Goal: Task Accomplishment & Management: Manage account settings

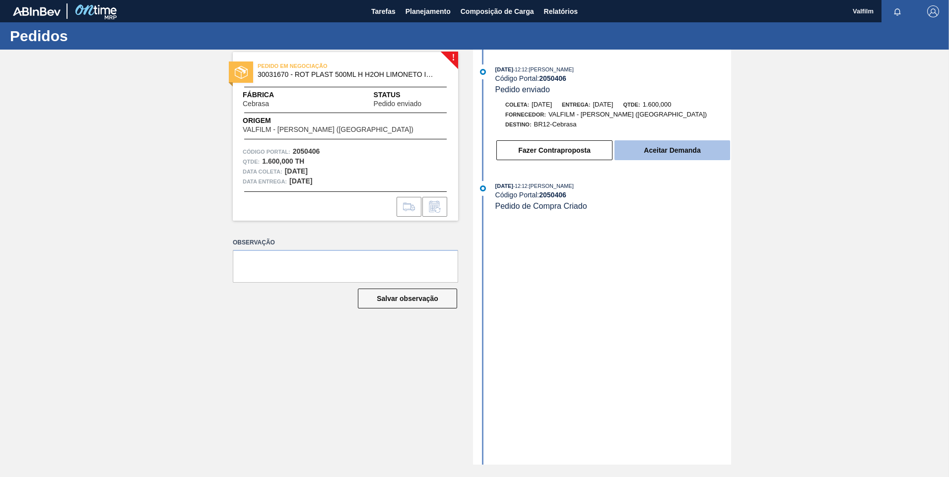
click at [676, 149] on button "Aceitar Demanda" at bounding box center [672, 150] width 116 height 20
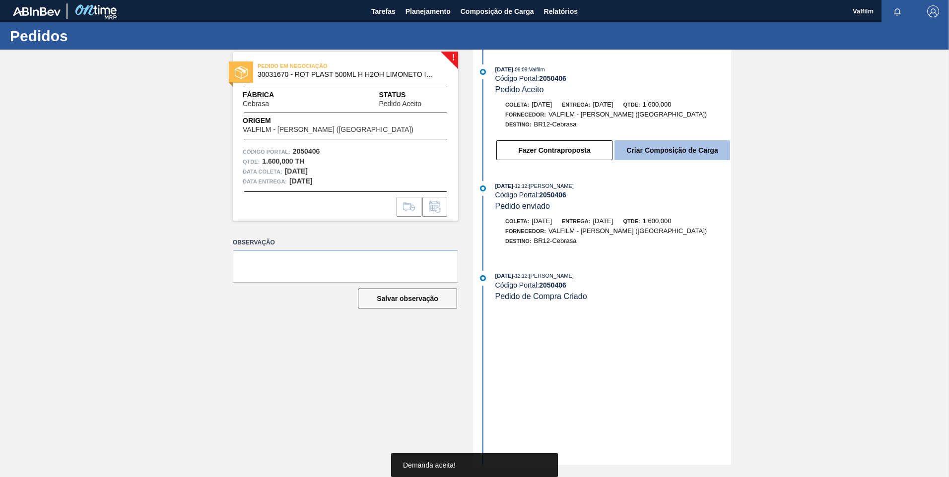
click at [681, 147] on button "Criar Composição de Carga" at bounding box center [672, 150] width 116 height 20
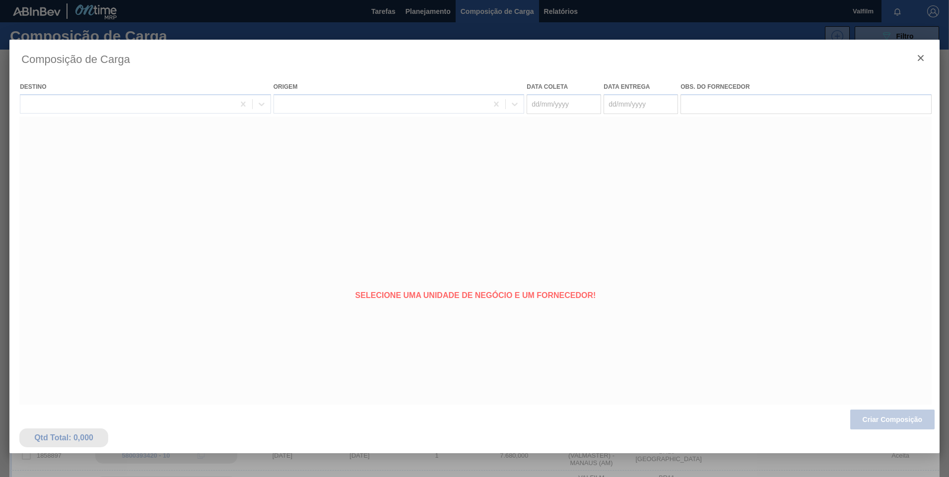
type coleta "[DATE]"
type Entrega "[DATE]"
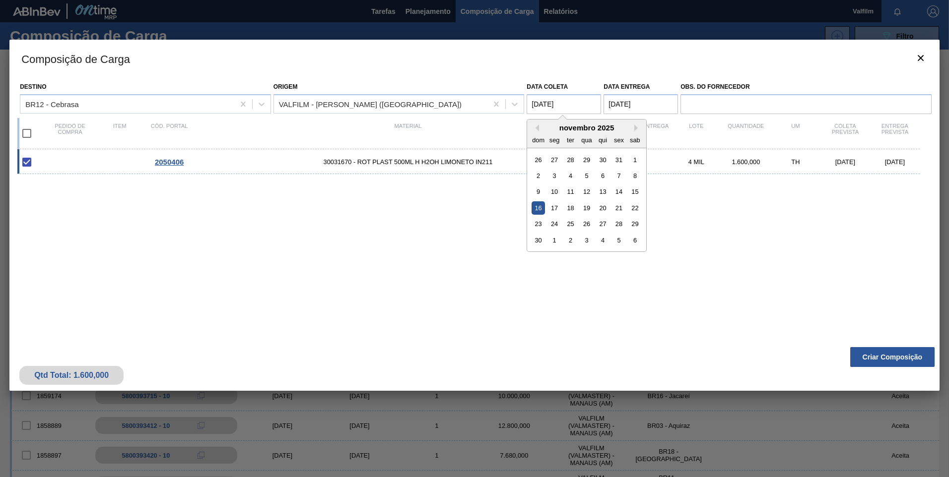
click at [545, 104] on coleta "[DATE]" at bounding box center [564, 104] width 74 height 20
click at [556, 210] on div "17" at bounding box center [554, 207] width 13 height 13
type coleta "[DATE]"
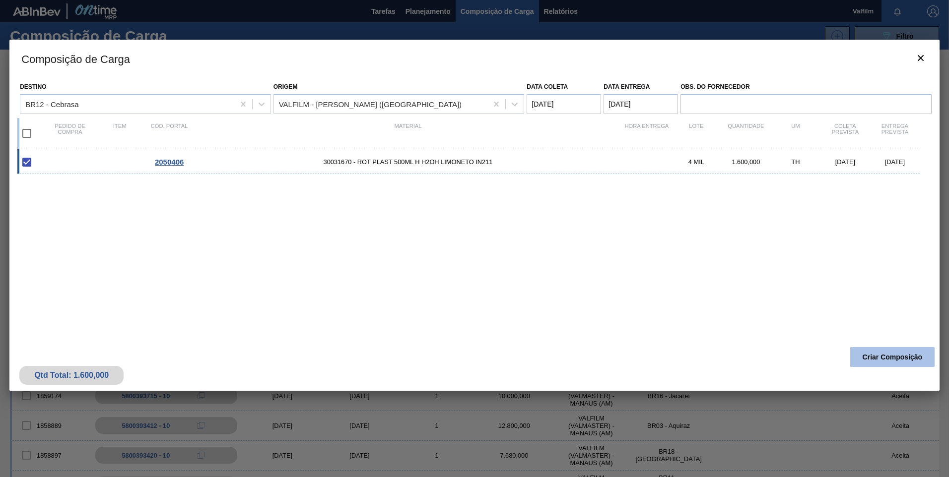
click at [871, 361] on button "Criar Composição" at bounding box center [892, 357] width 84 height 20
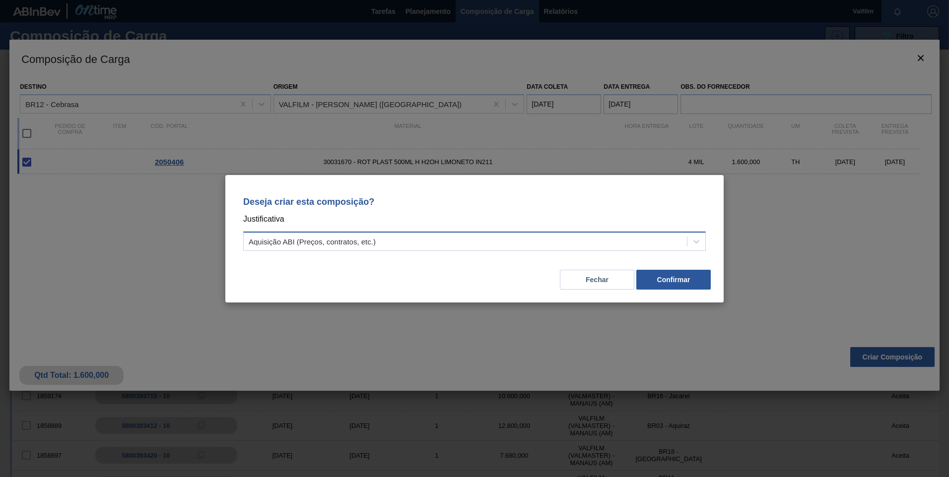
click at [478, 243] on div "Aquisição ABI (Preços, contratos, etc.)" at bounding box center [465, 241] width 443 height 14
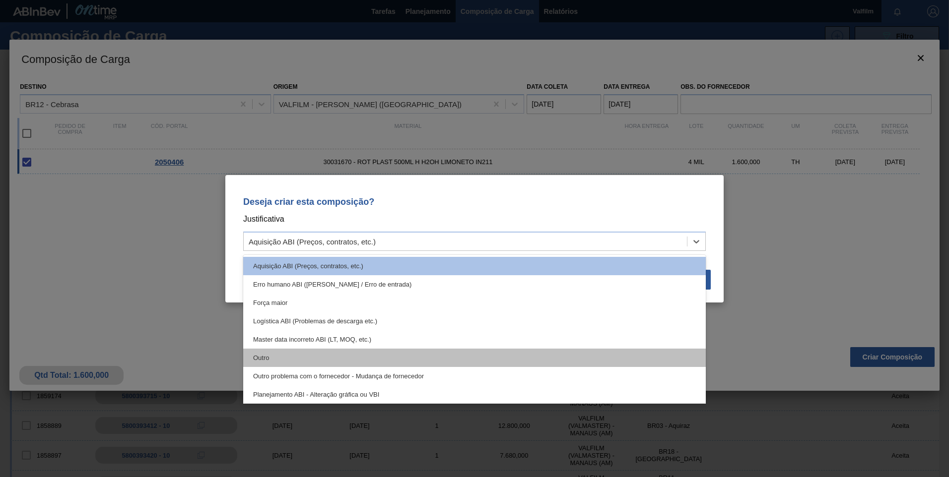
click at [289, 363] on div "Outro" at bounding box center [474, 358] width 463 height 18
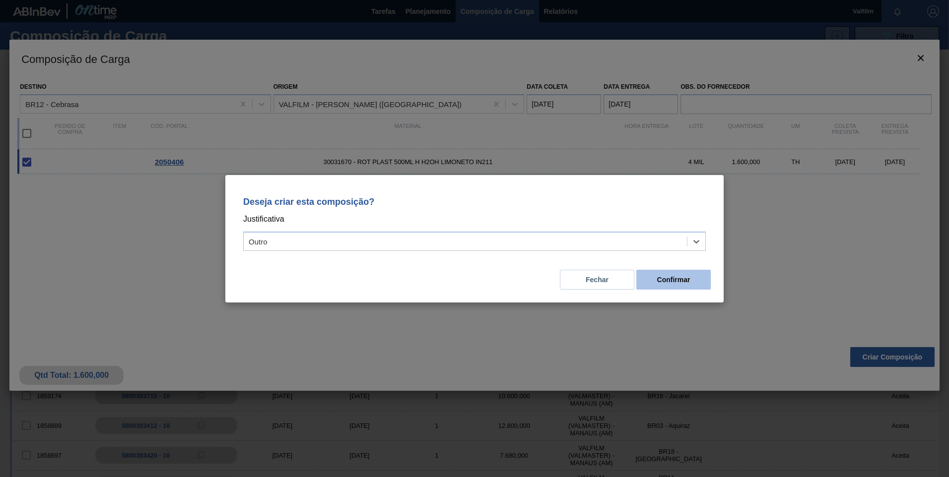
click at [692, 280] on button "Confirmar" at bounding box center [673, 280] width 74 height 20
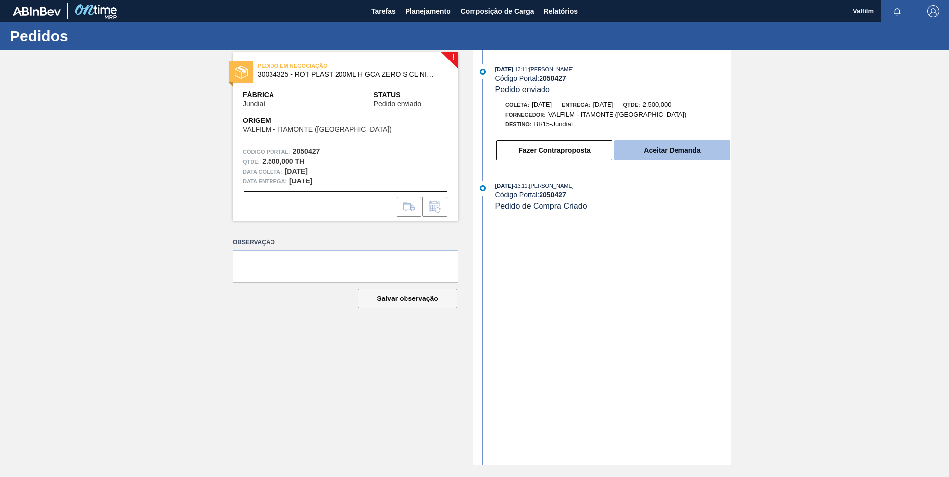
click at [652, 152] on button "Aceitar Demanda" at bounding box center [672, 150] width 116 height 20
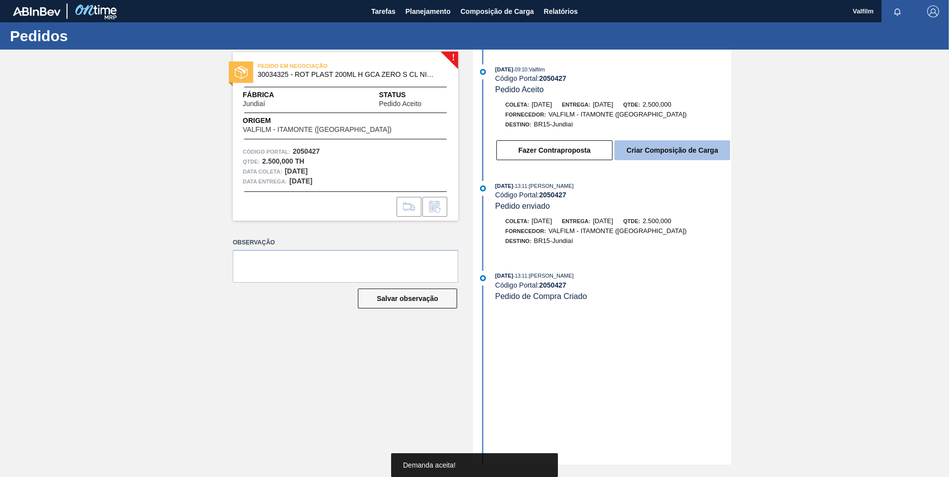
click at [636, 154] on button "Criar Composição de Carga" at bounding box center [672, 150] width 116 height 20
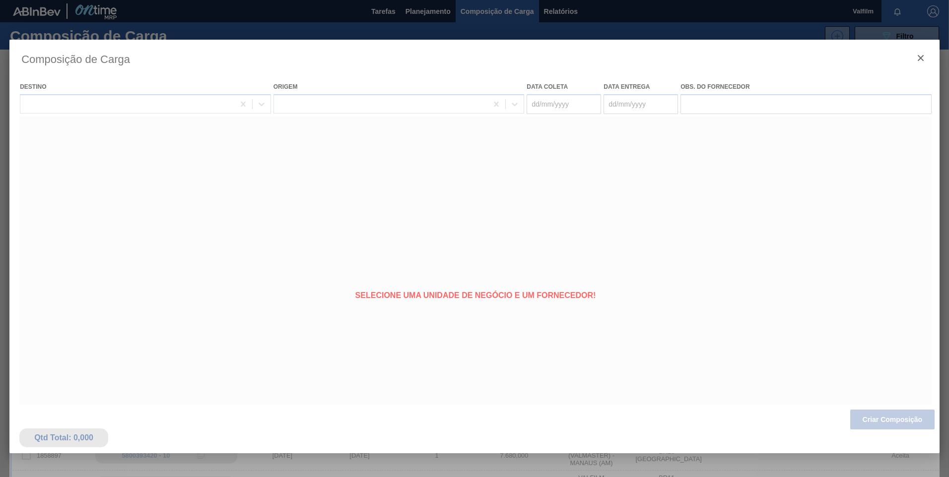
type coleta "25/11/2025"
type Entrega "[DATE]"
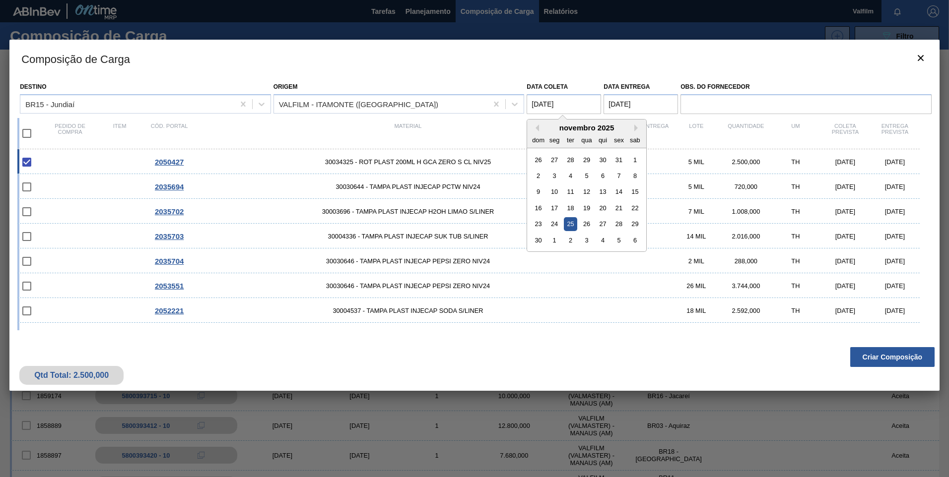
click at [562, 111] on coleta "[DATE]" at bounding box center [564, 104] width 74 height 20
click at [588, 227] on div "26" at bounding box center [586, 223] width 13 height 13
type coleta "26/11/2025"
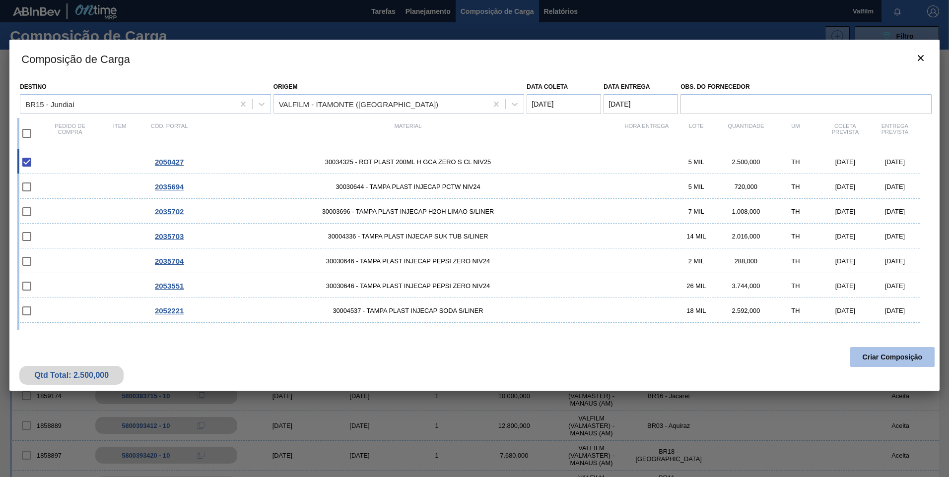
click at [892, 360] on button "Criar Composição" at bounding box center [892, 357] width 84 height 20
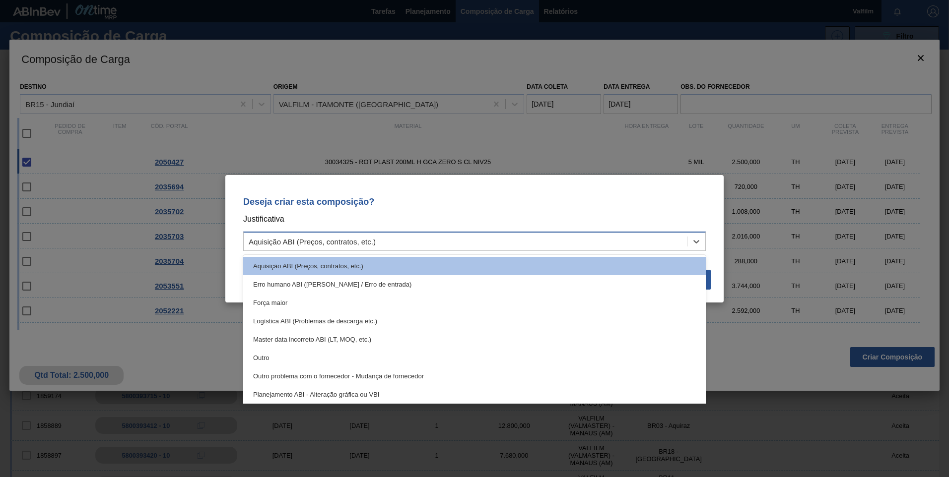
click at [339, 251] on div "Aquisição ABI (Preços, contratos, etc.)" at bounding box center [474, 241] width 463 height 19
click at [324, 357] on div "Outro" at bounding box center [474, 358] width 463 height 18
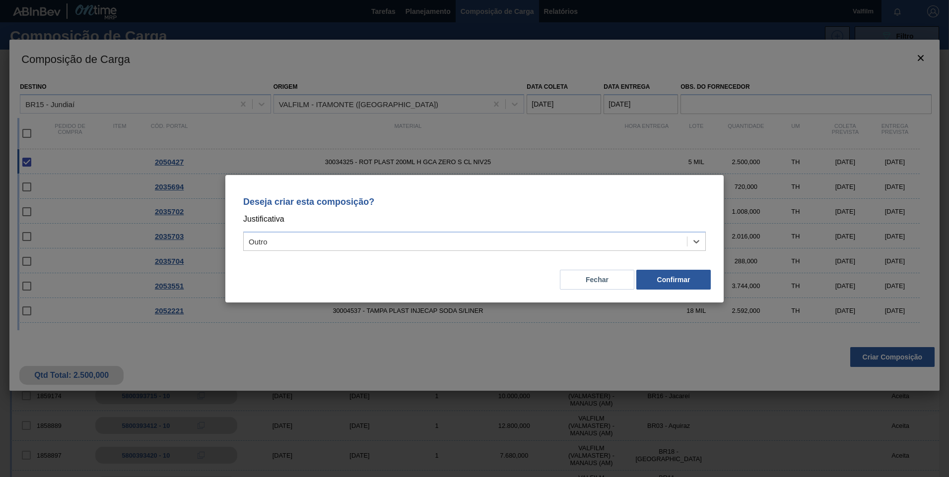
click at [678, 294] on div "Deseja criar esta composição? Justificativa option Outro, selected. Select is f…" at bounding box center [474, 239] width 498 height 128
click at [676, 284] on button "Confirmar" at bounding box center [673, 280] width 74 height 20
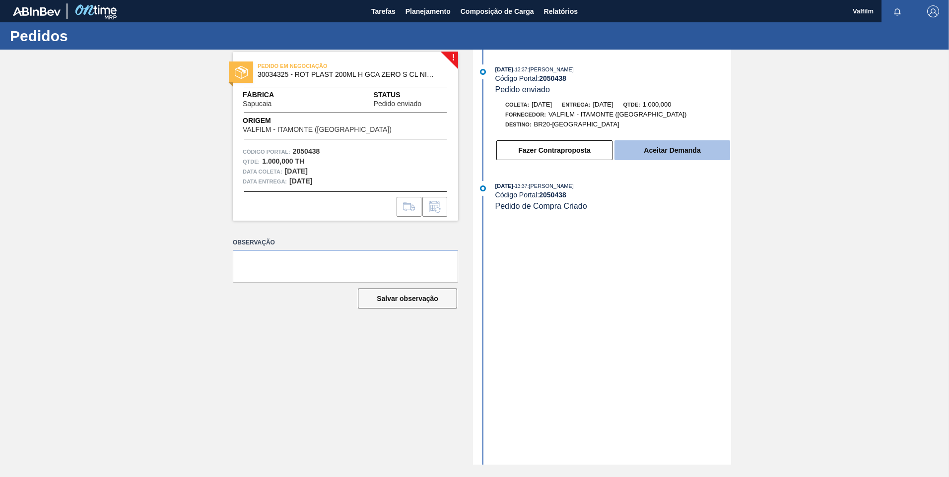
click at [655, 157] on button "Aceitar Demanda" at bounding box center [672, 150] width 116 height 20
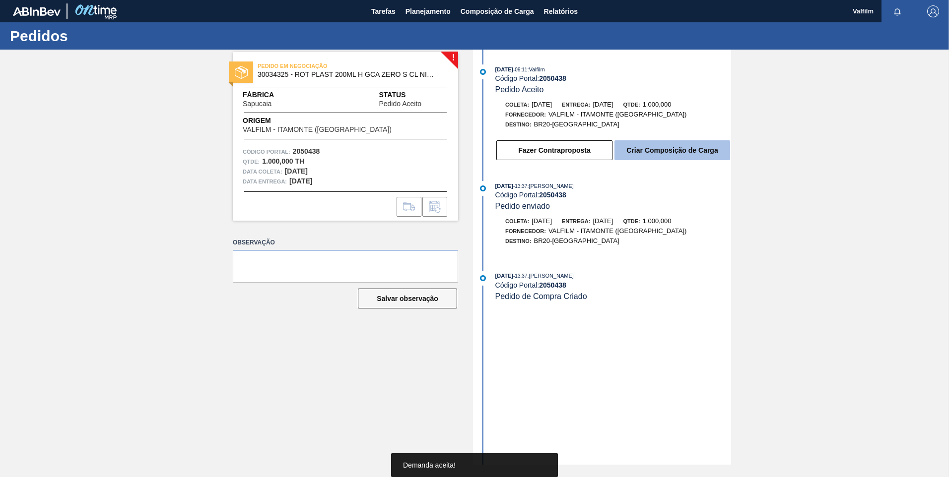
click at [647, 159] on button "Criar Composição de Carga" at bounding box center [672, 150] width 116 height 20
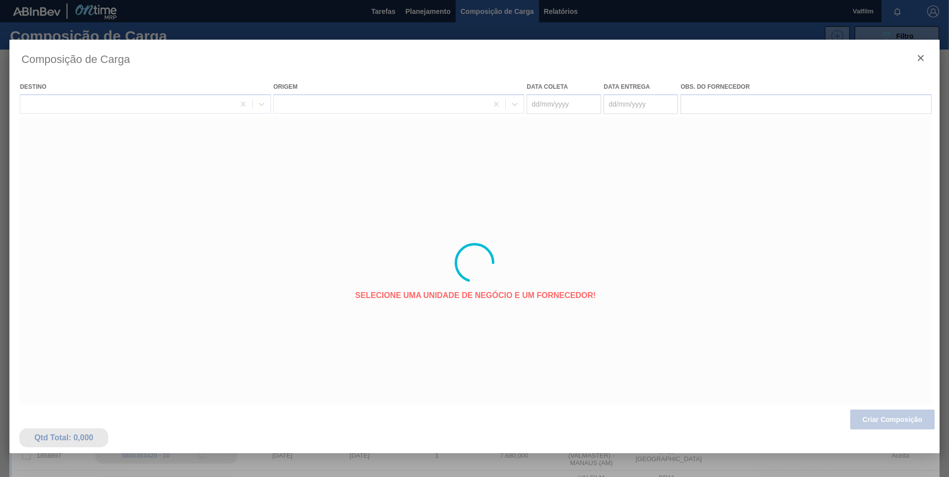
type coleta "[DATE]"
type Entrega "[DATE]"
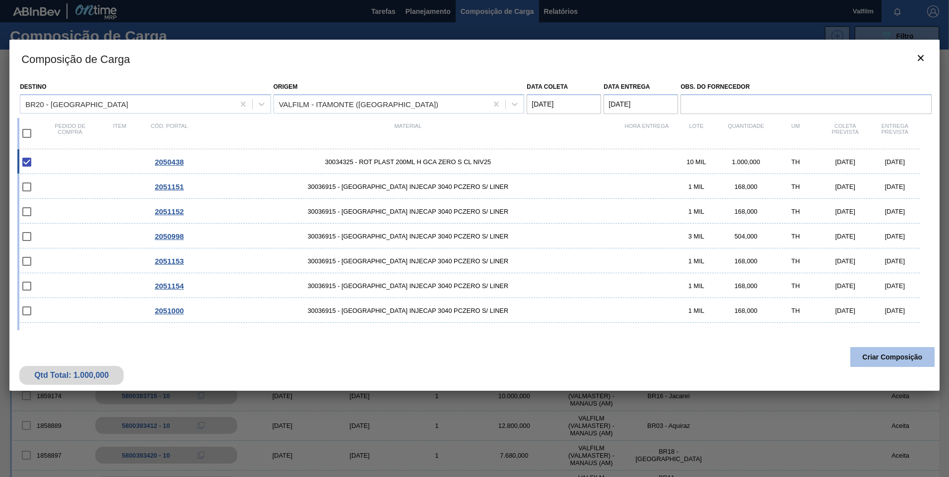
click at [882, 359] on button "Criar Composição" at bounding box center [892, 357] width 84 height 20
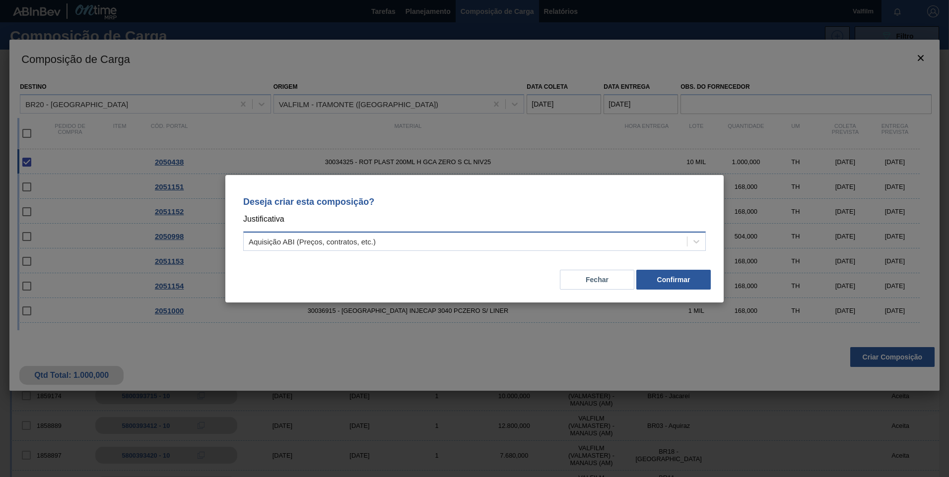
click at [339, 246] on div "Aquisição ABI (Preços, contratos, etc.)" at bounding box center [465, 241] width 443 height 14
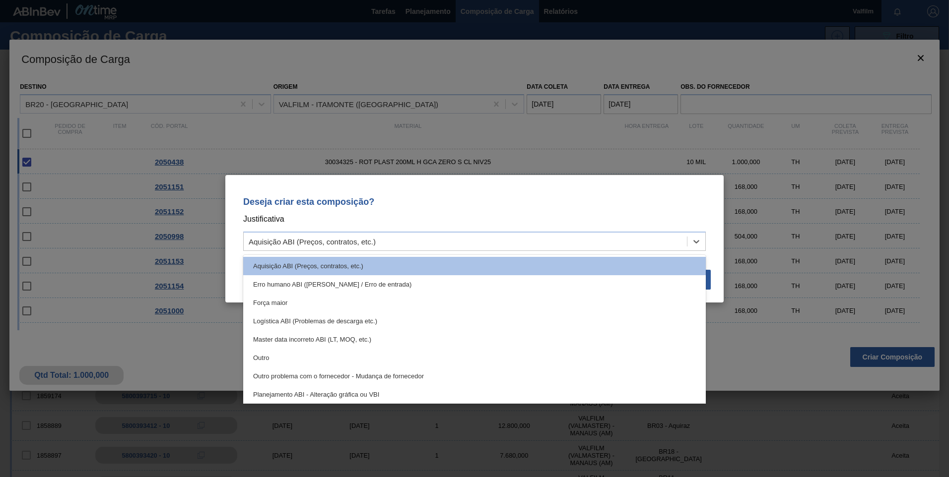
click at [325, 349] on div "Outro" at bounding box center [474, 358] width 463 height 18
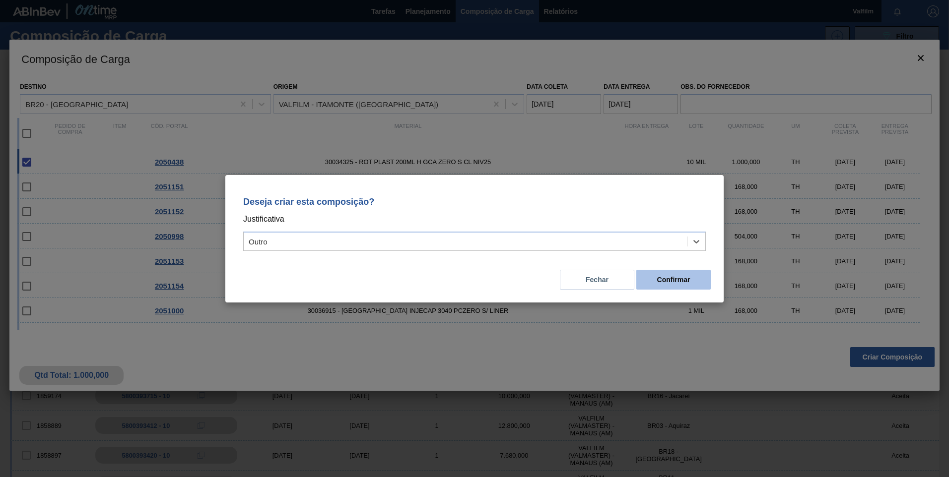
click at [687, 285] on button "Confirmar" at bounding box center [673, 280] width 74 height 20
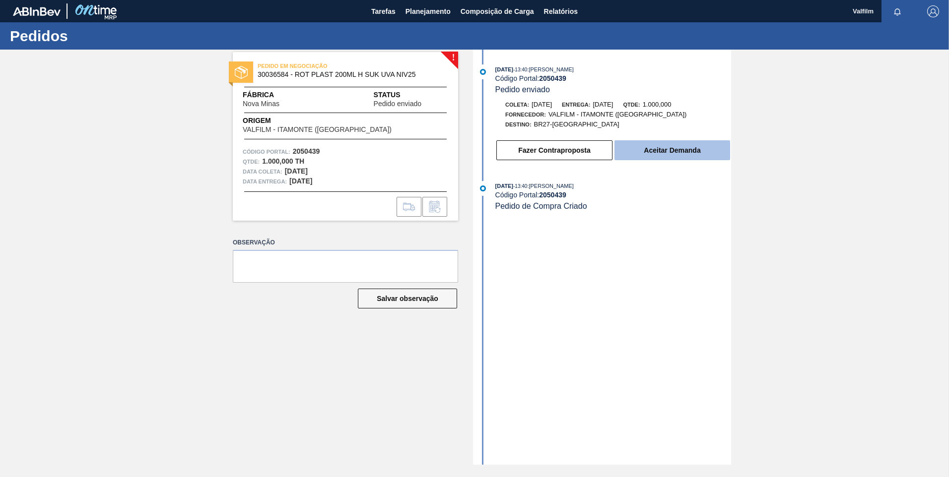
click at [646, 149] on button "Aceitar Demanda" at bounding box center [672, 150] width 116 height 20
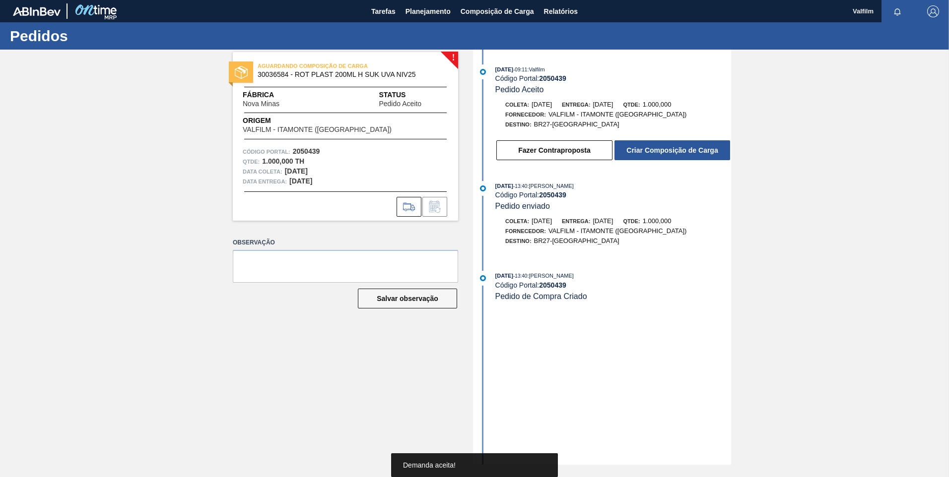
click at [646, 149] on button "Criar Composição de Carga" at bounding box center [672, 150] width 116 height 20
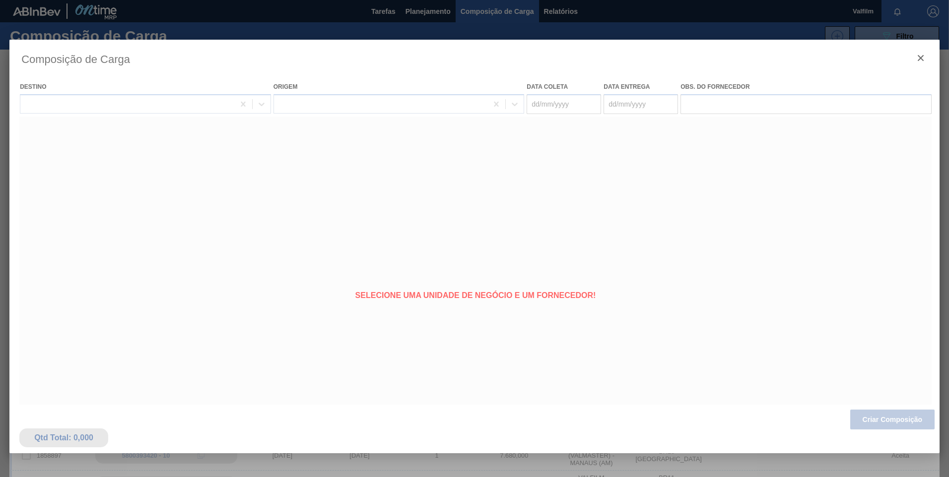
type coleta "[DATE]"
type Entrega "03/12/2025"
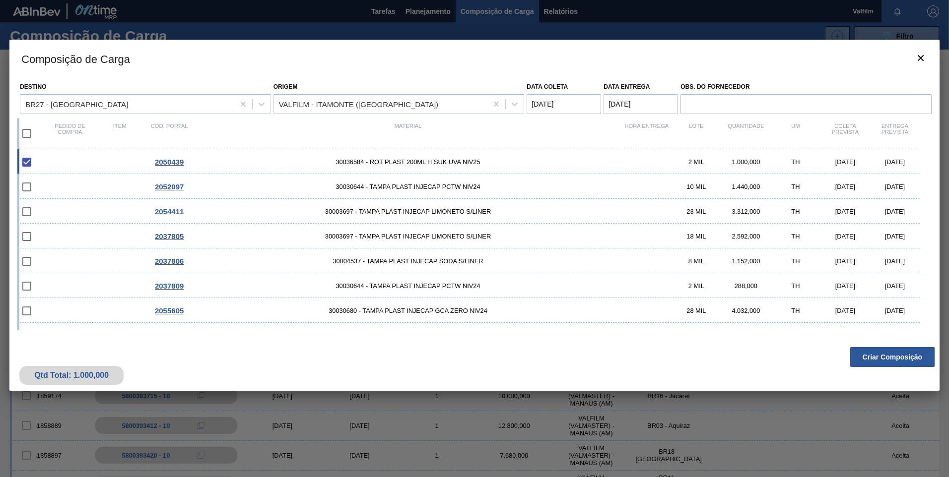
click at [549, 102] on coleta "[DATE]" at bounding box center [564, 104] width 74 height 20
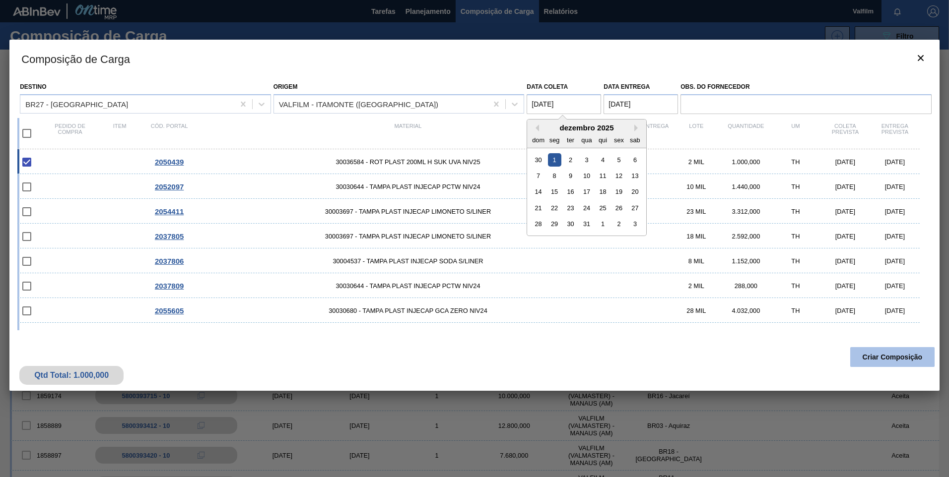
click at [898, 357] on button "Criar Composição" at bounding box center [892, 357] width 84 height 20
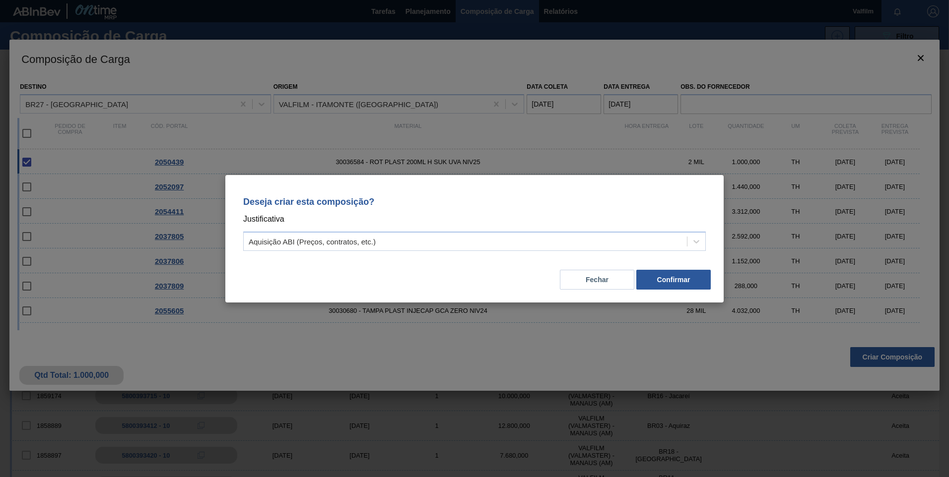
click at [278, 245] on div "Aquisição ABI (Preços, contratos, etc.)" at bounding box center [312, 241] width 127 height 8
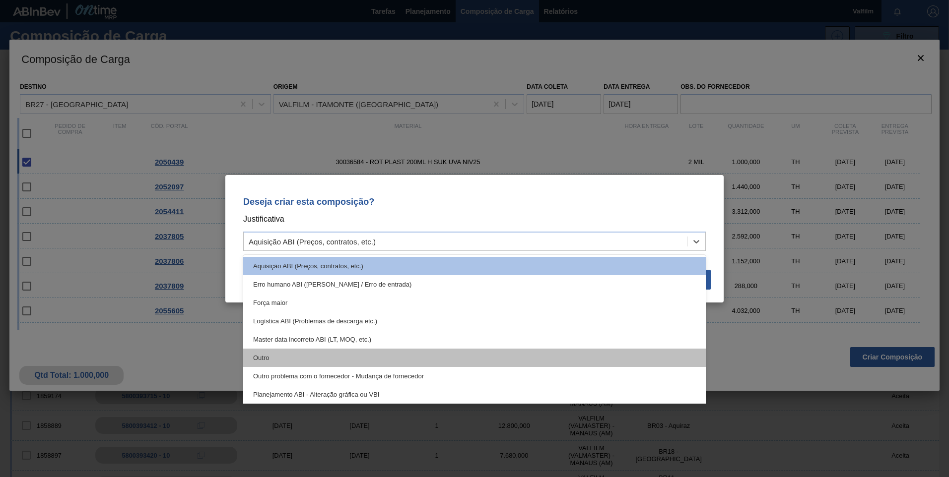
click at [300, 353] on div "Outro" at bounding box center [474, 358] width 463 height 18
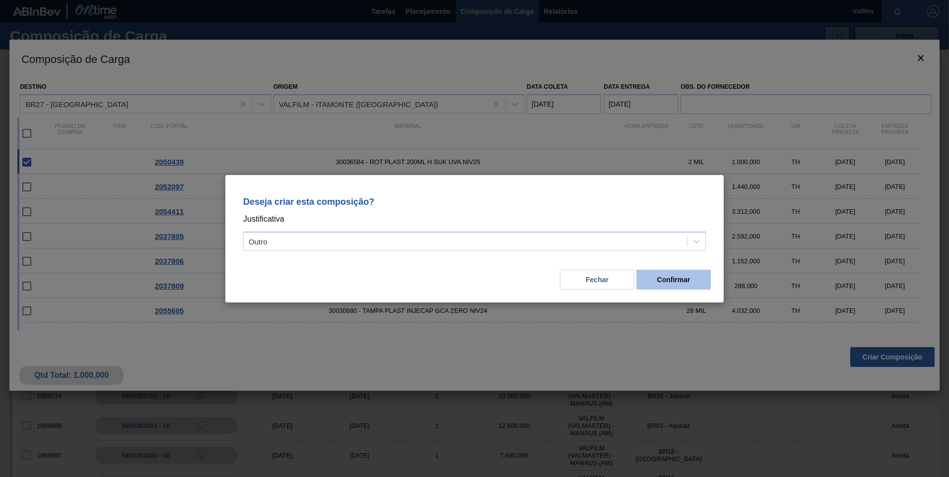
click at [673, 278] on button "Confirmar" at bounding box center [673, 280] width 74 height 20
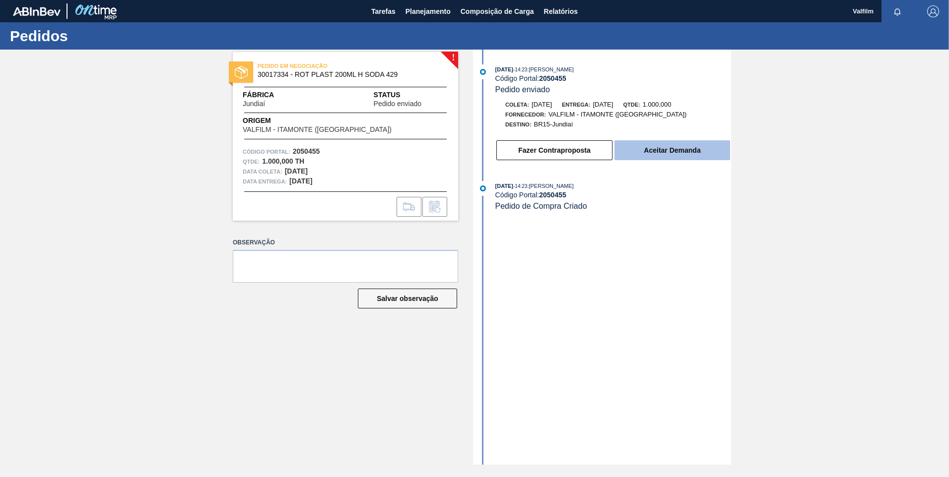
click at [671, 148] on button "Aceitar Demanda" at bounding box center [672, 150] width 116 height 20
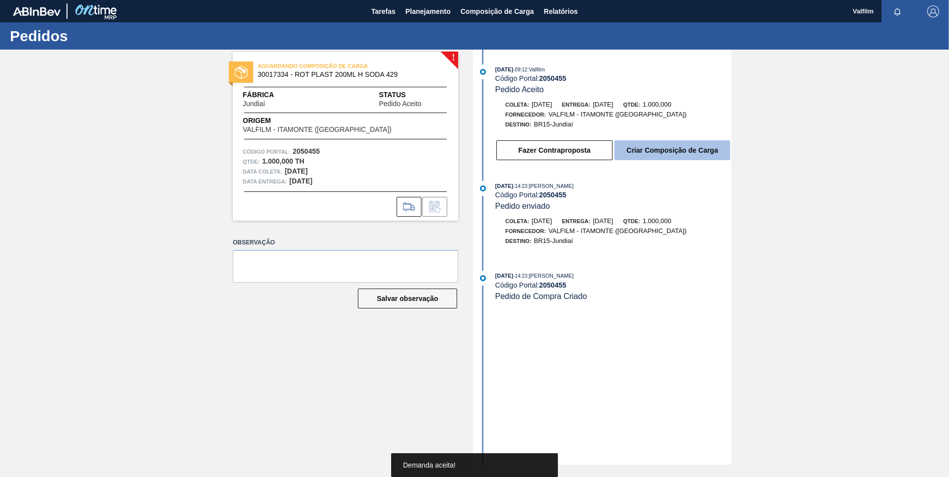
click at [667, 152] on button "Criar Composição de Carga" at bounding box center [672, 150] width 116 height 20
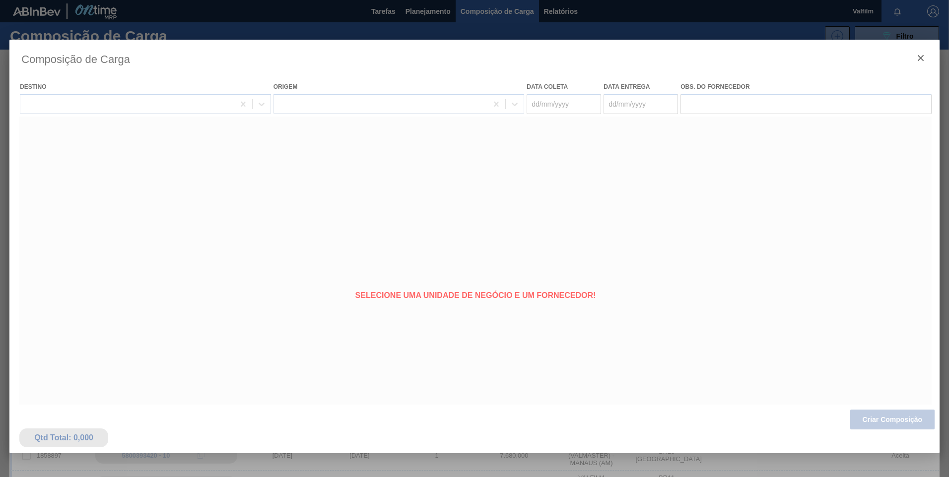
type coleta "[DATE]"
type Entrega "[DATE]"
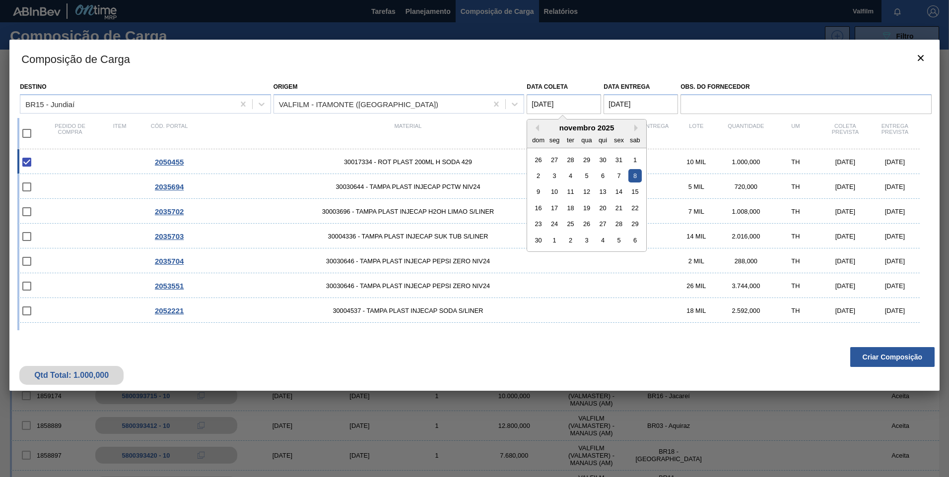
click at [552, 103] on coleta "[DATE]" at bounding box center [564, 104] width 74 height 20
click at [543, 194] on div "9" at bounding box center [537, 191] width 13 height 13
type coleta "[DATE]"
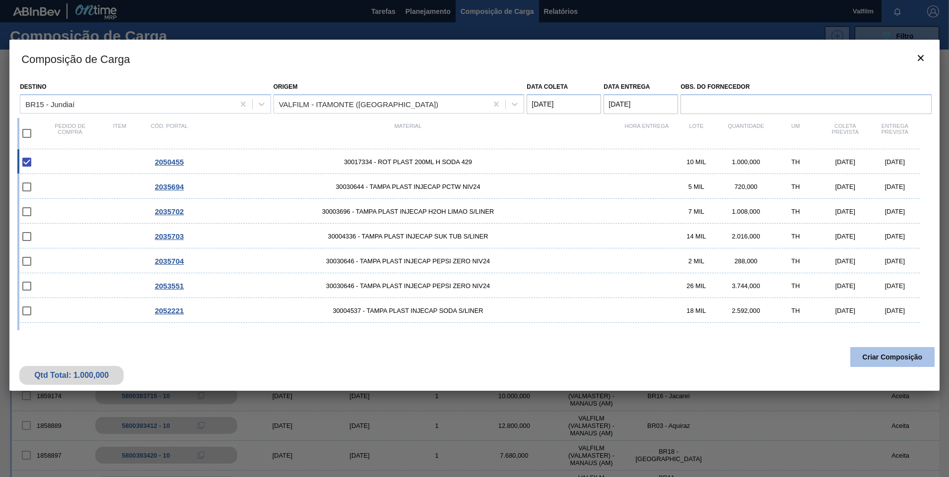
click at [878, 355] on button "Criar Composição" at bounding box center [892, 357] width 84 height 20
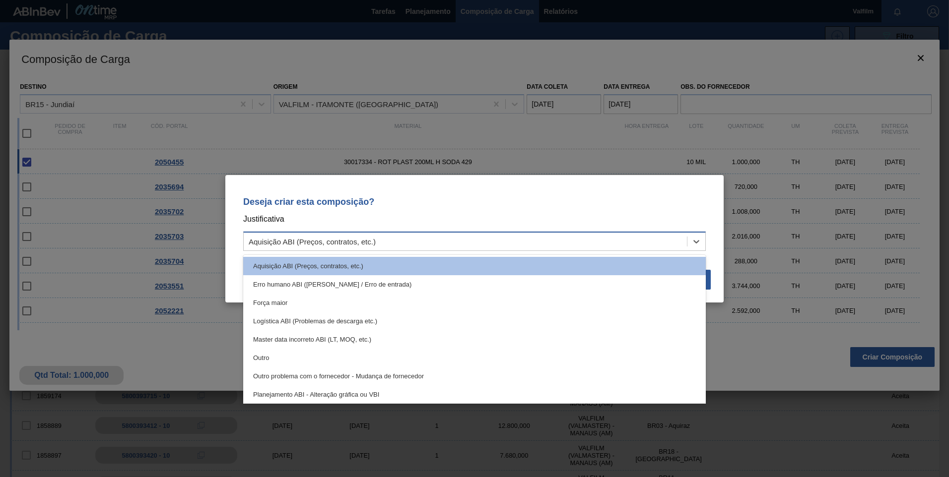
click at [349, 242] on div "Aquisição ABI (Preços, contratos, etc.)" at bounding box center [312, 241] width 127 height 8
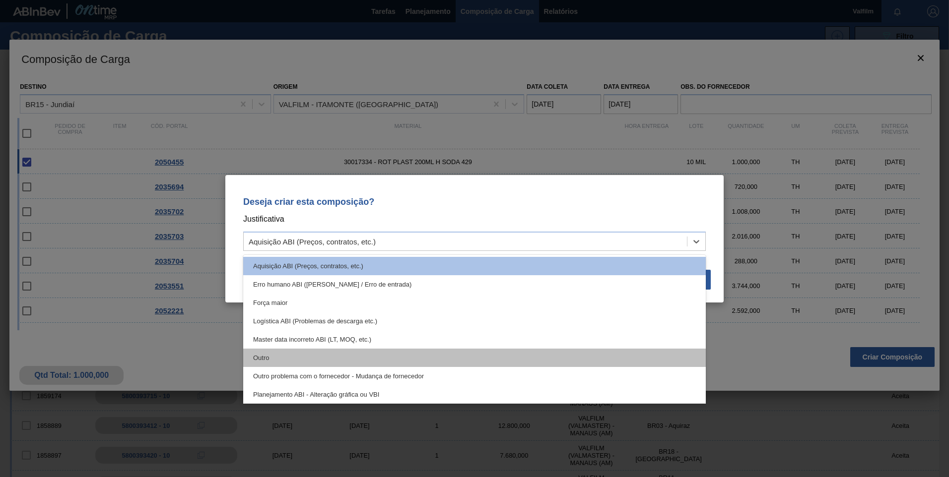
click at [287, 358] on div "Outro" at bounding box center [474, 358] width 463 height 18
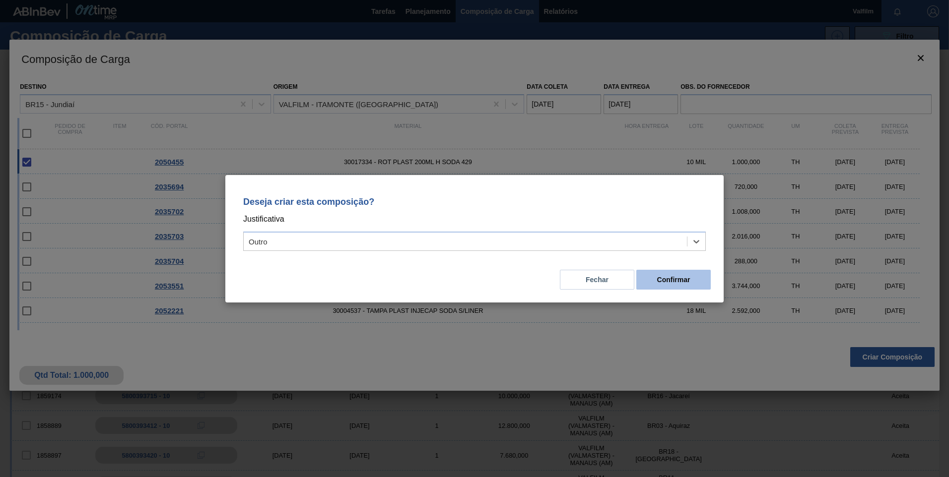
click at [679, 275] on button "Confirmar" at bounding box center [673, 280] width 74 height 20
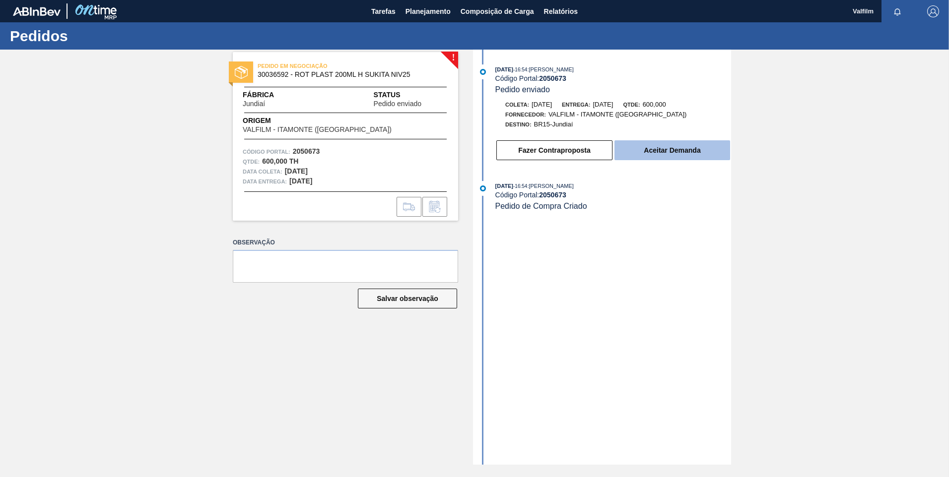
click at [700, 147] on button "Aceitar Demanda" at bounding box center [672, 150] width 116 height 20
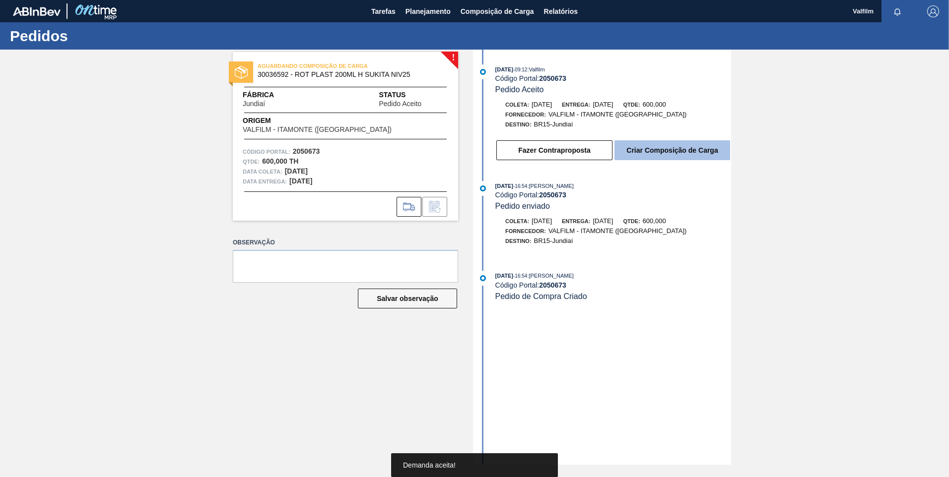
click at [642, 153] on button "Criar Composição de Carga" at bounding box center [672, 150] width 116 height 20
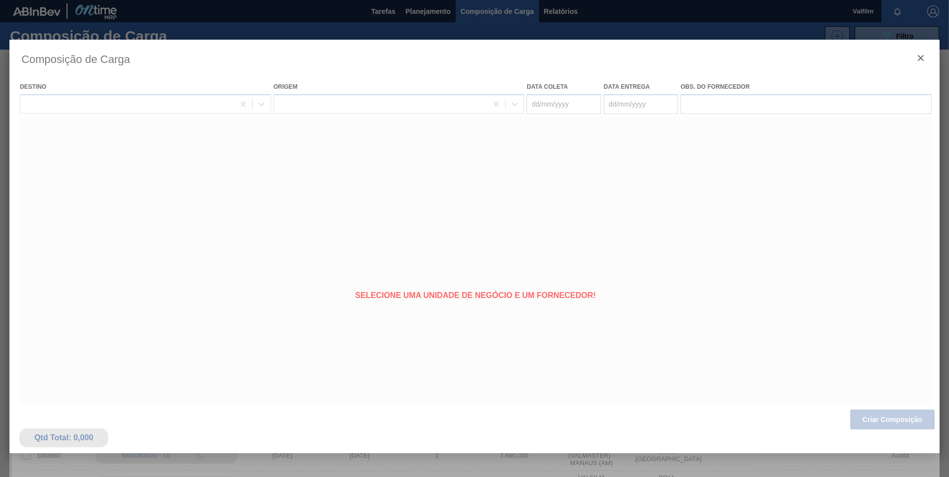
type coleta "09/12/2025"
type Entrega "11/12/2025"
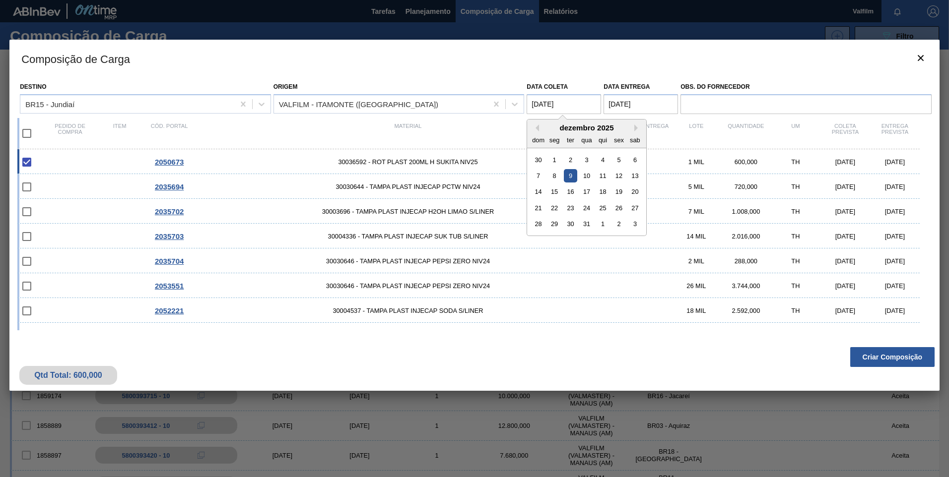
click at [556, 107] on coleta "09/12/2025" at bounding box center [564, 104] width 74 height 20
click at [581, 178] on div "10" at bounding box center [586, 175] width 13 height 13
type coleta "10/12/2025"
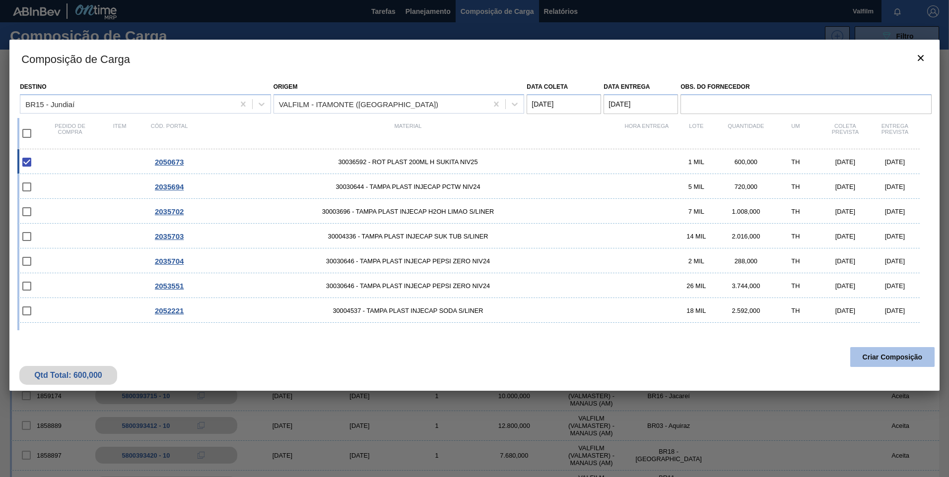
click at [870, 356] on button "Criar Composição" at bounding box center [892, 357] width 84 height 20
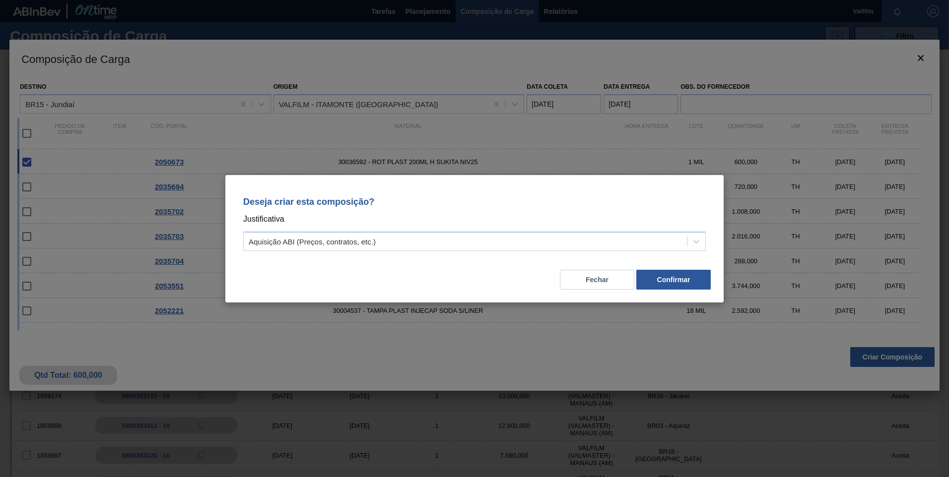
click at [287, 252] on div "Deseja criar esta composição? Justificativa Aquisição ABI (Preços, contratos, e…" at bounding box center [474, 222] width 474 height 70
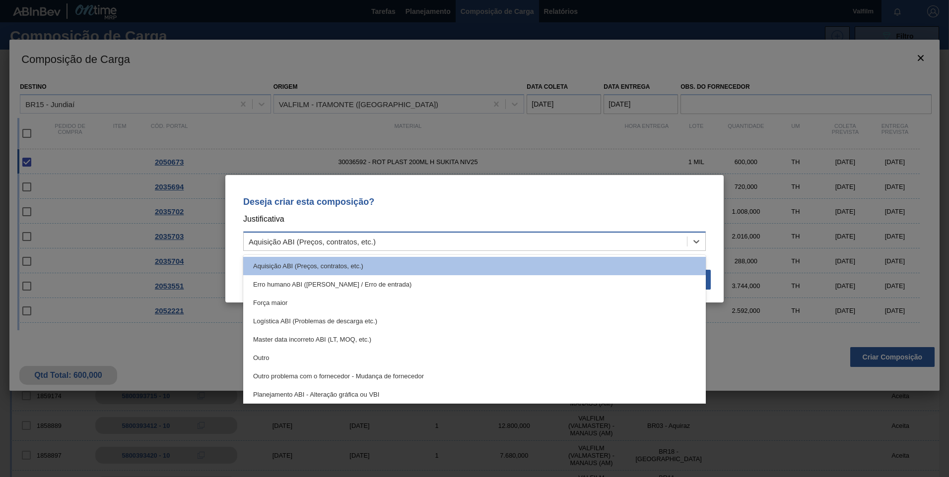
click at [289, 235] on div "Aquisição ABI (Preços, contratos, etc.)" at bounding box center [465, 241] width 443 height 14
drag, startPoint x: 291, startPoint y: 353, endPoint x: 313, endPoint y: 352, distance: 22.4
click at [291, 354] on div "Outro" at bounding box center [474, 358] width 463 height 18
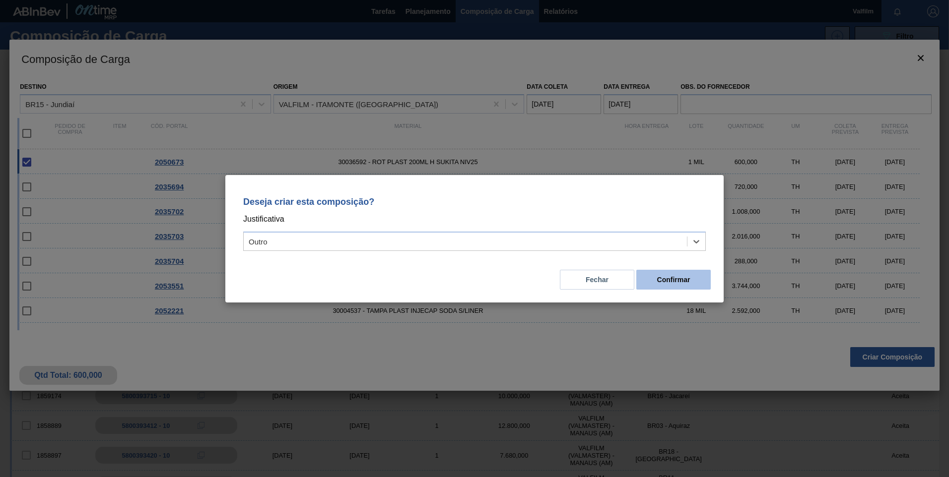
click at [679, 278] on button "Confirmar" at bounding box center [673, 280] width 74 height 20
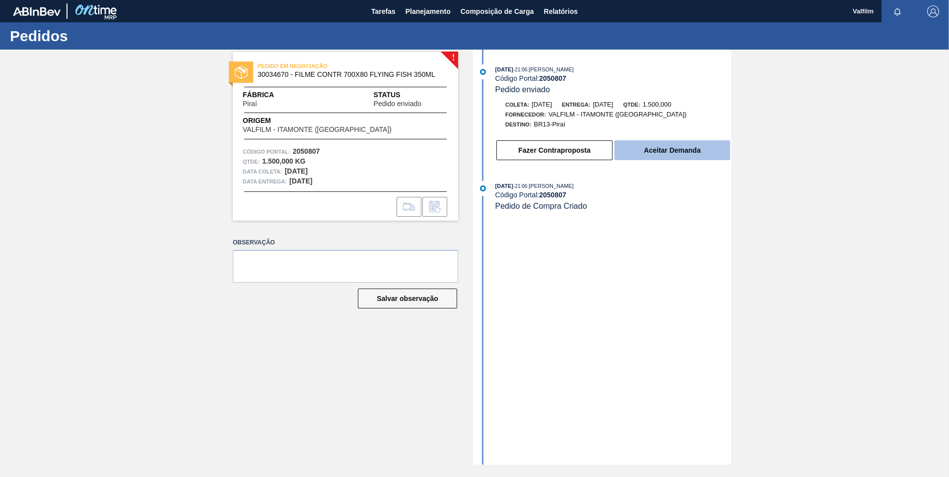
click at [690, 147] on button "Aceitar Demanda" at bounding box center [672, 150] width 116 height 20
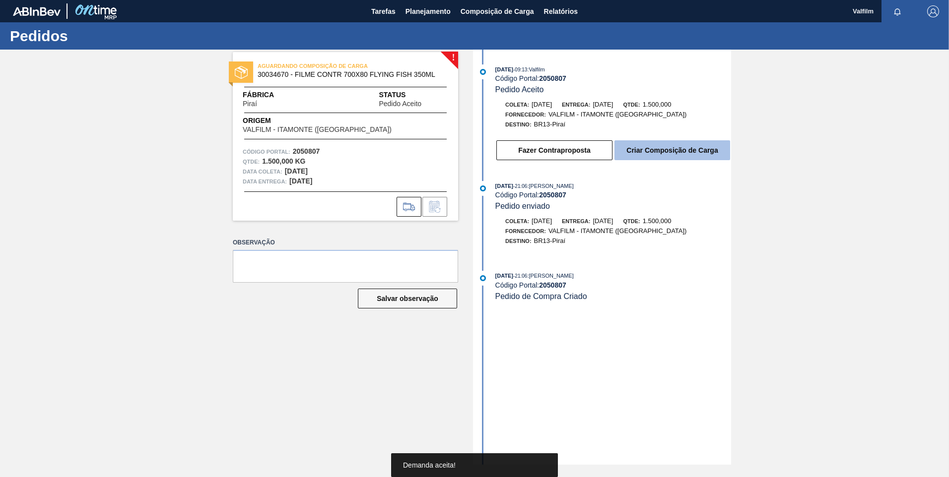
click at [663, 152] on button "Criar Composição de Carga" at bounding box center [672, 150] width 116 height 20
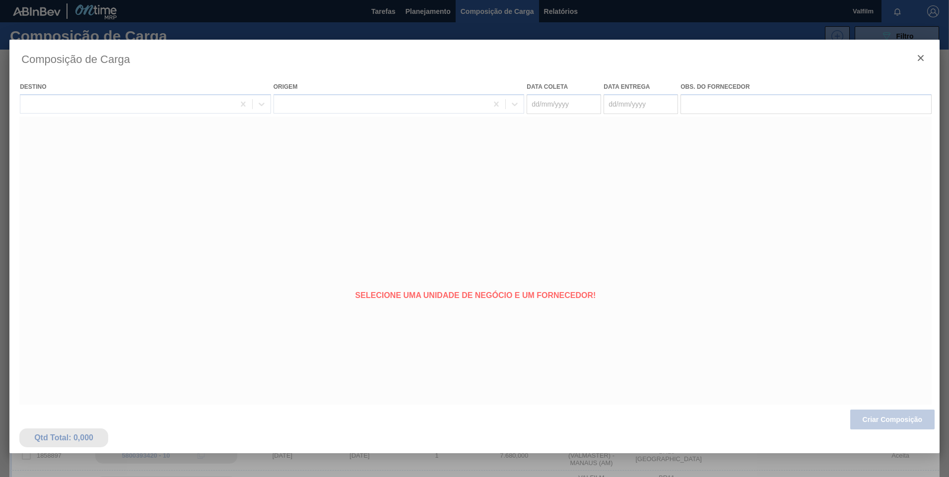
type coleta "[DATE]"
type Entrega "[DATE]"
click at [571, 106] on div at bounding box center [474, 263] width 930 height 447
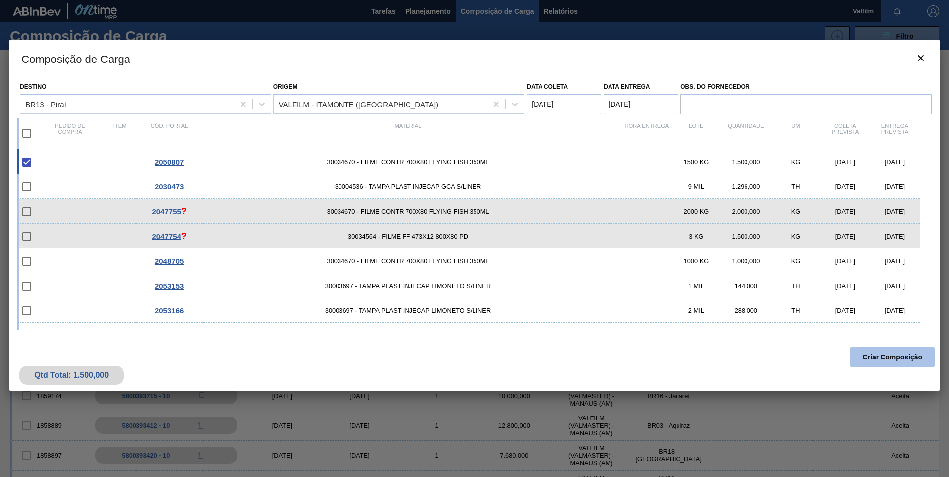
click at [890, 361] on button "Criar Composição" at bounding box center [892, 357] width 84 height 20
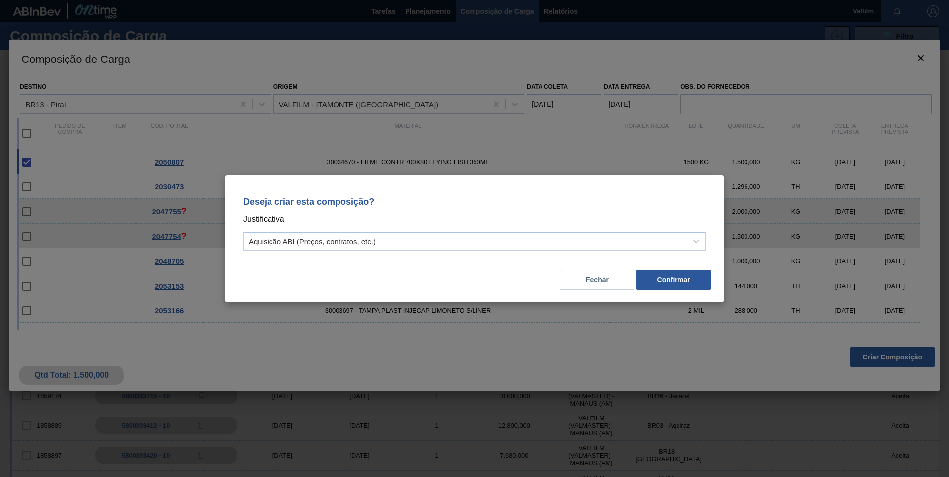
click at [367, 251] on div "Deseja criar esta composição? Justificativa Aquisição ABI (Preços, contratos, e…" at bounding box center [474, 222] width 474 height 70
click at [318, 251] on div "Aquisição ABI (Preços, contratos, etc.)" at bounding box center [474, 241] width 463 height 19
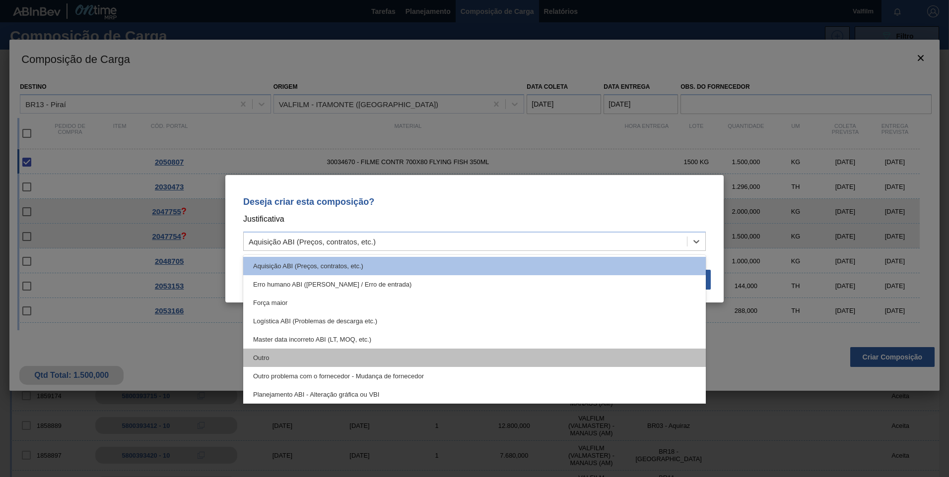
click at [307, 350] on div "Outro" at bounding box center [474, 358] width 463 height 18
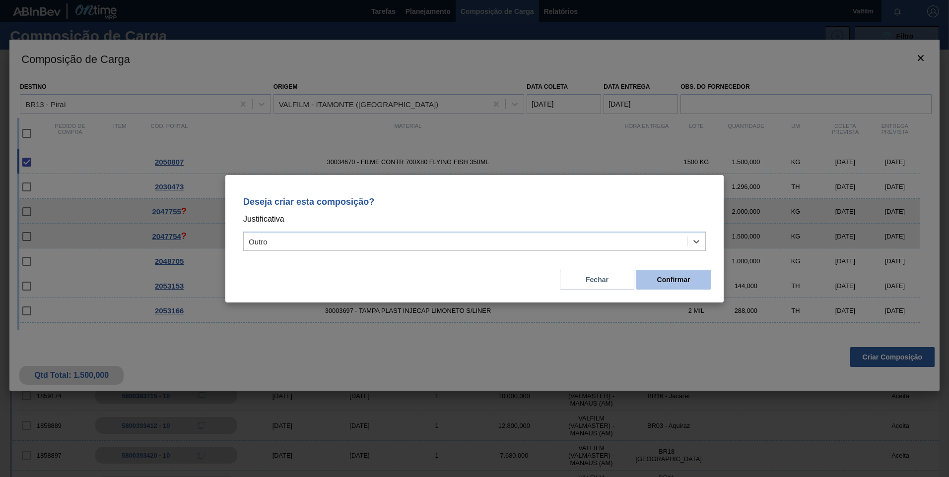
click at [678, 276] on button "Confirmar" at bounding box center [673, 280] width 74 height 20
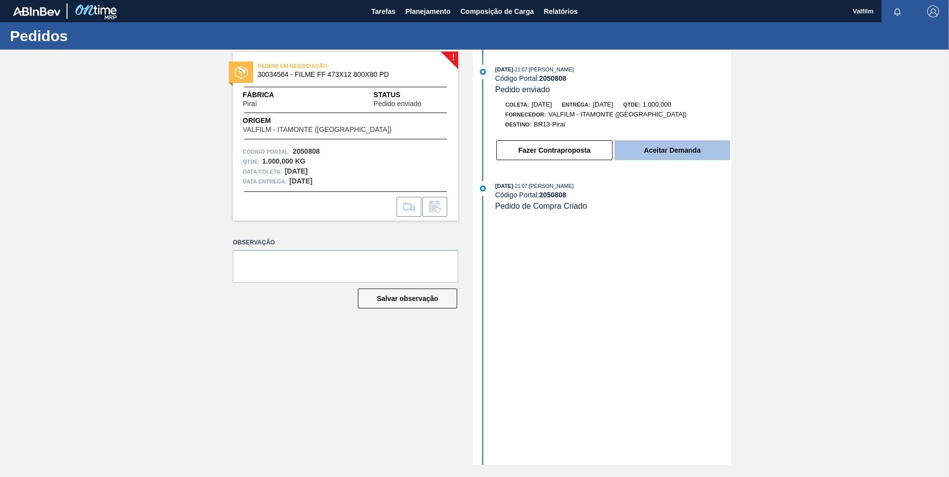
click at [697, 151] on button "Aceitar Demanda" at bounding box center [672, 150] width 116 height 20
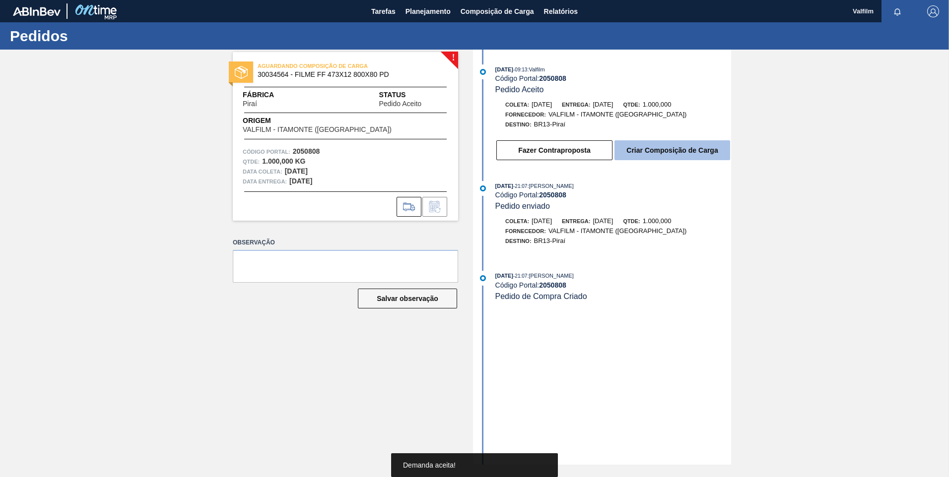
click at [667, 152] on button "Criar Composição de Carga" at bounding box center [672, 150] width 116 height 20
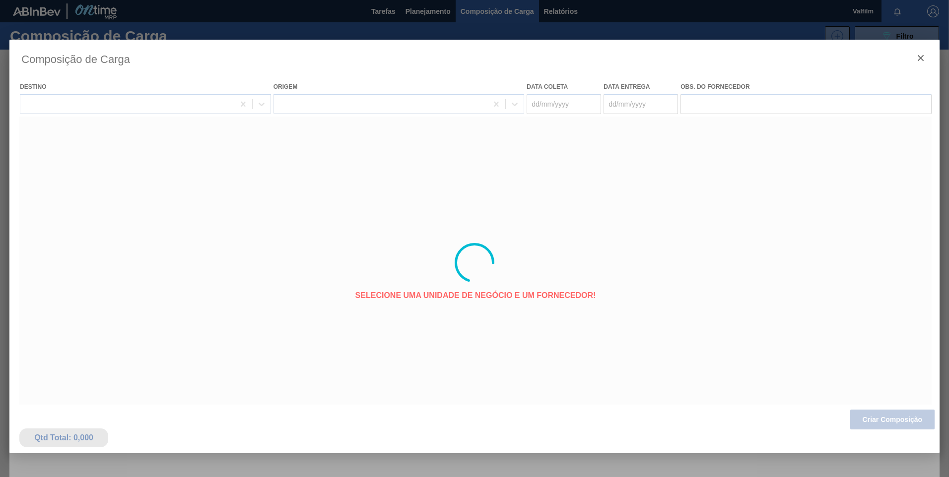
type coleta "01/12/2025"
type Entrega "04/12/2025"
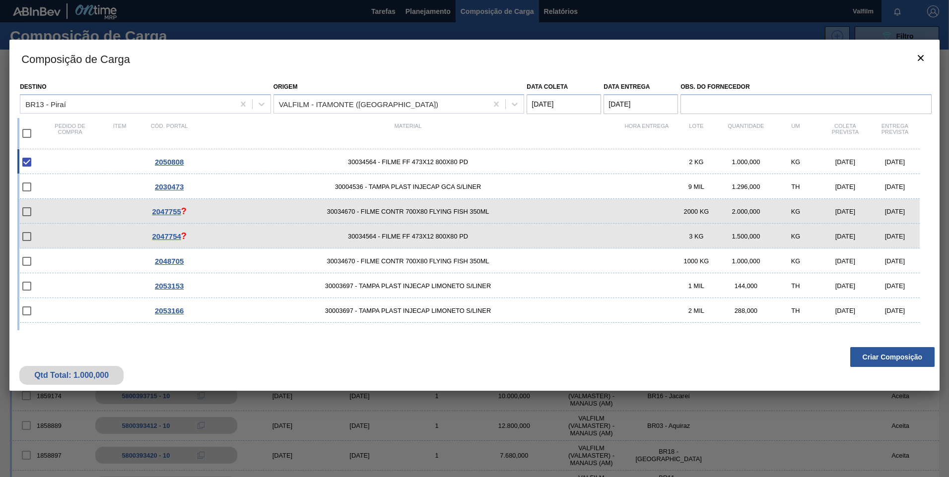
click at [567, 106] on coleta "01/12/2025" at bounding box center [564, 104] width 74 height 20
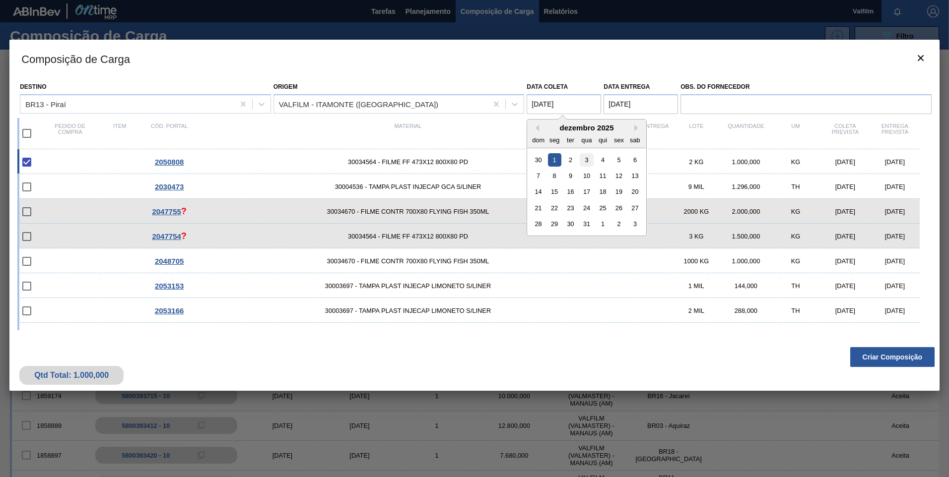
click at [589, 161] on div "3" at bounding box center [586, 159] width 13 height 13
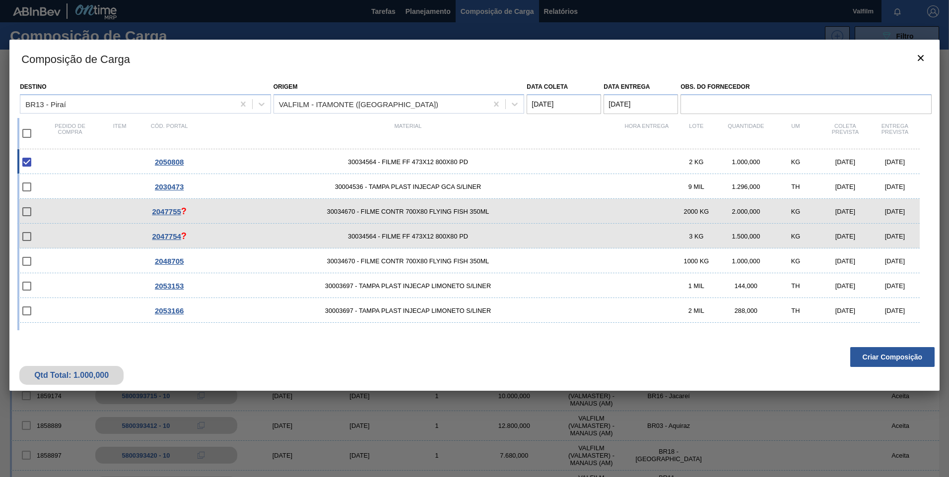
type coleta "03/12/2025"
click at [904, 358] on button "Criar Composição" at bounding box center [892, 357] width 84 height 20
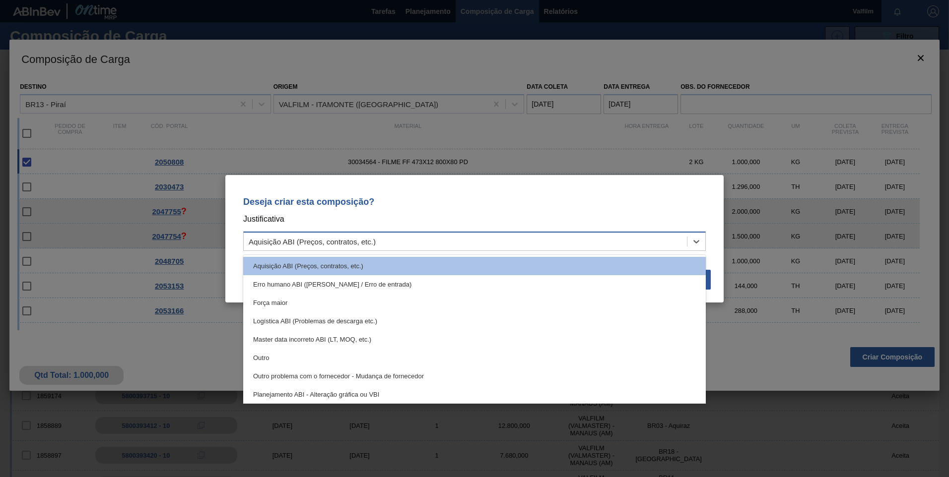
click at [359, 239] on div "Aquisição ABI (Preços, contratos, etc.)" at bounding box center [312, 241] width 127 height 8
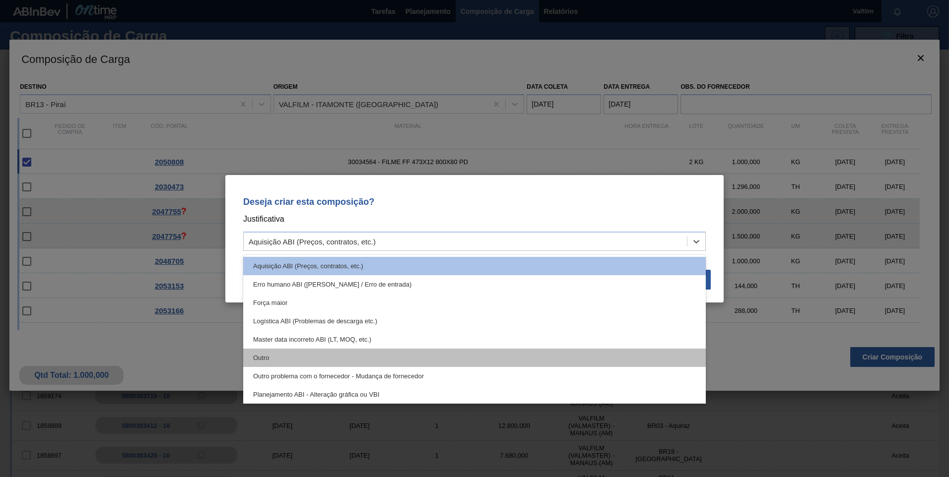
click at [320, 353] on div "Outro" at bounding box center [474, 358] width 463 height 18
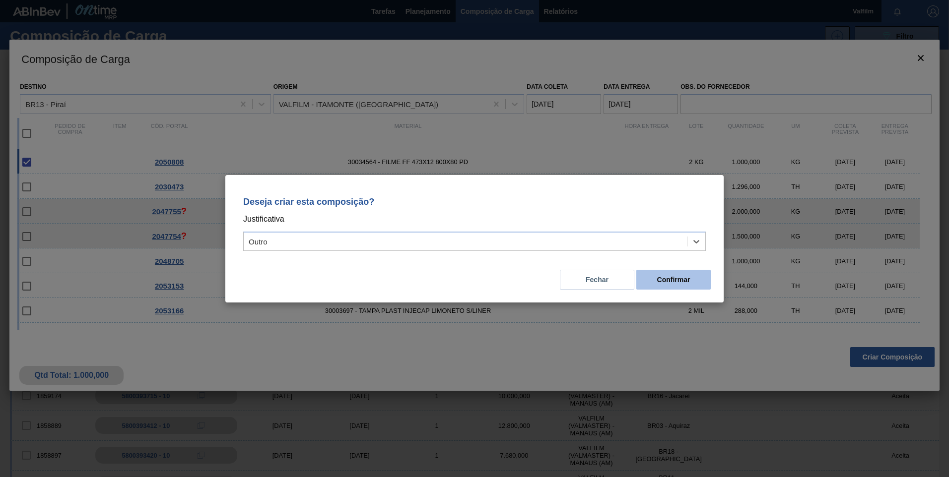
click at [671, 278] on button "Confirmar" at bounding box center [673, 280] width 74 height 20
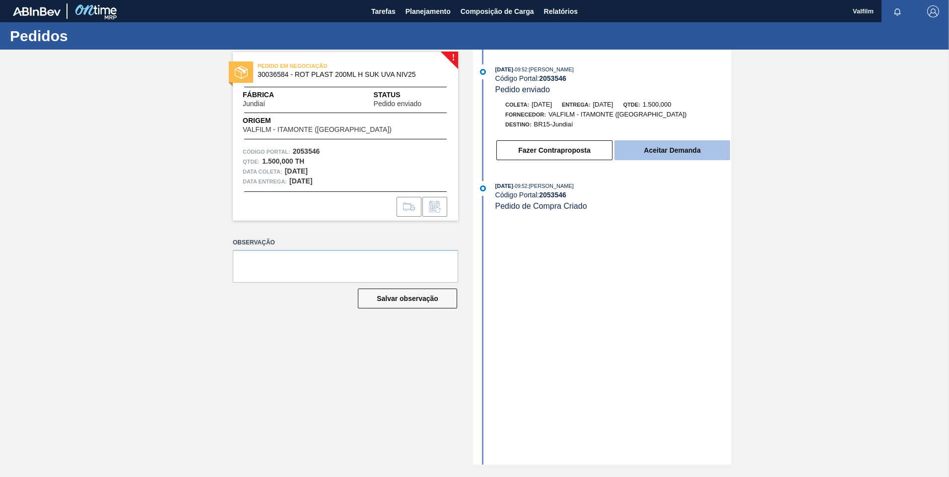
click at [644, 147] on button "Aceitar Demanda" at bounding box center [672, 150] width 116 height 20
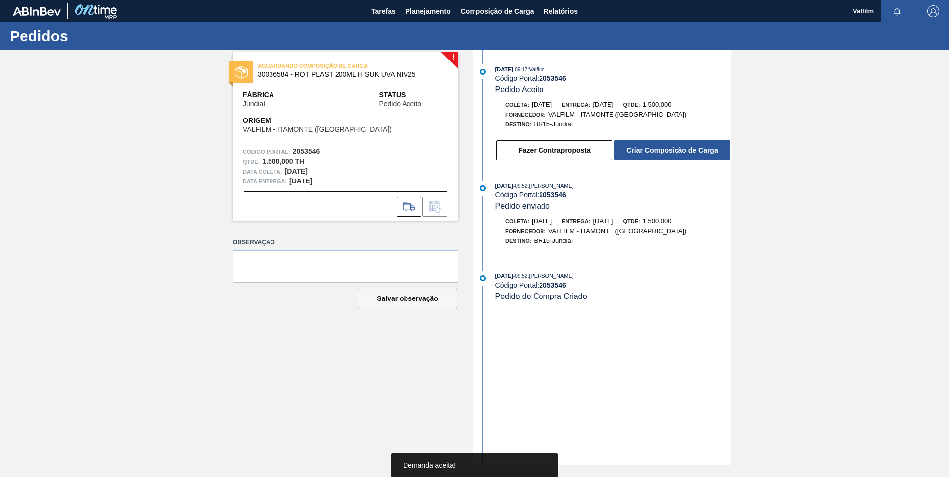
click at [644, 147] on button "Criar Composição de Carga" at bounding box center [672, 150] width 116 height 20
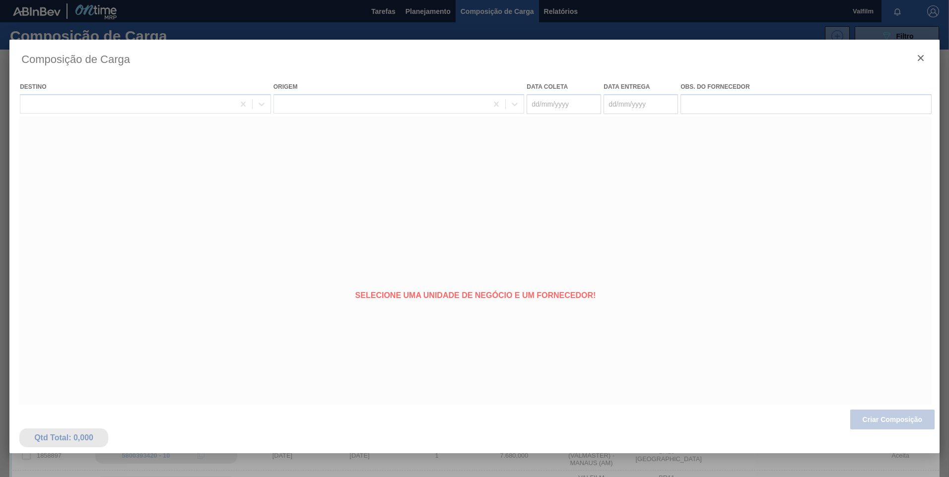
type coleta "[DATE]"
type Entrega "[DATE]"
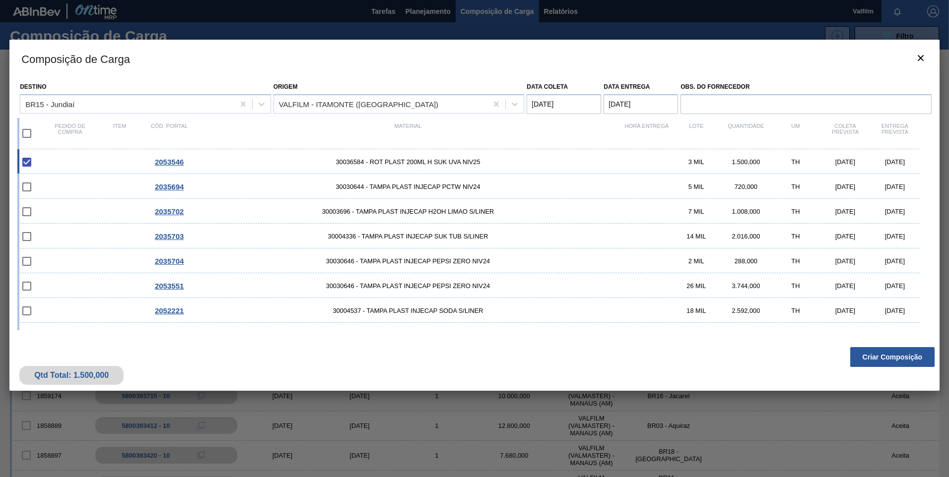
click at [896, 420] on div "Composição de Carga Destino BR15 - Jundiaí Origem VALFILM - ITAMONTE (MG) Data …" at bounding box center [474, 263] width 930 height 447
click at [880, 356] on button "Criar Composição" at bounding box center [892, 357] width 84 height 20
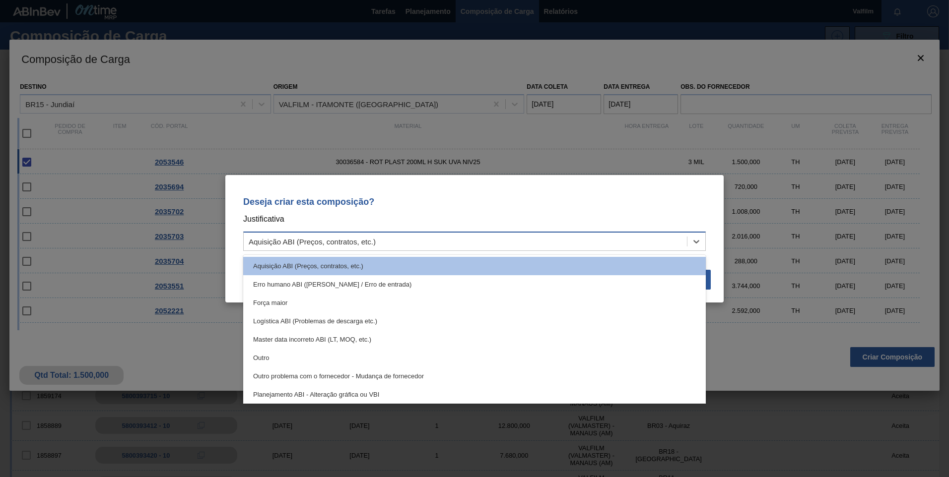
click at [355, 242] on div "Aquisição ABI (Preços, contratos, etc.)" at bounding box center [312, 241] width 127 height 8
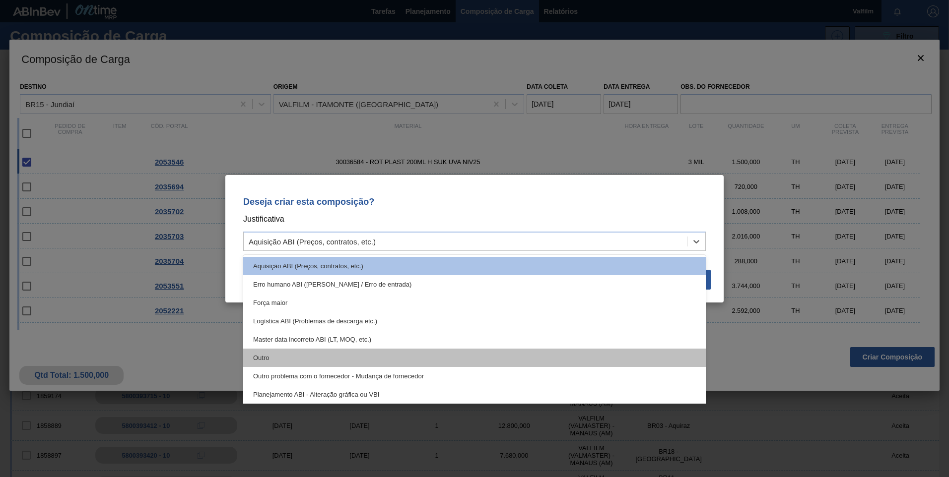
click at [293, 361] on div "Outro" at bounding box center [474, 358] width 463 height 18
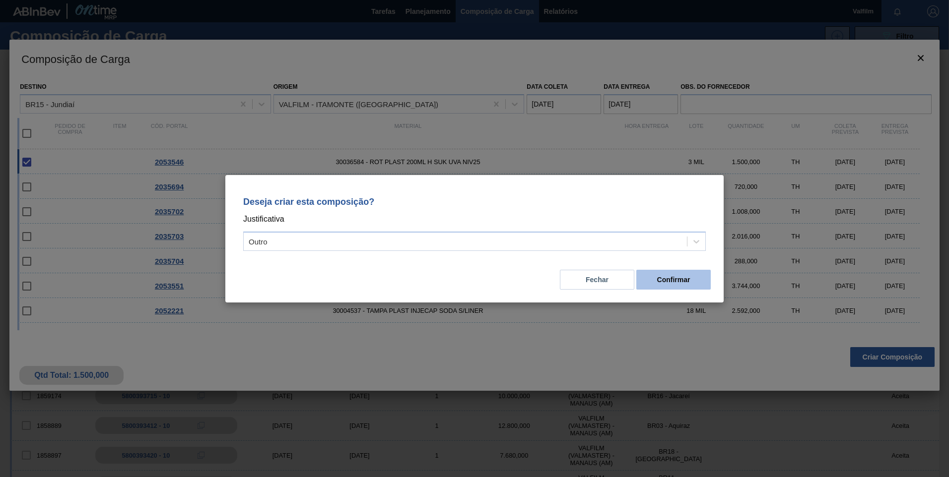
click at [692, 279] on button "Confirmar" at bounding box center [673, 280] width 74 height 20
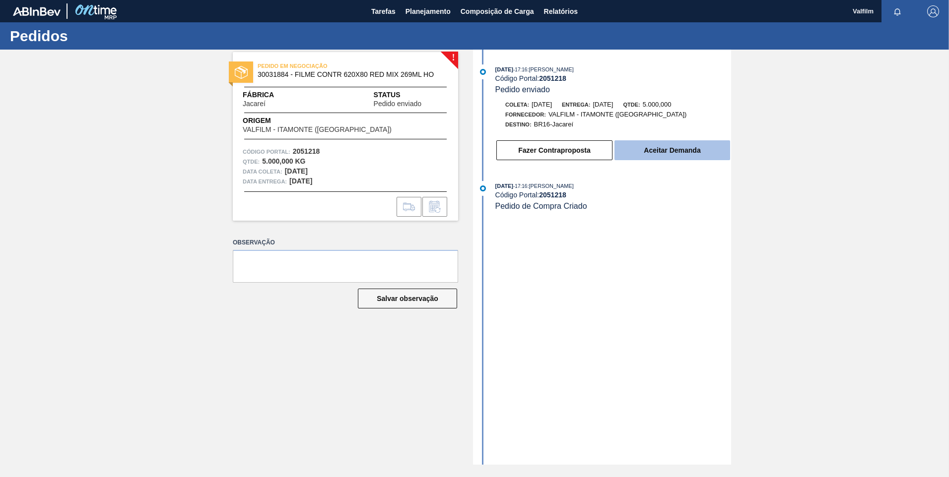
click at [654, 154] on button "Aceitar Demanda" at bounding box center [672, 150] width 116 height 20
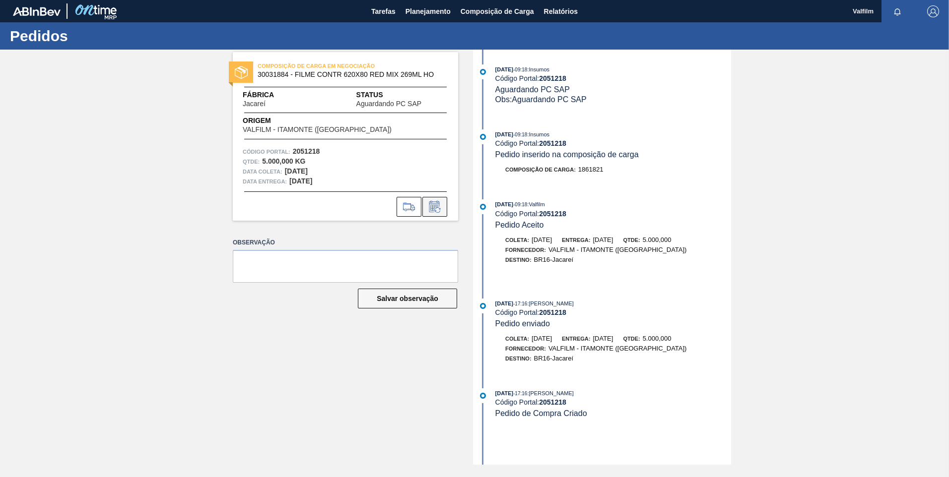
click at [442, 213] on button at bounding box center [434, 207] width 25 height 20
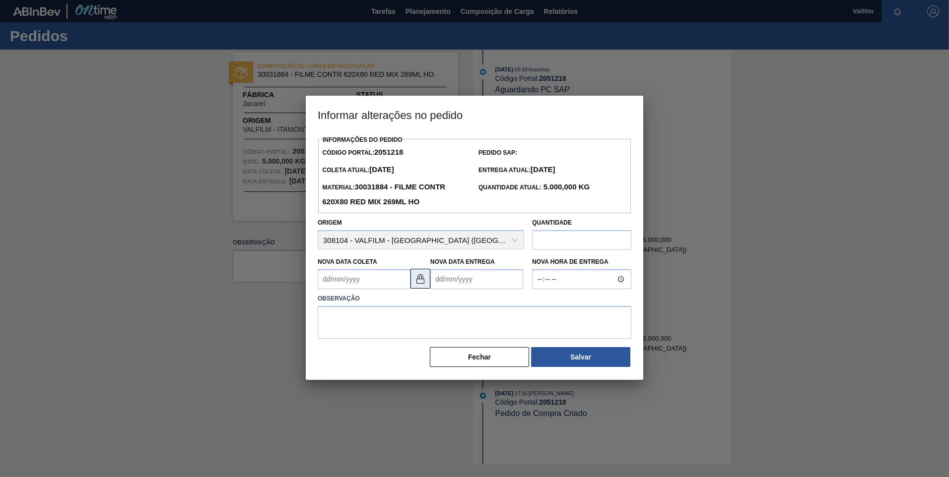
click at [426, 285] on img at bounding box center [420, 279] width 12 height 12
click at [386, 287] on Coleta2051218 "Nova Data Coleta" at bounding box center [364, 279] width 93 height 20
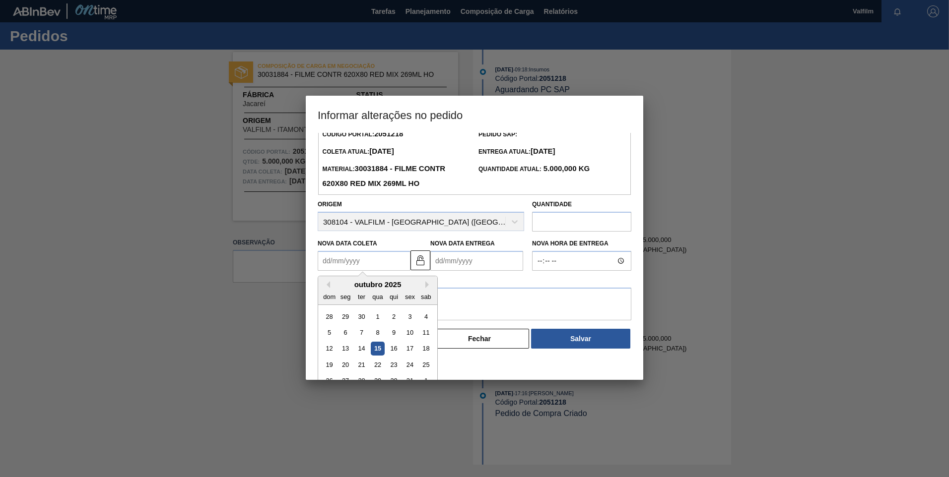
scroll to position [33, 0]
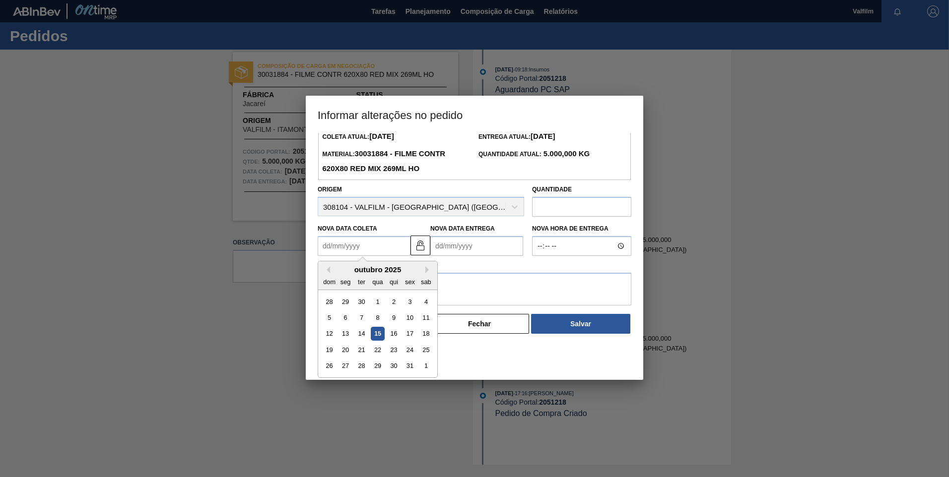
click at [424, 272] on div "outubro 2025" at bounding box center [377, 269] width 119 height 8
click at [426, 272] on button "Next Month" at bounding box center [428, 269] width 7 height 7
click at [326, 335] on div "9" at bounding box center [329, 334] width 13 height 13
type Coleta2051218 "[DATE]"
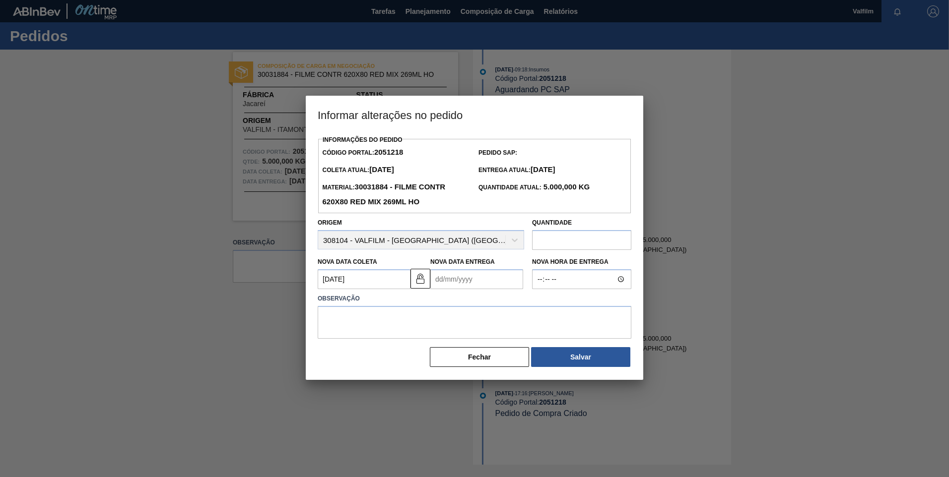
click at [466, 278] on Entrega2051218 "Nova Data Entrega" at bounding box center [476, 279] width 93 height 20
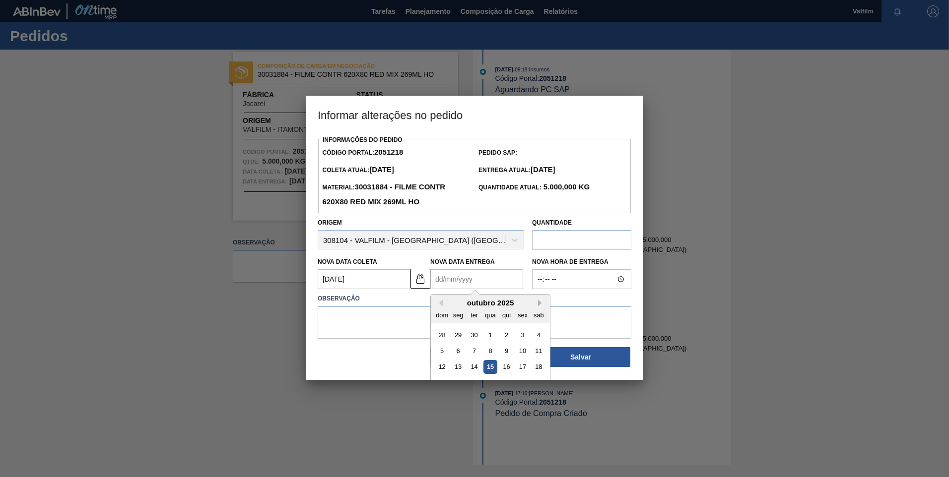
click at [539, 304] on button "Next Month" at bounding box center [541, 303] width 7 height 7
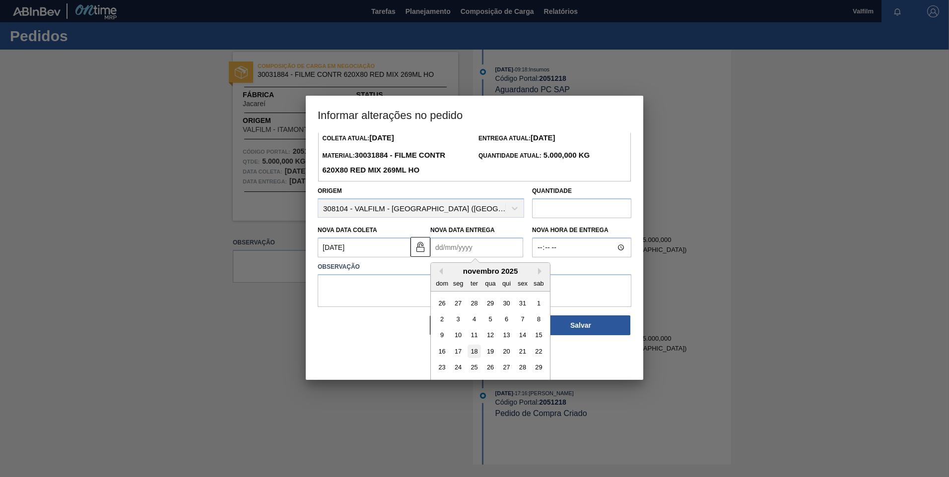
scroll to position [49, 0]
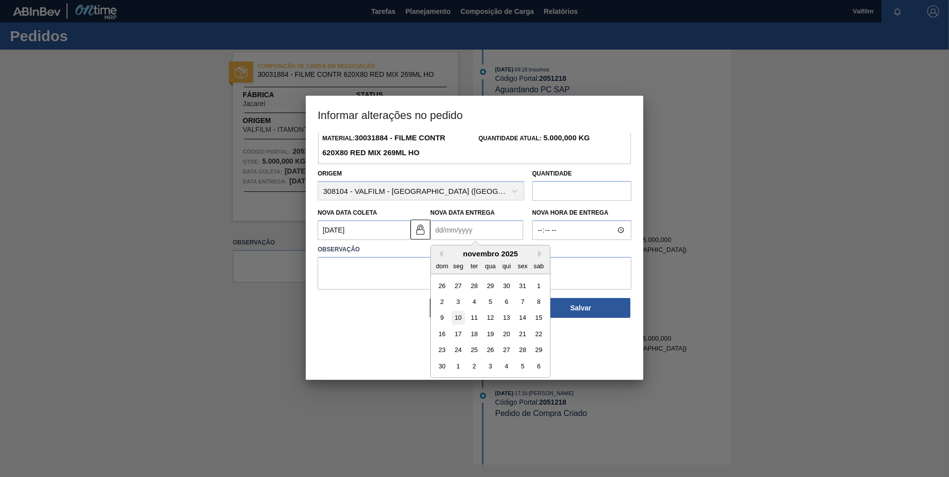
click at [460, 322] on div "10" at bounding box center [458, 318] width 13 height 13
type Entrega2051218 "[DATE]"
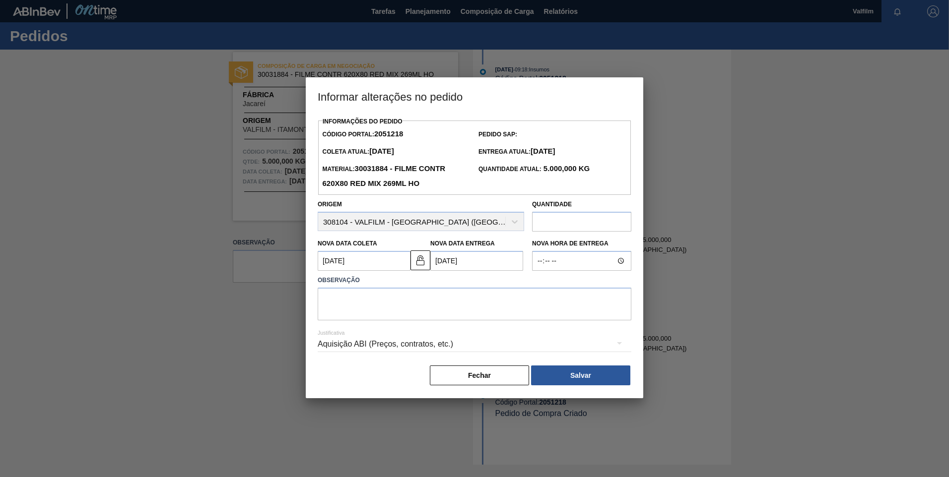
scroll to position [0, 0]
click at [348, 315] on textarea at bounding box center [475, 304] width 314 height 33
drag, startPoint x: 562, startPoint y: 309, endPoint x: 207, endPoint y: 268, distance: 357.2
click at [216, 270] on div "Informar alterações no pedido Informações do Pedido Código Portal: 2051218 Pedi…" at bounding box center [474, 238] width 949 height 477
type textarea "Data que conseguiremos atender ([PERSON_NAME] - Comercial Itamonte)"
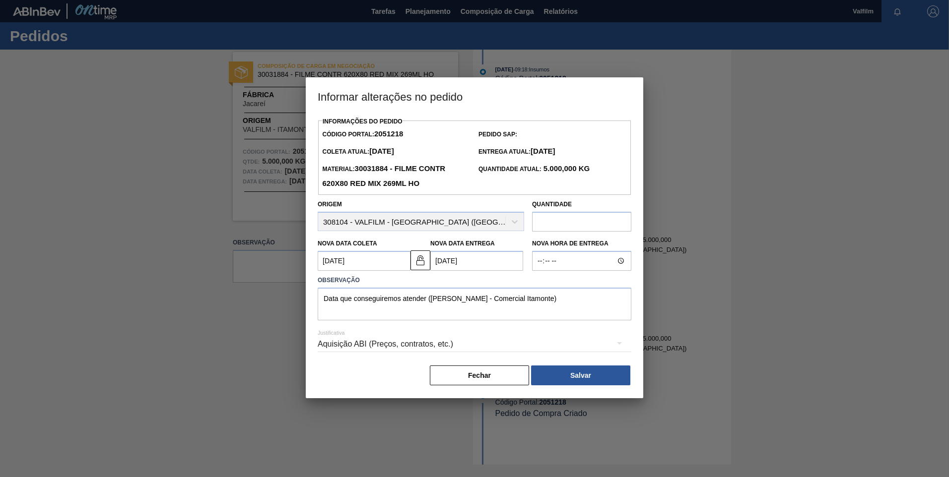
click at [391, 346] on div "Aquisição ABI (Preços, contratos, etc.)" at bounding box center [475, 344] width 314 height 28
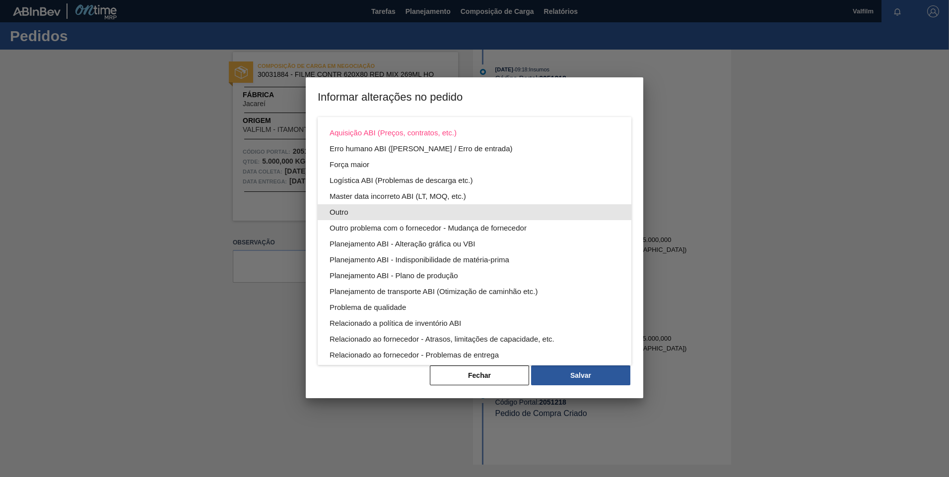
click at [375, 207] on div "Outro" at bounding box center [475, 212] width 290 height 16
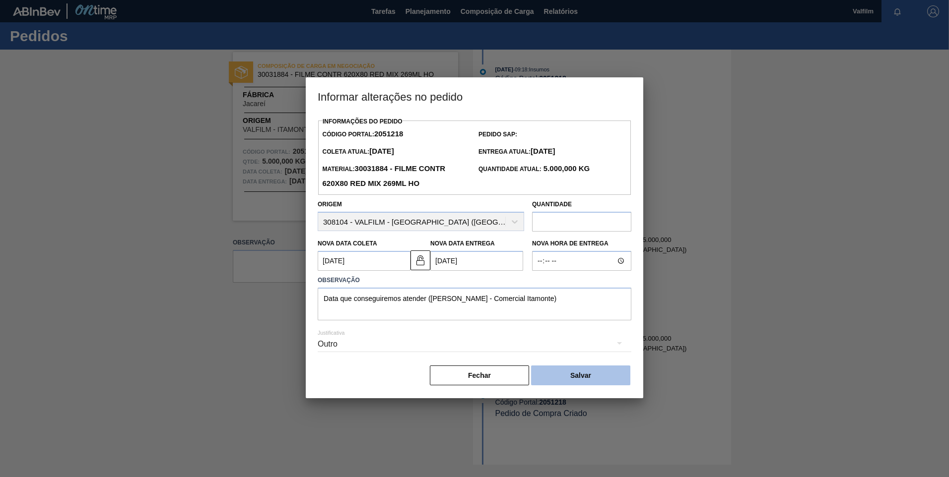
click at [609, 373] on button "Salvar" at bounding box center [580, 376] width 99 height 20
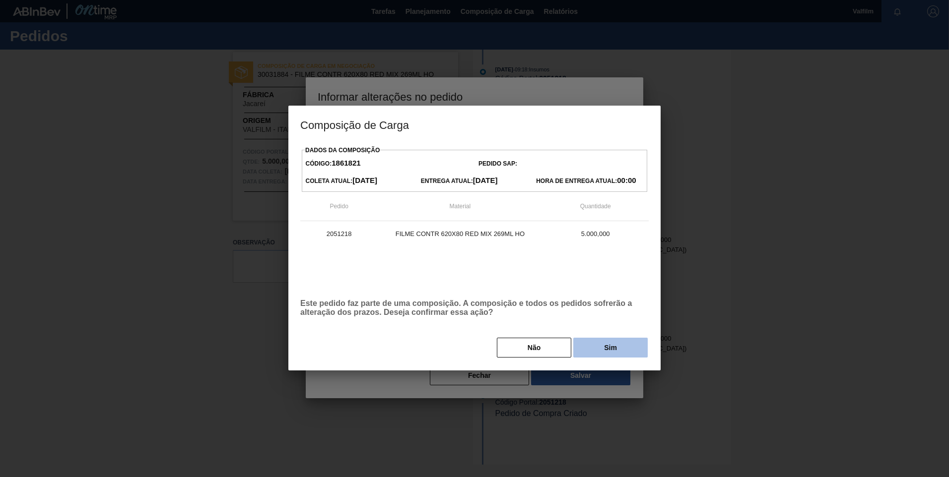
click at [611, 353] on button "Sim" at bounding box center [610, 348] width 74 height 20
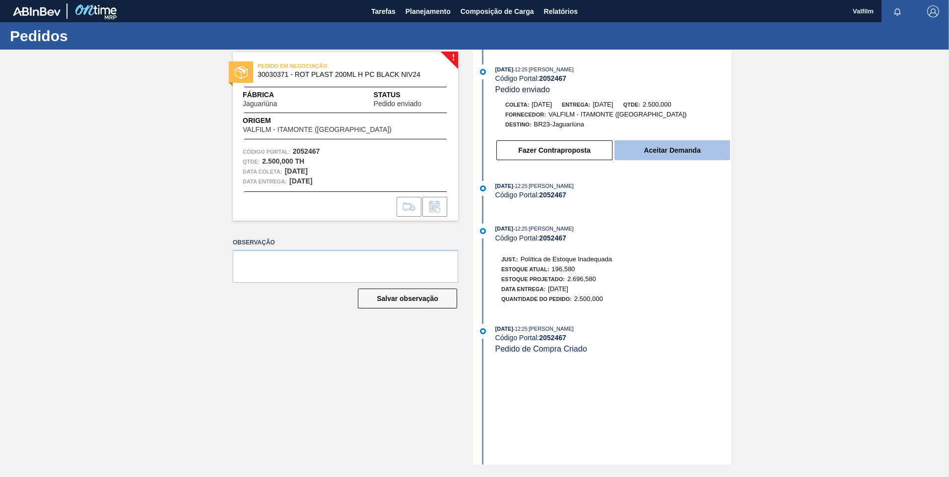
click at [695, 151] on button "Aceitar Demanda" at bounding box center [672, 150] width 116 height 20
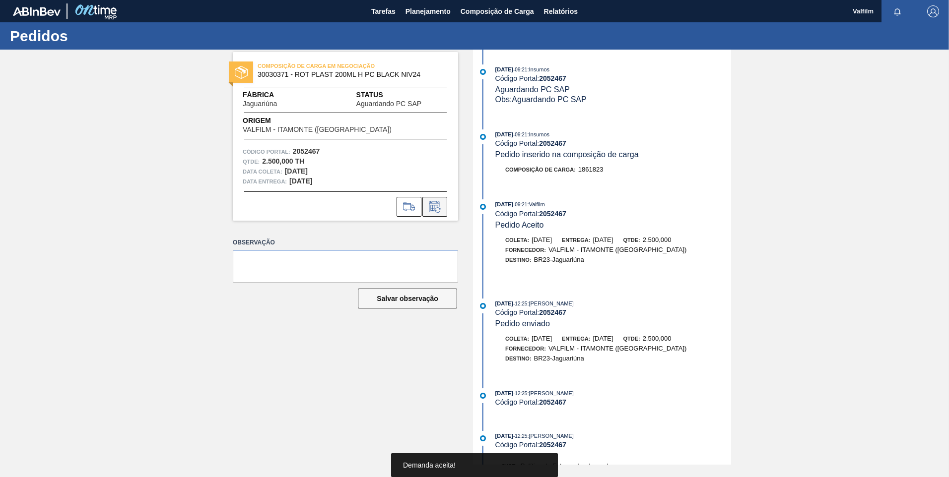
click at [430, 211] on icon at bounding box center [435, 207] width 16 height 12
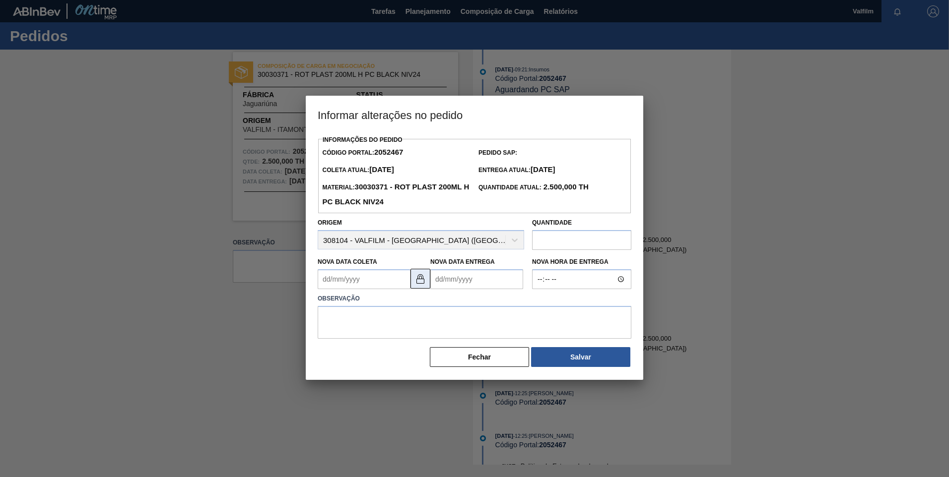
click at [424, 282] on img at bounding box center [420, 279] width 12 height 12
click at [352, 289] on Coleta2052467 "Nova Data Coleta" at bounding box center [364, 279] width 93 height 20
click at [430, 305] on button "Next Month" at bounding box center [428, 303] width 7 height 7
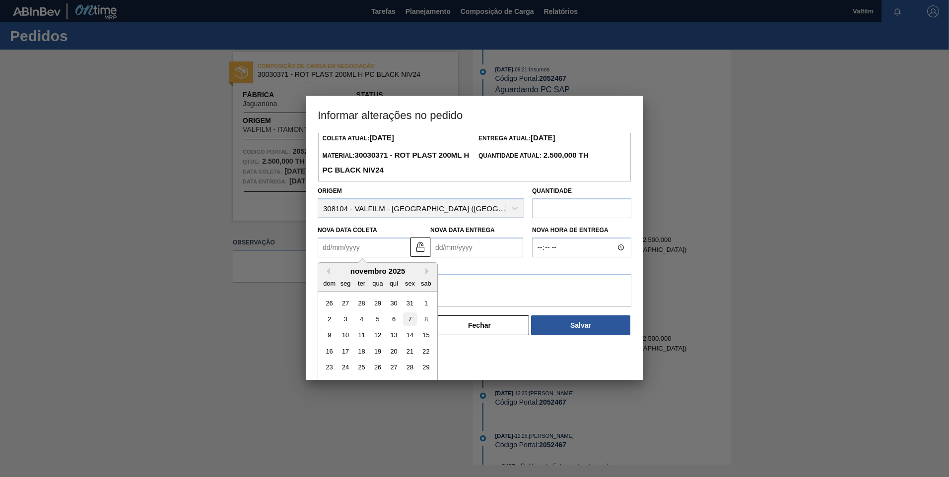
scroll to position [49, 0]
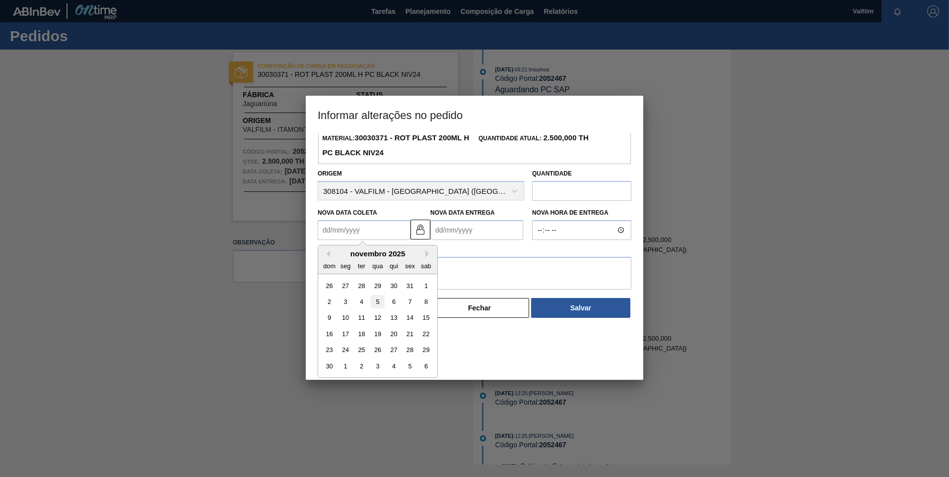
click at [374, 307] on div "5" at bounding box center [377, 301] width 13 height 13
type Coleta2052467 "05/11/2025"
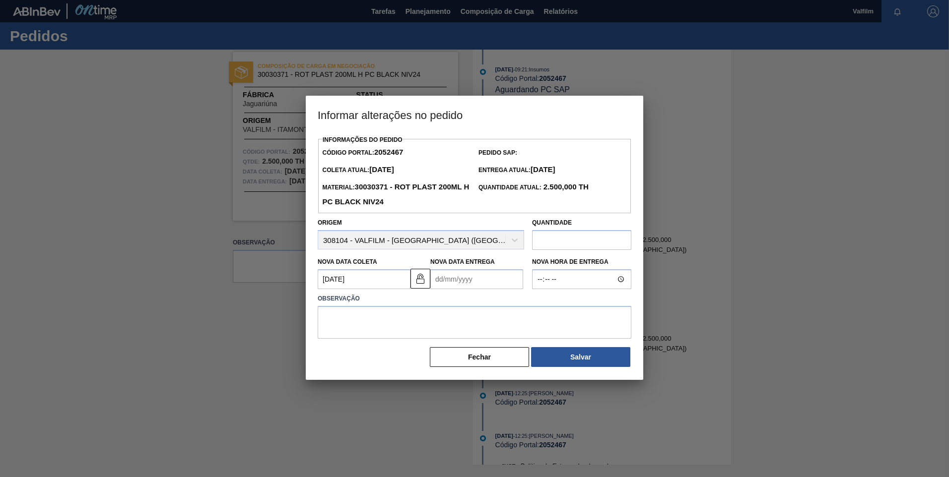
scroll to position [0, 0]
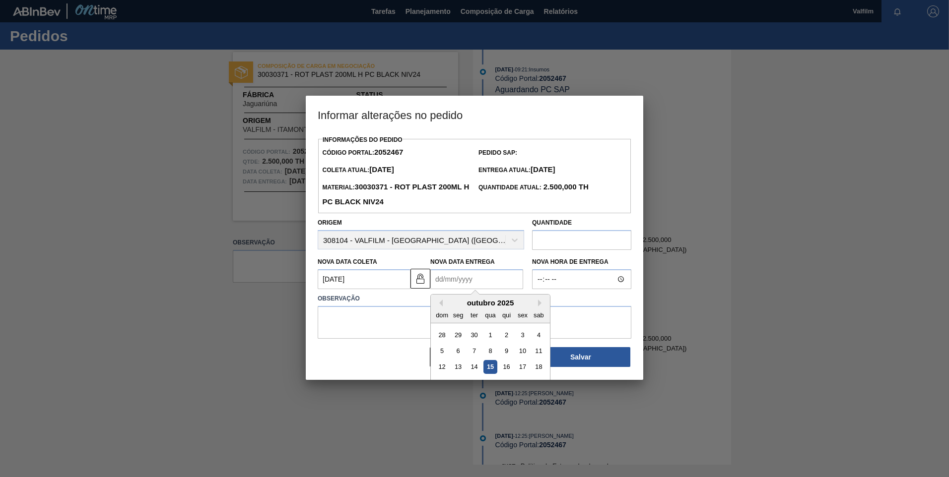
click at [462, 280] on Entrega2052467 "Nova Data Entrega" at bounding box center [476, 279] width 93 height 20
drag, startPoint x: 539, startPoint y: 306, endPoint x: 533, endPoint y: 310, distance: 7.1
click at [538, 306] on button "Next Month" at bounding box center [541, 303] width 7 height 7
click at [504, 352] on div "6" at bounding box center [506, 350] width 13 height 13
type Entrega2052467 "06/11/2025"
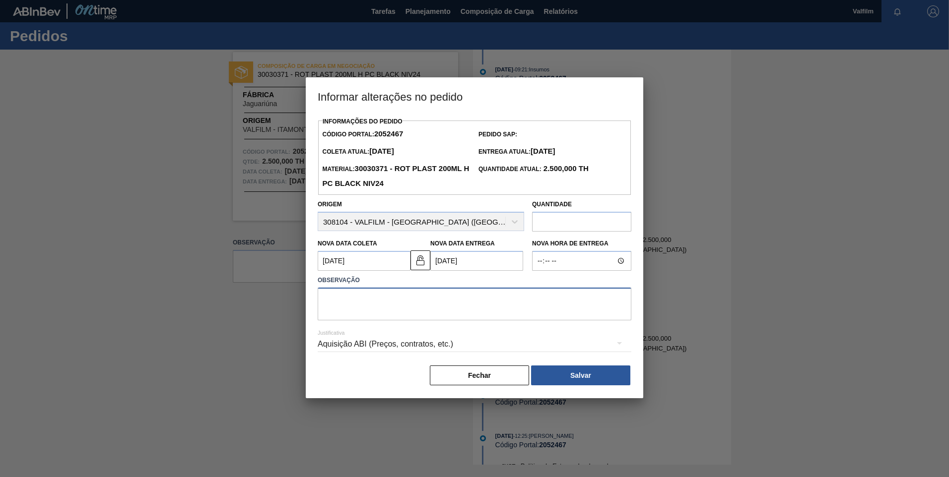
click at [375, 306] on textarea at bounding box center [475, 304] width 314 height 33
paste textarea "Data que conseguiremos atender ([PERSON_NAME] - Comercial Itamonte)"
type textarea "Data que conseguiremos atender ([PERSON_NAME] - Comercial Itamonte)"
click at [375, 345] on div "Aquisição ABI (Preços, contratos, etc.)" at bounding box center [475, 344] width 314 height 28
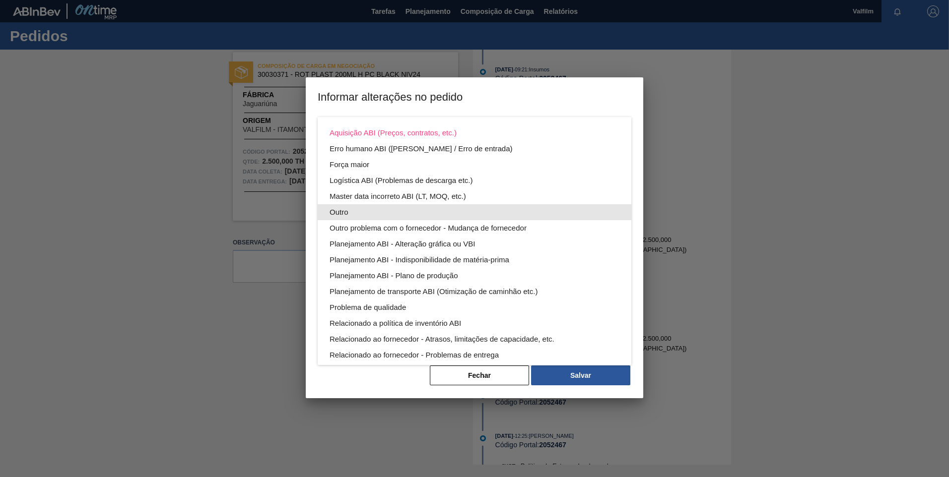
click at [384, 214] on div "Outro" at bounding box center [475, 212] width 290 height 16
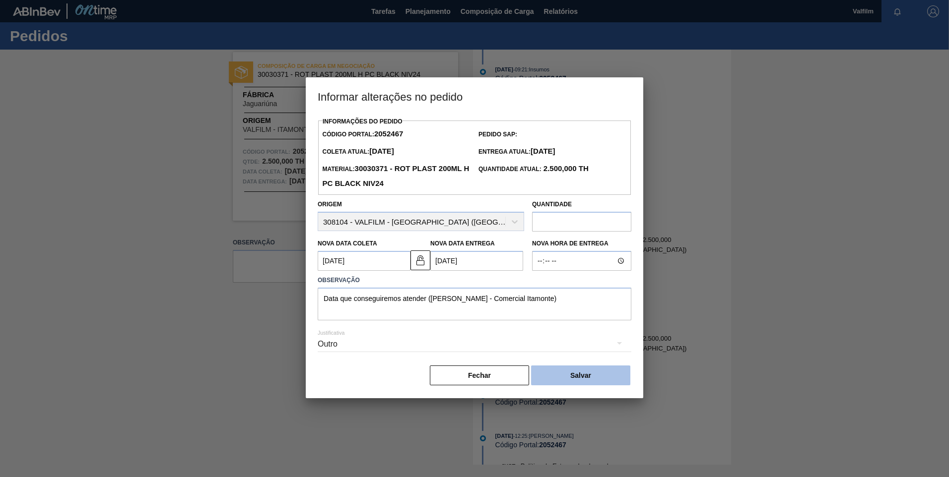
click at [603, 375] on button "Salvar" at bounding box center [580, 376] width 99 height 20
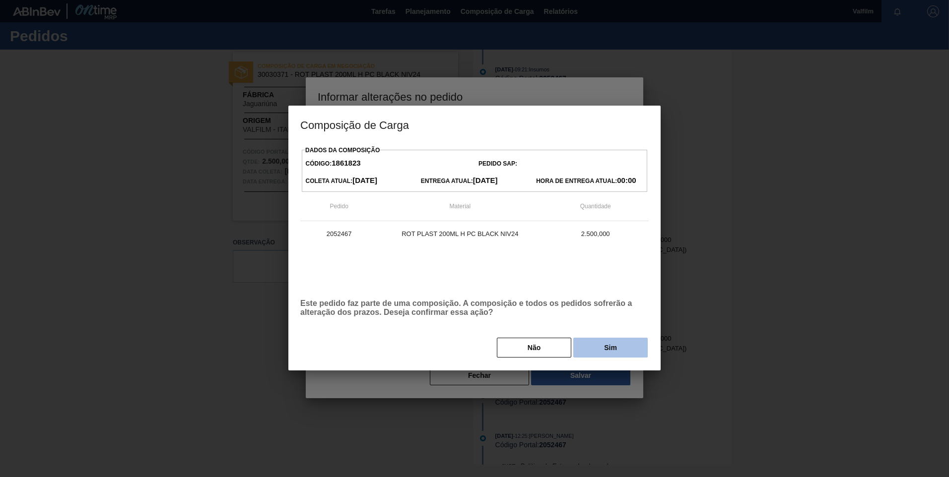
click at [617, 347] on button "Sim" at bounding box center [610, 348] width 74 height 20
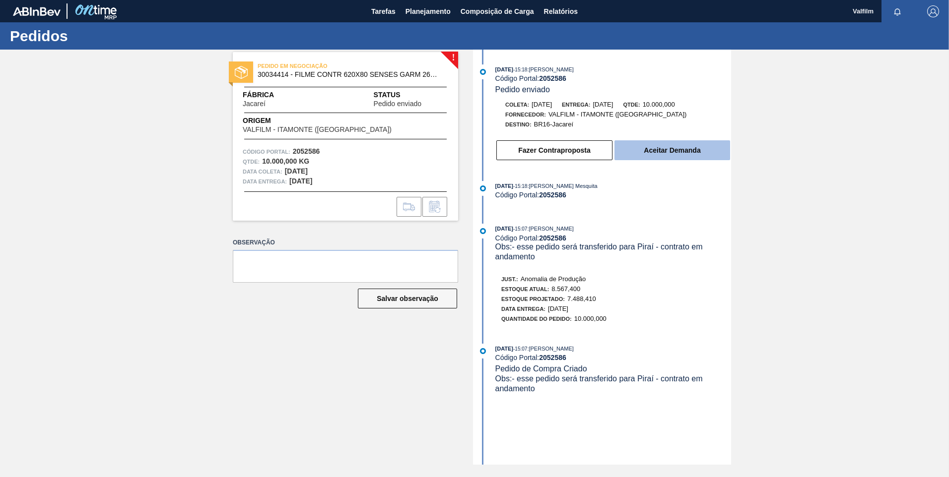
click at [649, 157] on button "Aceitar Demanda" at bounding box center [672, 150] width 116 height 20
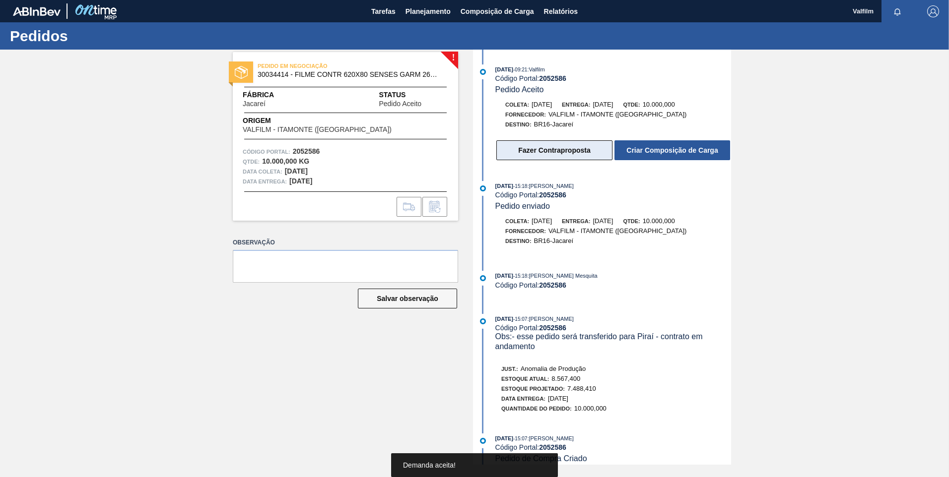
click at [569, 159] on button "Fazer Contraproposta" at bounding box center [554, 150] width 116 height 20
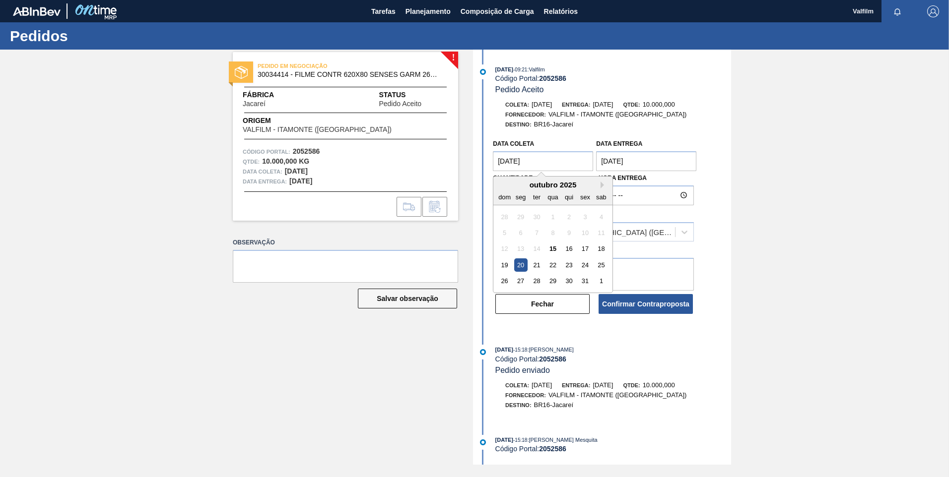
click at [515, 161] on coleta "[DATE]" at bounding box center [543, 161] width 100 height 20
click at [599, 190] on div "dom seg ter qua qui sex sab" at bounding box center [552, 197] width 119 height 16
click at [604, 185] on button "Next Month" at bounding box center [603, 185] width 7 height 7
click at [552, 284] on div "26" at bounding box center [552, 280] width 13 height 13
type coleta "[DATE]"
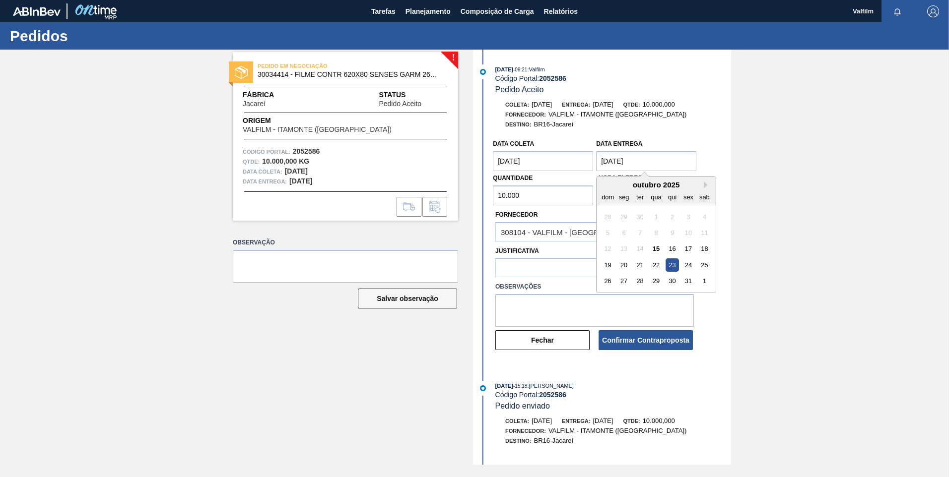
click at [613, 161] on Entrega "[DATE]" at bounding box center [646, 161] width 100 height 20
click at [707, 189] on div "outubro 2025" at bounding box center [655, 185] width 119 height 8
click at [705, 186] on button "Next Month" at bounding box center [707, 185] width 7 height 7
click at [666, 282] on div "27" at bounding box center [671, 280] width 13 height 13
type Entrega "[DATE]"
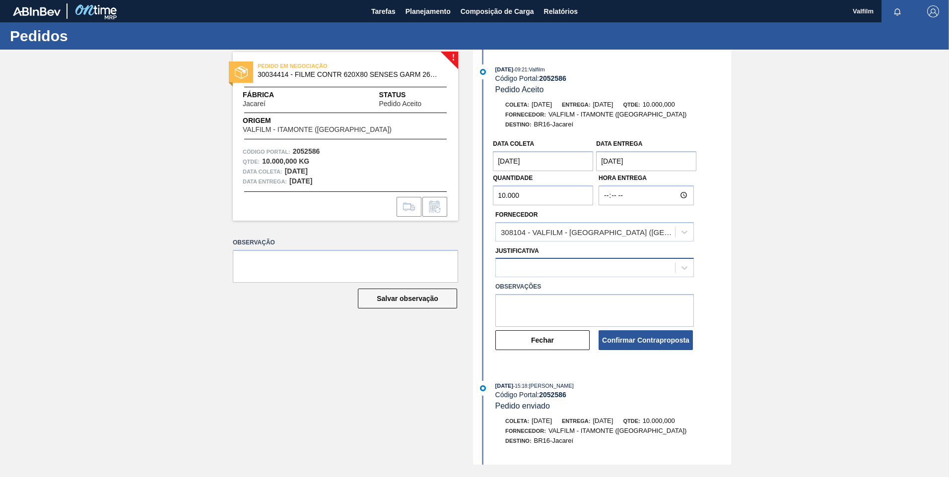
click at [565, 270] on div at bounding box center [585, 268] width 179 height 14
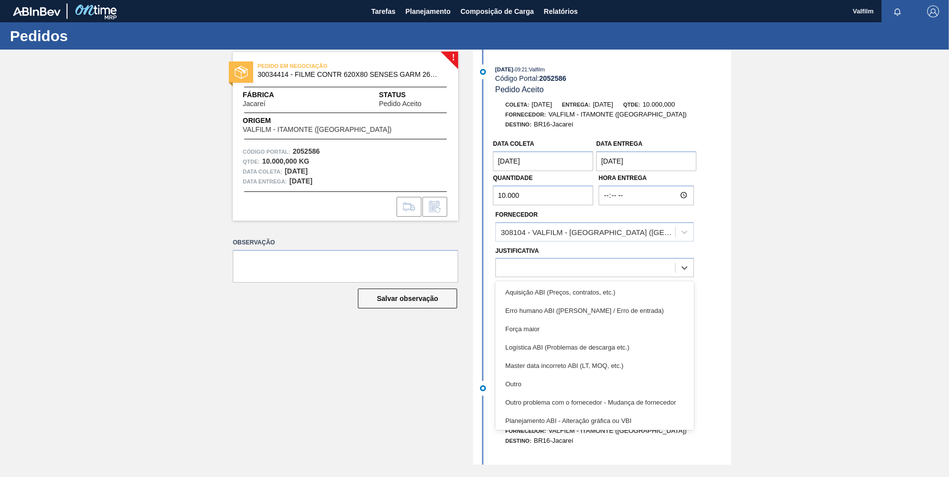
drag, startPoint x: 557, startPoint y: 380, endPoint x: 540, endPoint y: 303, distance: 78.3
click at [558, 380] on div "Outro" at bounding box center [594, 384] width 198 height 18
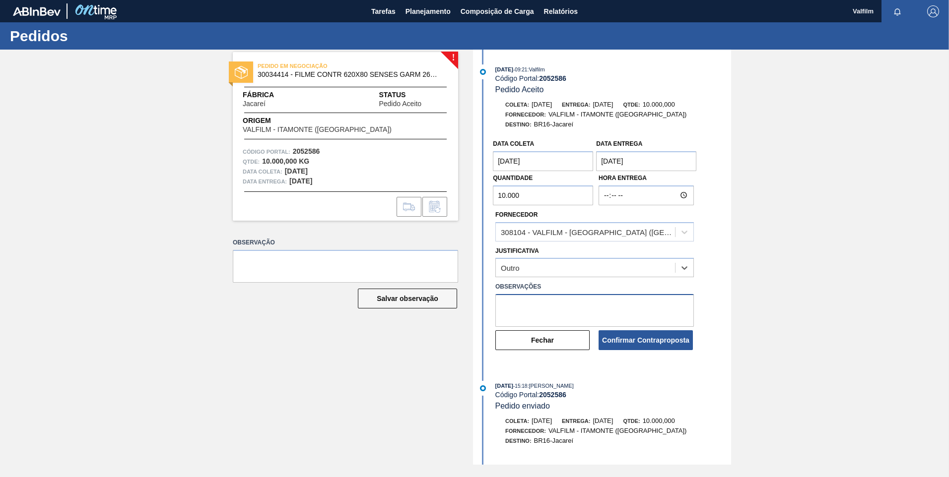
click at [538, 294] on textarea at bounding box center [594, 310] width 198 height 33
paste textarea "Data que conseguiremos atender ([PERSON_NAME] - Comercial Itamonte)"
type textarea "Data que conseguiremos atender ([PERSON_NAME] - Comercial Itamonte)"
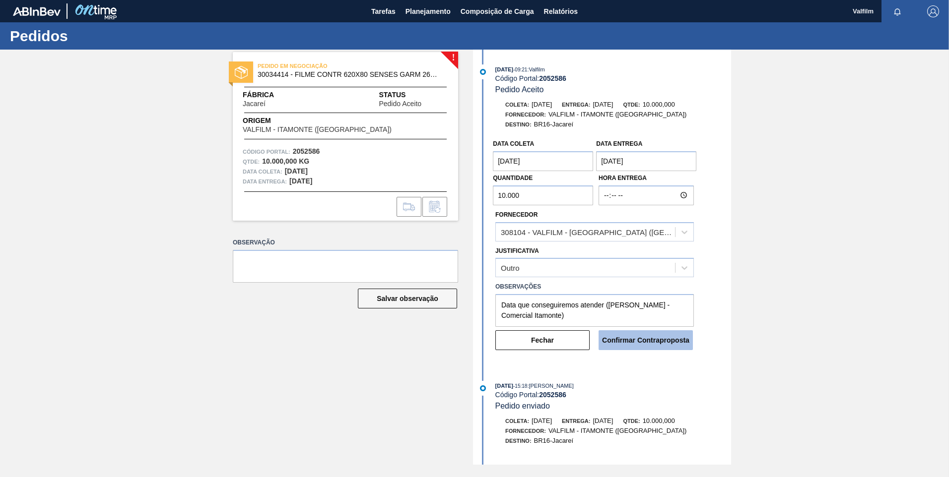
click at [653, 346] on button "Confirmar Contraproposta" at bounding box center [645, 340] width 94 height 20
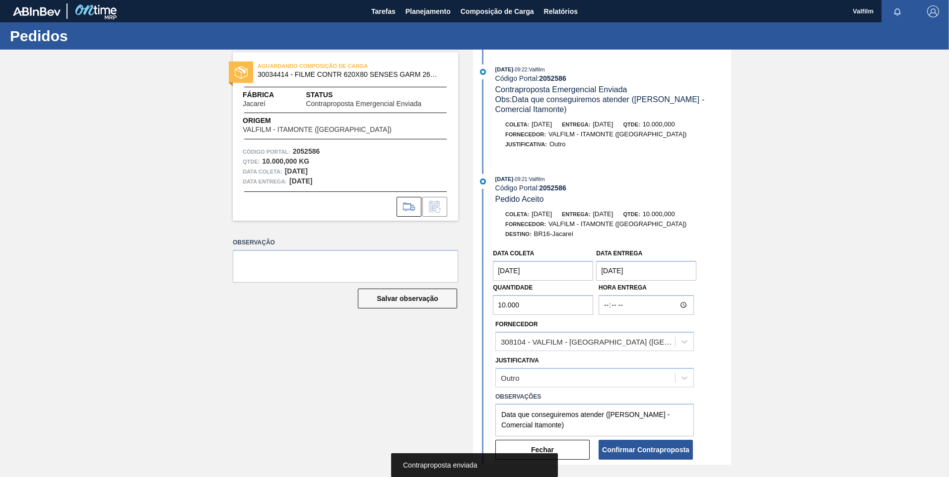
click at [567, 445] on button "Fechar" at bounding box center [542, 450] width 94 height 20
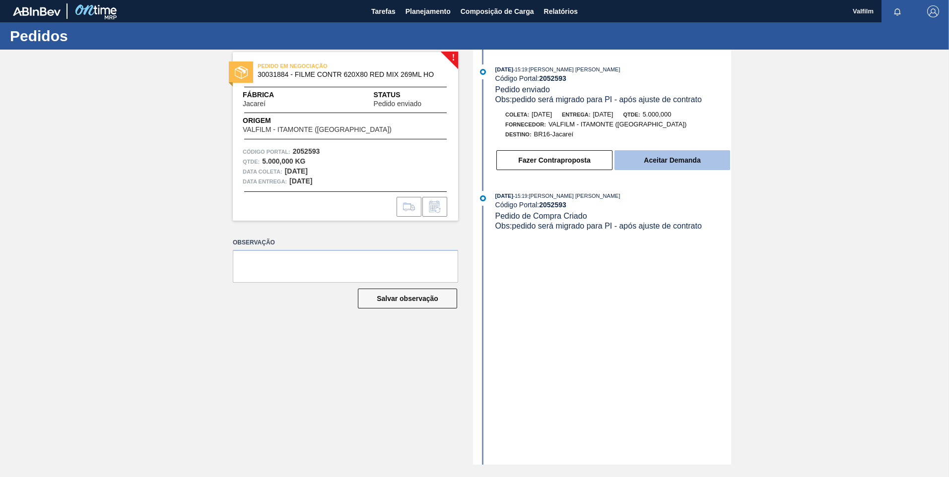
click at [633, 158] on button "Aceitar Demanda" at bounding box center [672, 160] width 116 height 20
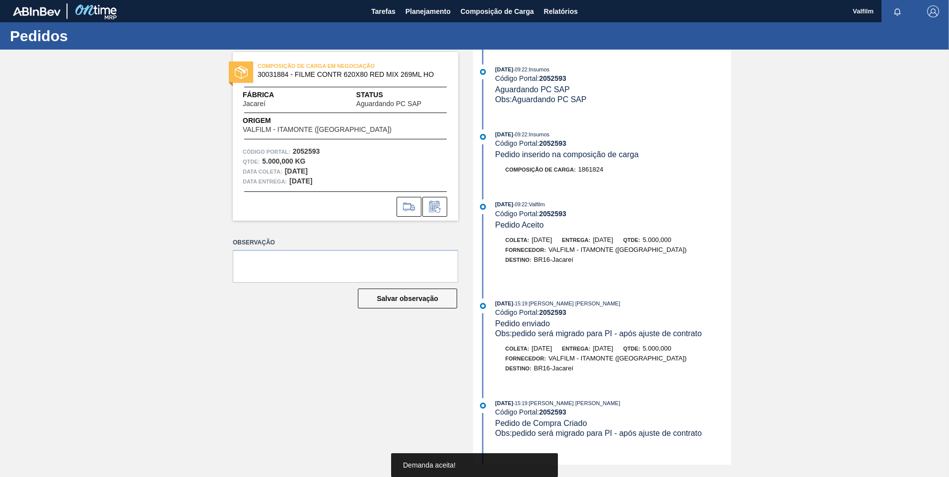
click at [440, 208] on icon at bounding box center [435, 207] width 16 height 12
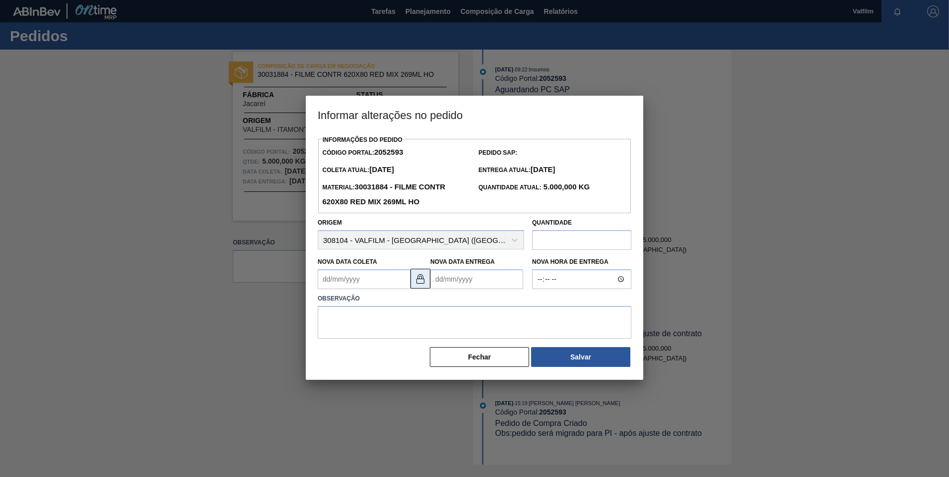
click at [420, 289] on button at bounding box center [420, 279] width 20 height 20
click at [368, 289] on Coleta2052593 "Nova Data Coleta" at bounding box center [364, 279] width 93 height 20
click at [423, 309] on div "dom seg ter qua qui sex sab" at bounding box center [377, 315] width 119 height 16
click at [433, 304] on div "outubro 2025" at bounding box center [377, 303] width 119 height 8
click at [428, 306] on button "Next Month" at bounding box center [428, 303] width 7 height 7
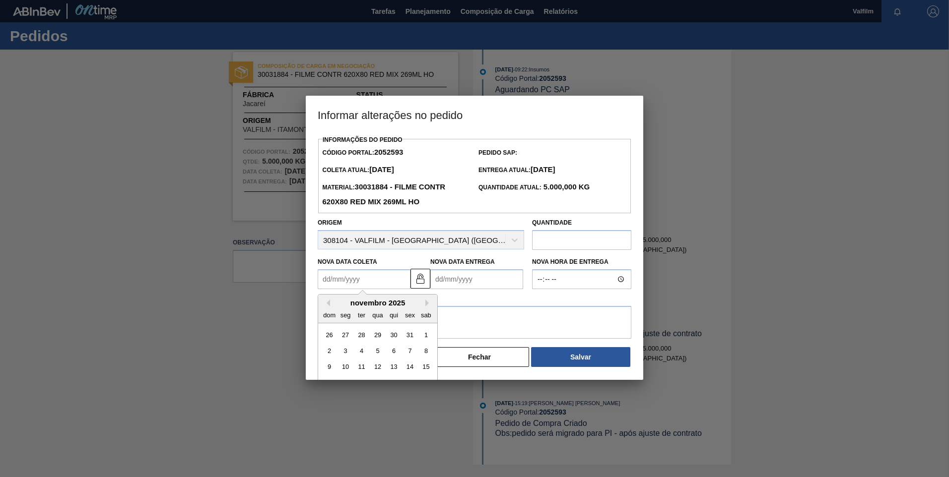
scroll to position [49, 0]
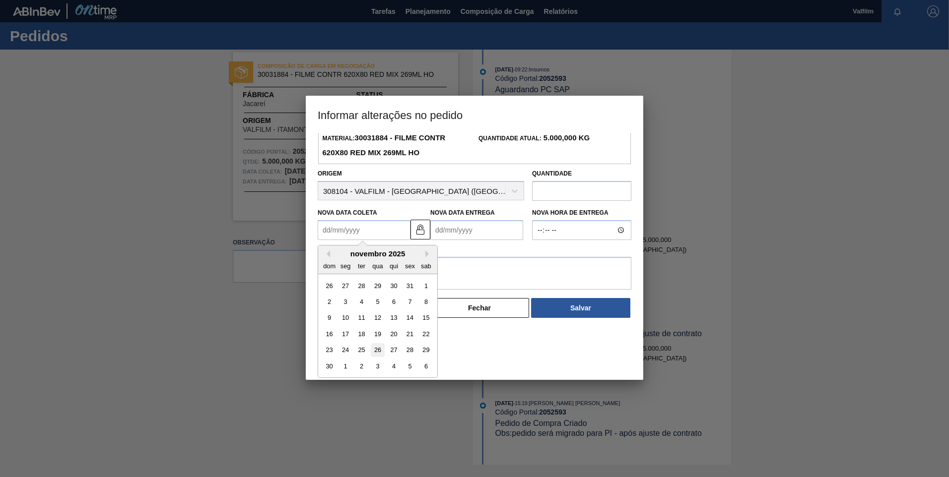
click at [373, 354] on div "26" at bounding box center [377, 350] width 13 height 13
type Coleta2052593 "[DATE]"
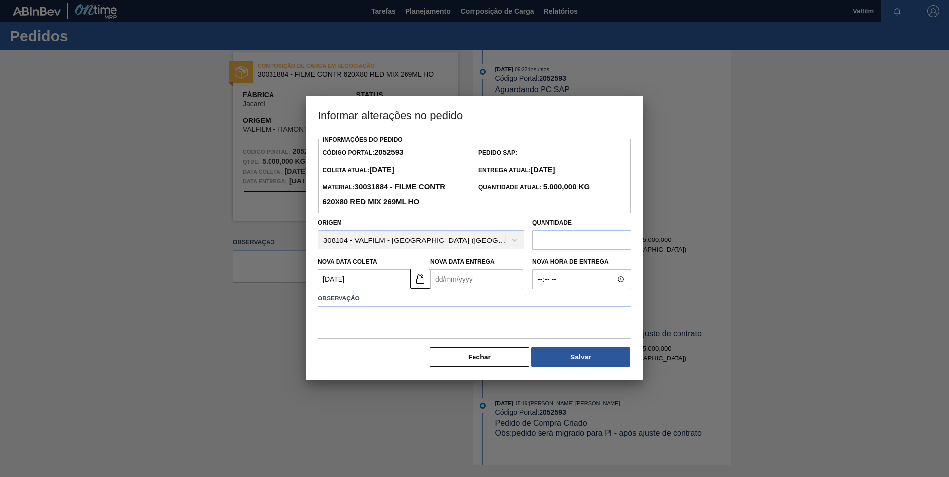
click at [467, 289] on Entrega2052593 "Nova Data Entrega" at bounding box center [476, 279] width 93 height 20
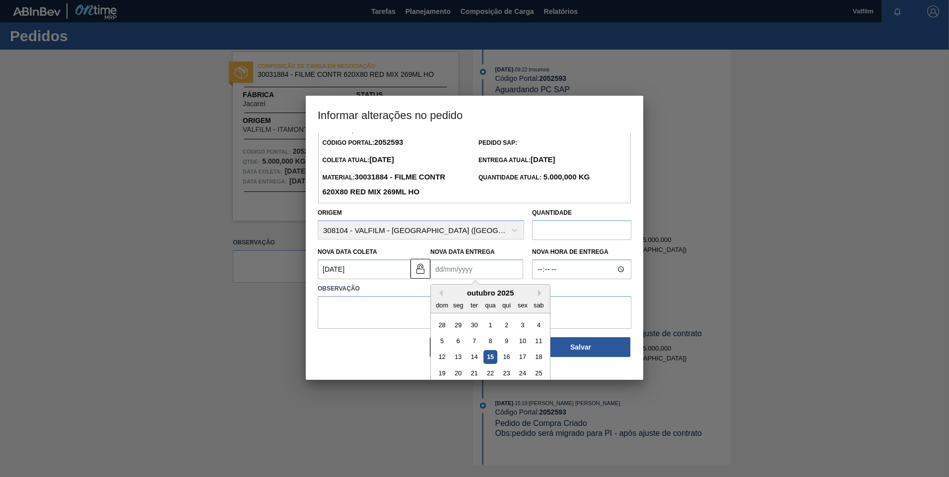
scroll to position [2, 0]
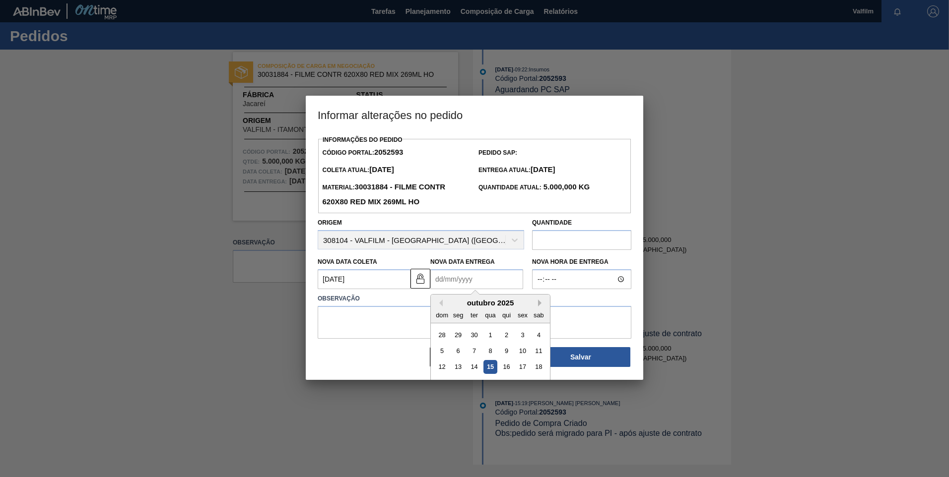
click at [540, 306] on button "Next Month" at bounding box center [541, 303] width 7 height 7
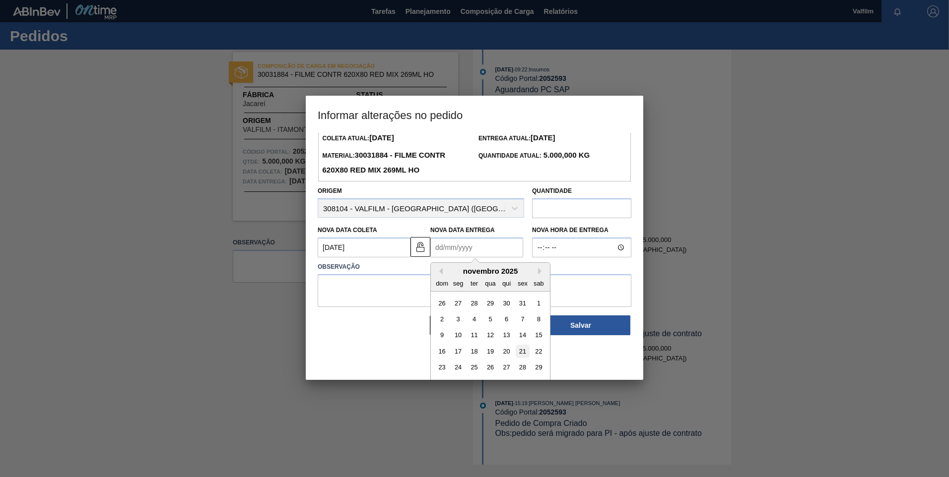
scroll to position [49, 0]
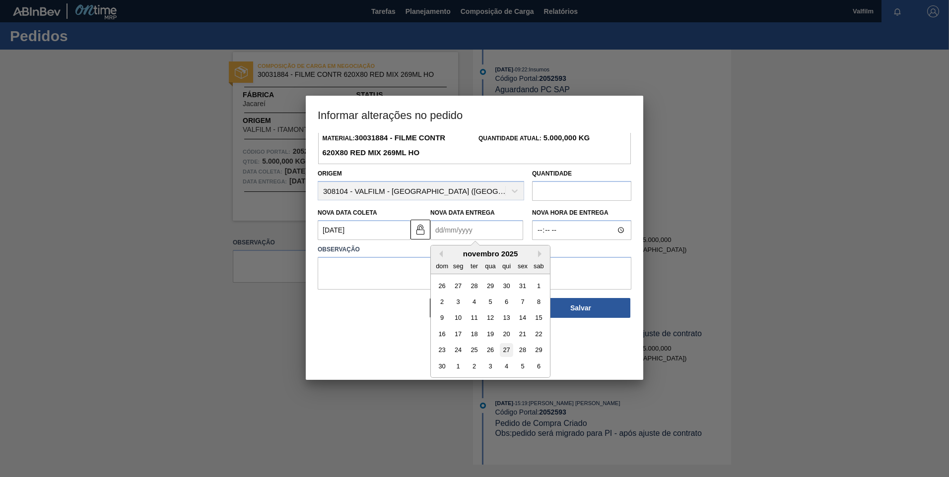
click at [506, 349] on div "27" at bounding box center [506, 350] width 13 height 13
type Entrega2052593 "27/11/2025"
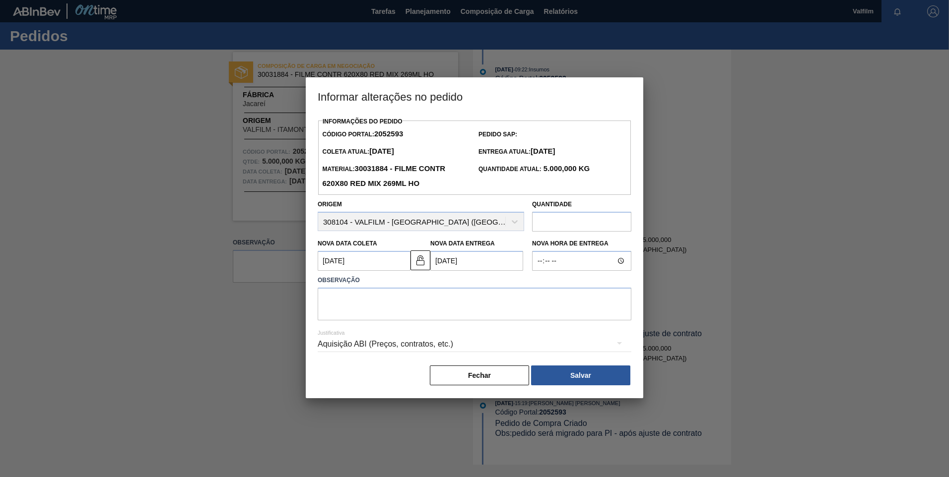
click at [428, 329] on div "Justificativa Aquisição ABI (Preços, contratos, etc.)" at bounding box center [475, 339] width 314 height 36
click at [424, 316] on textarea at bounding box center [475, 304] width 314 height 33
paste textarea "Data que conseguiremos atender (Ana Carolina - Comercial Itamonte)"
type textarea "Data que conseguiremos atender (Ana Carolina - Comercial Itamonte)"
click at [399, 346] on div "Aquisição ABI (Preços, contratos, etc.)" at bounding box center [475, 344] width 314 height 28
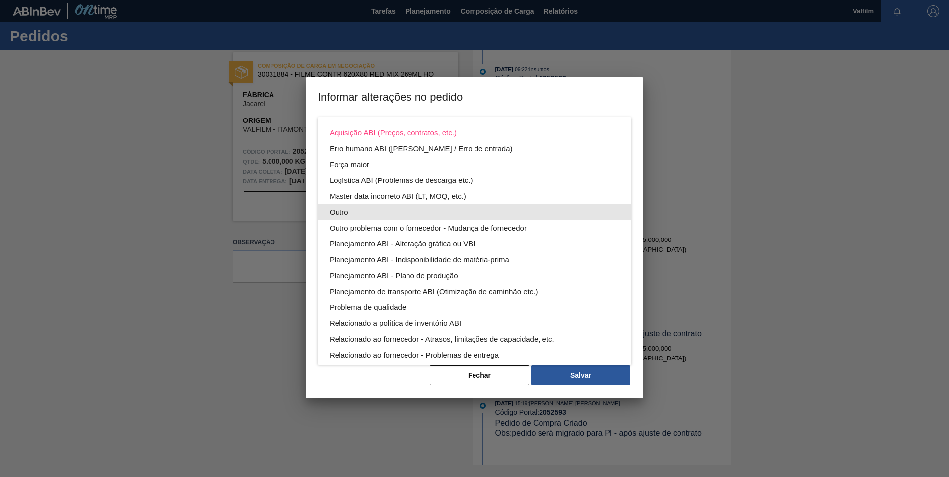
click at [391, 211] on div "Outro" at bounding box center [475, 212] width 290 height 16
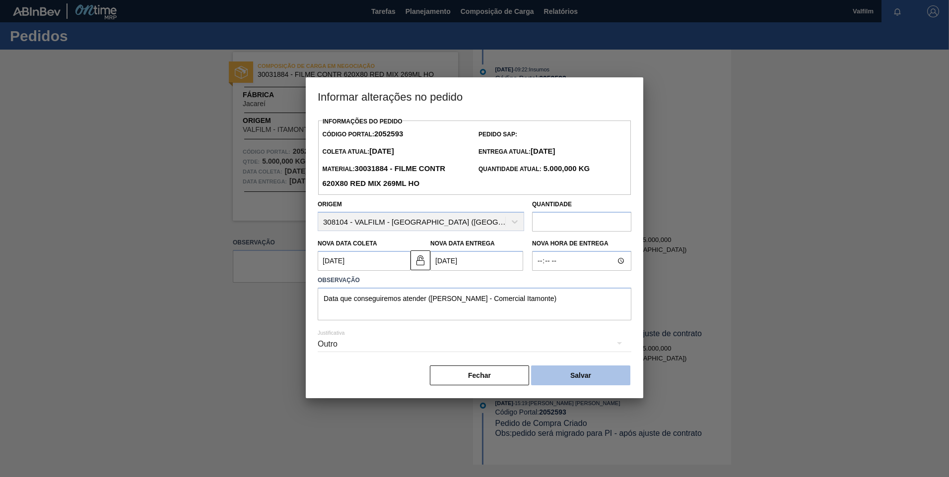
click at [594, 379] on button "Salvar" at bounding box center [580, 376] width 99 height 20
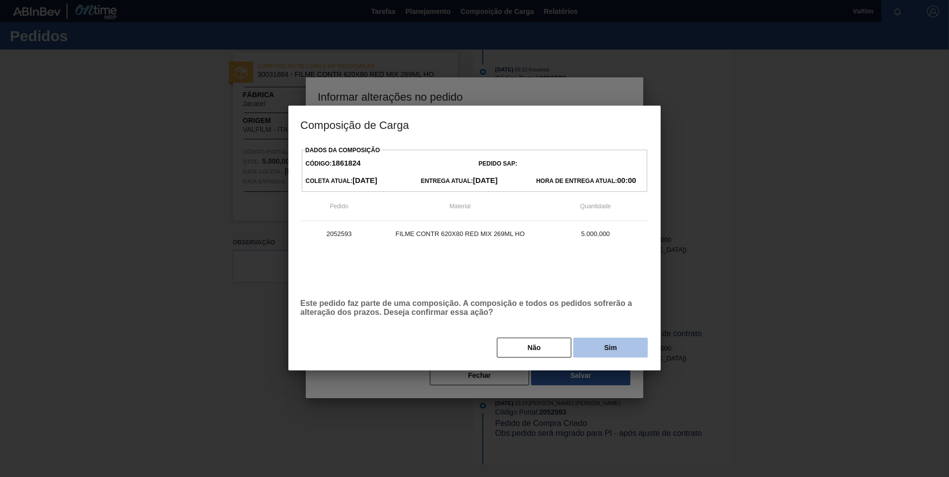
click at [595, 355] on button "Sim" at bounding box center [610, 348] width 74 height 20
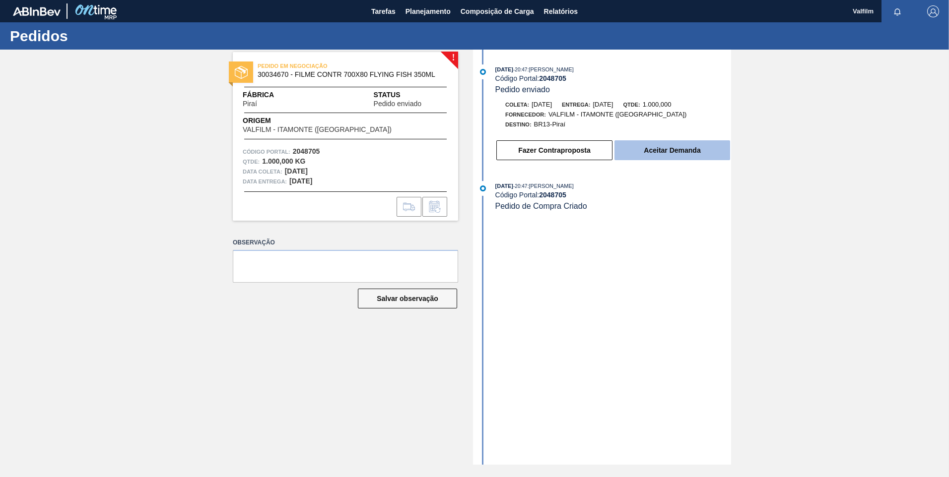
click at [638, 142] on button "Aceitar Demanda" at bounding box center [672, 150] width 116 height 20
click at [639, 156] on button "Aceitar Demanda" at bounding box center [672, 150] width 116 height 20
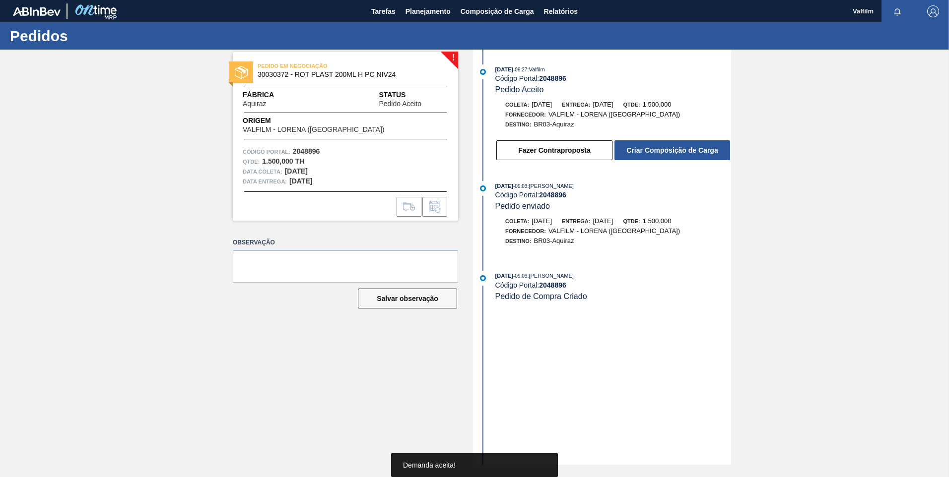
click at [643, 152] on button "Criar Composição de Carga" at bounding box center [672, 150] width 116 height 20
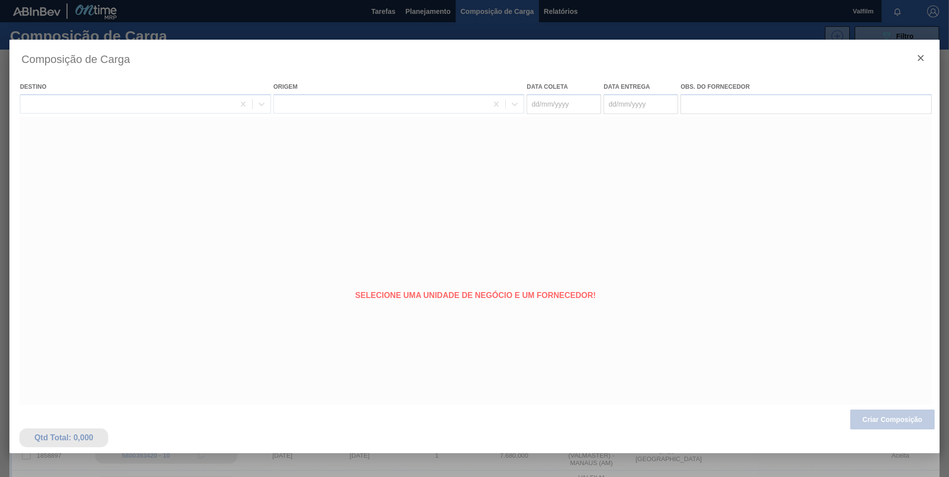
type coleta "20/11/2025"
type Entrega "22/11/2025"
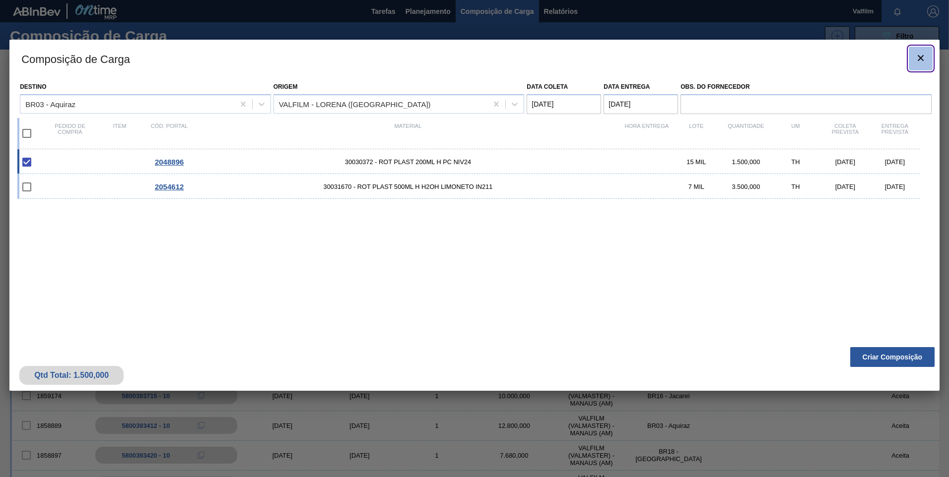
click at [920, 65] on clb-icon "botão de ícone" at bounding box center [921, 58] width 12 height 13
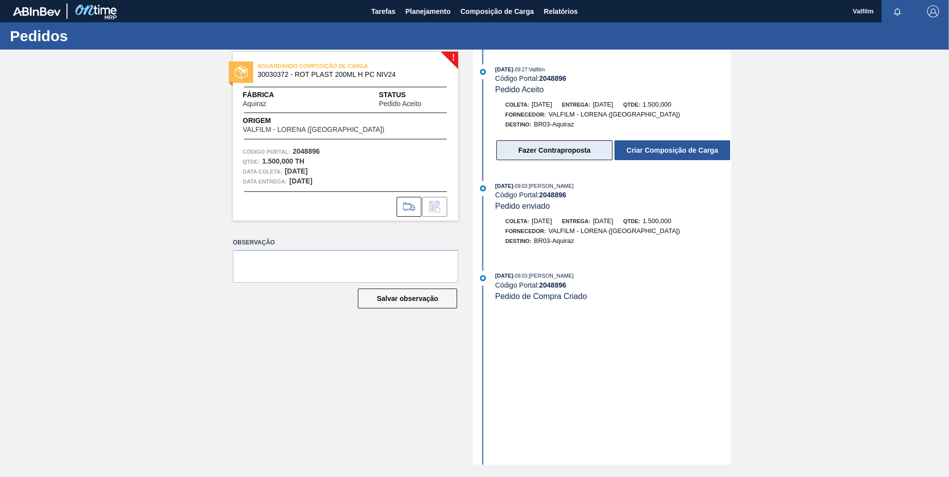
click at [543, 152] on button "Fazer Contraproposta" at bounding box center [554, 150] width 116 height 20
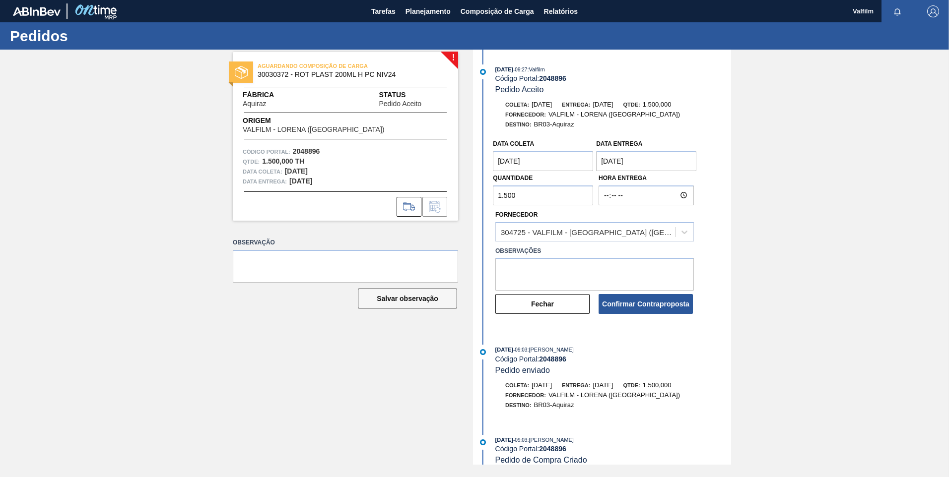
click at [529, 162] on coleta "20/11/2025" at bounding box center [543, 161] width 100 height 20
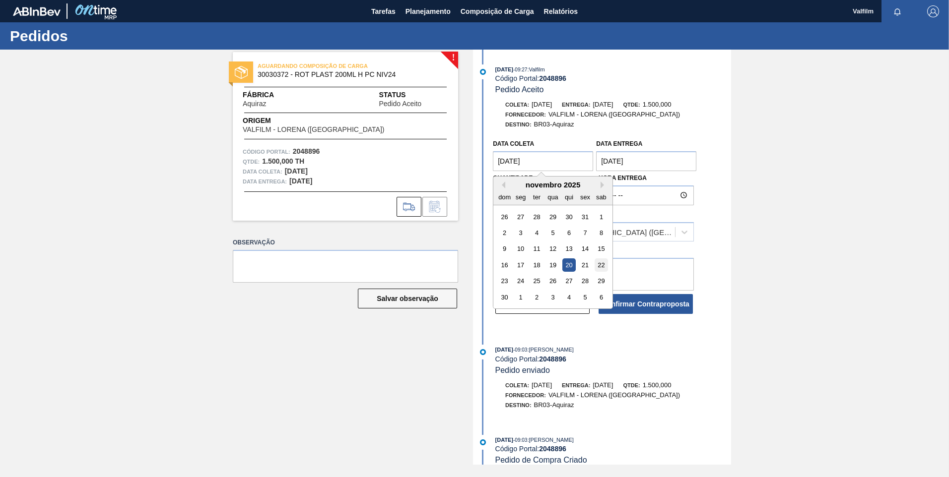
click at [599, 263] on div "22" at bounding box center [601, 265] width 13 height 13
type coleta "22/11/2025"
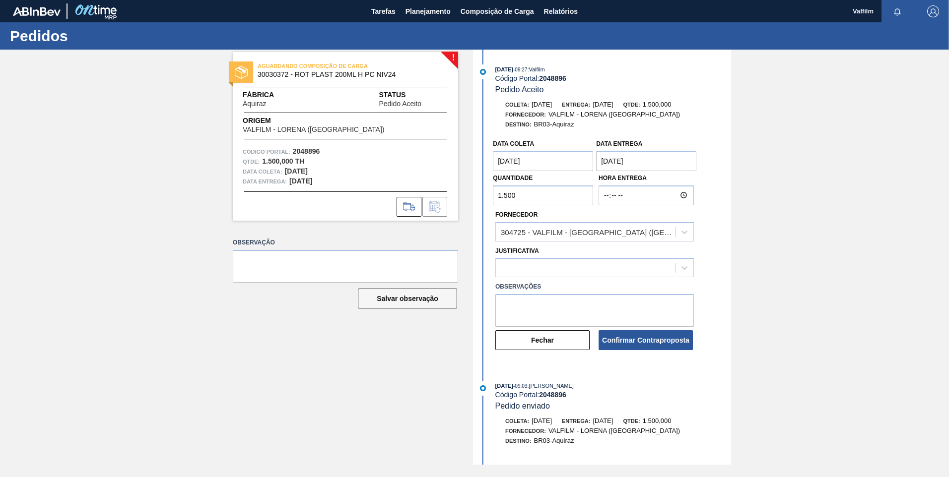
click at [611, 164] on Entrega "22/11/2025" at bounding box center [646, 161] width 100 height 20
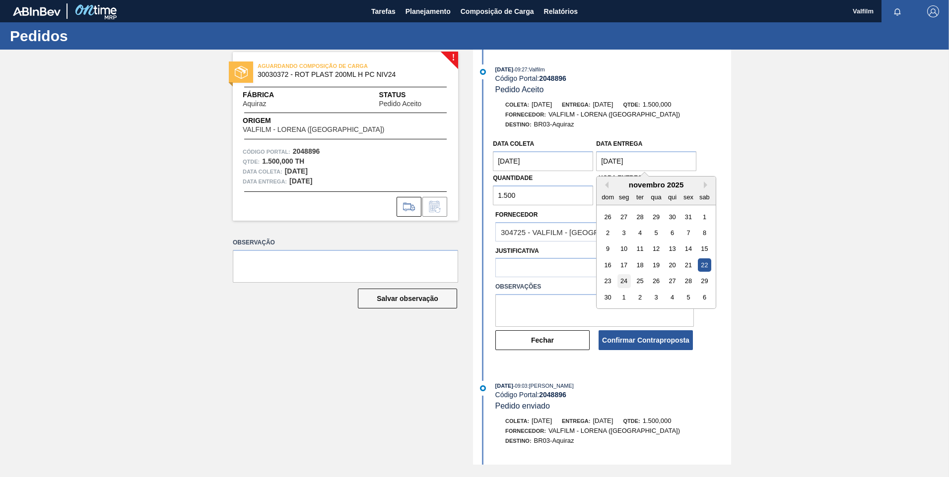
click at [624, 281] on div "24" at bounding box center [623, 280] width 13 height 13
type Entrega "24/11/2025"
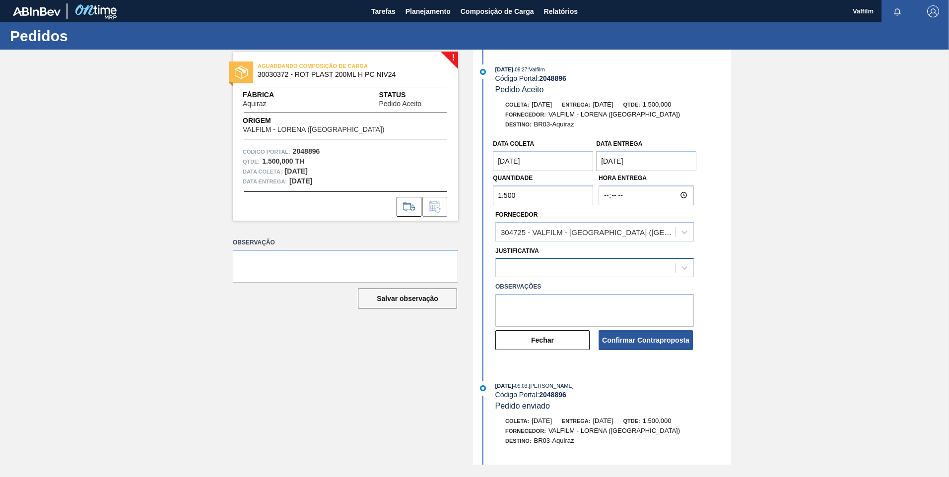
click at [562, 266] on div at bounding box center [585, 268] width 179 height 14
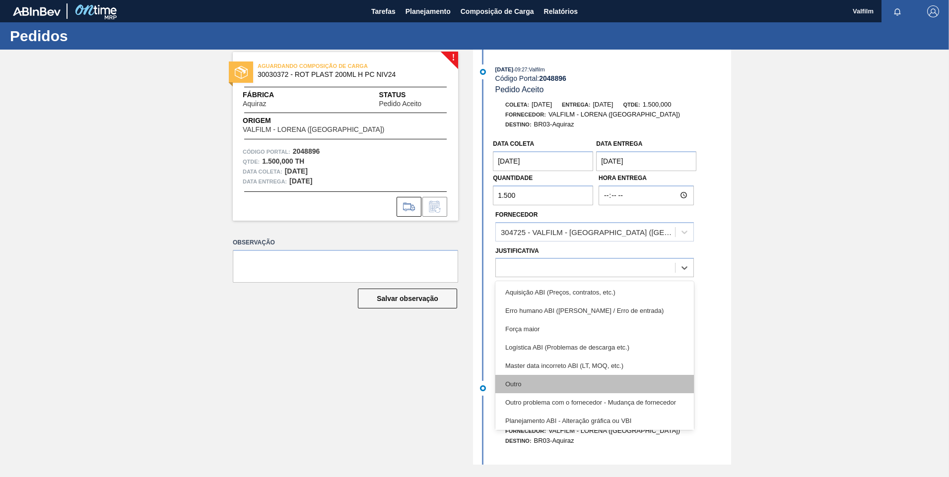
click at [559, 378] on div "Outro" at bounding box center [594, 384] width 198 height 18
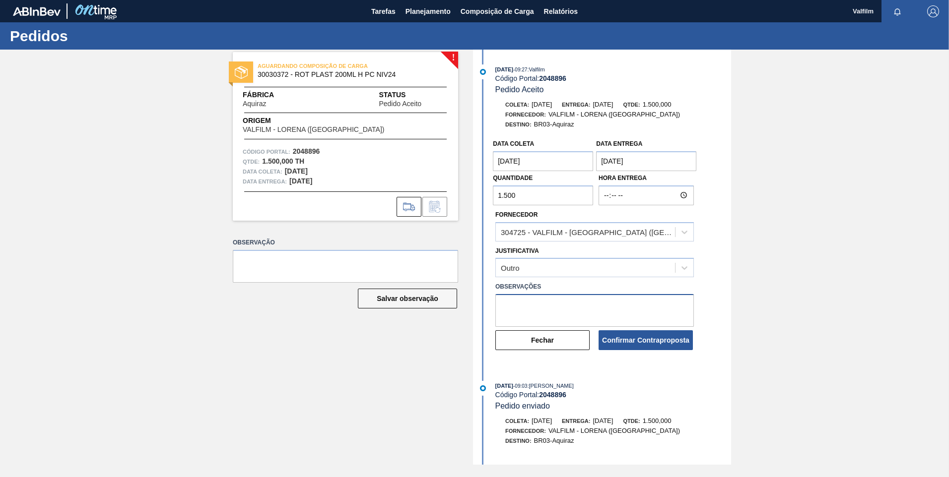
click at [548, 314] on textarea at bounding box center [594, 310] width 198 height 33
click at [583, 302] on textarea "Ajuste de data por ser sabado (Ana Carolina - Comercial Itamonte)" at bounding box center [594, 310] width 198 height 33
click at [585, 306] on textarea "Ajuste de data por ser sabado (Ana Carolina - Comercial Itamonte)" at bounding box center [594, 310] width 198 height 33
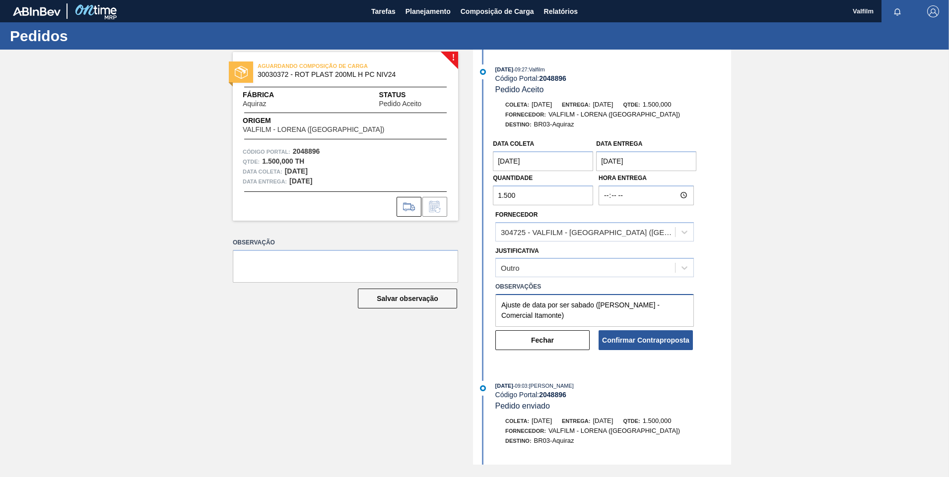
click at [585, 306] on textarea "Ajuste de data por ser sabado (Ana Carolina - Comercial Itamonte)" at bounding box center [594, 310] width 198 height 33
click at [585, 307] on textarea "Ajuste de data por ser sabado (Ana Carolina - Comercial Itamonte)" at bounding box center [594, 310] width 198 height 33
click at [576, 301] on textarea "Ajuste de data por ser sabado (Ana Carolina - Comercial Itamonte)" at bounding box center [594, 310] width 198 height 33
click at [570, 315] on textarea "Ajuste de data por ser sabado (Ana Carolina - Comercial Itamonte)" at bounding box center [594, 310] width 198 height 33
type textarea "Ajuste de data por ser sabado (Ana Carolina - Comercial Itamonte)"
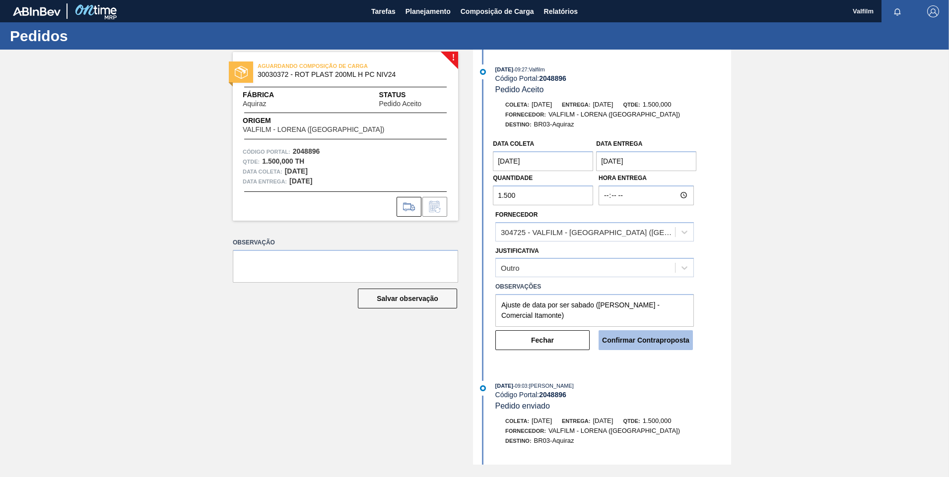
click at [649, 341] on button "Confirmar Contraproposta" at bounding box center [645, 340] width 94 height 20
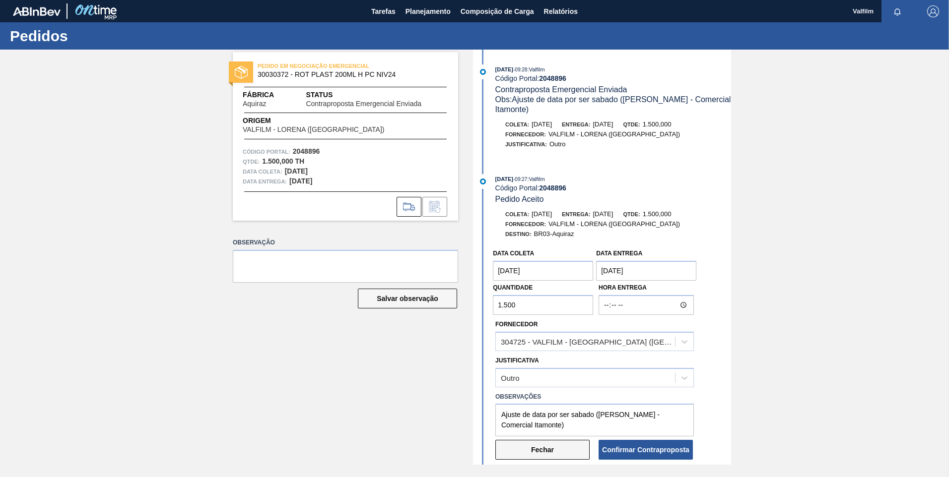
click at [540, 450] on button "Fechar" at bounding box center [542, 450] width 94 height 20
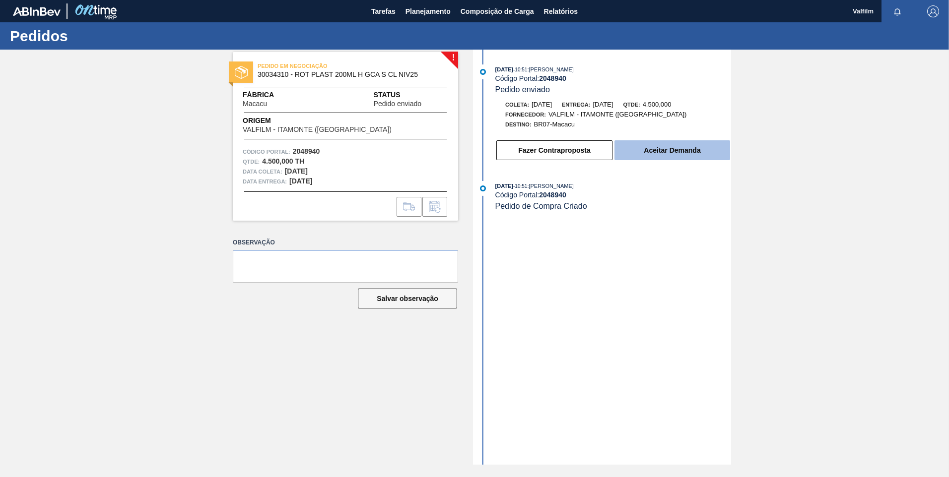
click at [635, 141] on button "Aceitar Demanda" at bounding box center [672, 150] width 116 height 20
click at [641, 156] on button "Aceitar Demanda" at bounding box center [672, 150] width 116 height 20
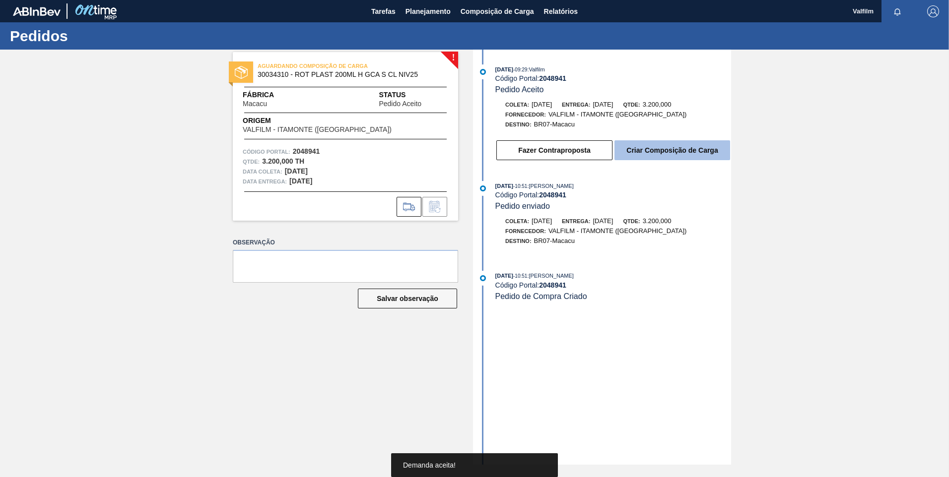
click at [651, 154] on button "Criar Composição de Carga" at bounding box center [672, 150] width 116 height 20
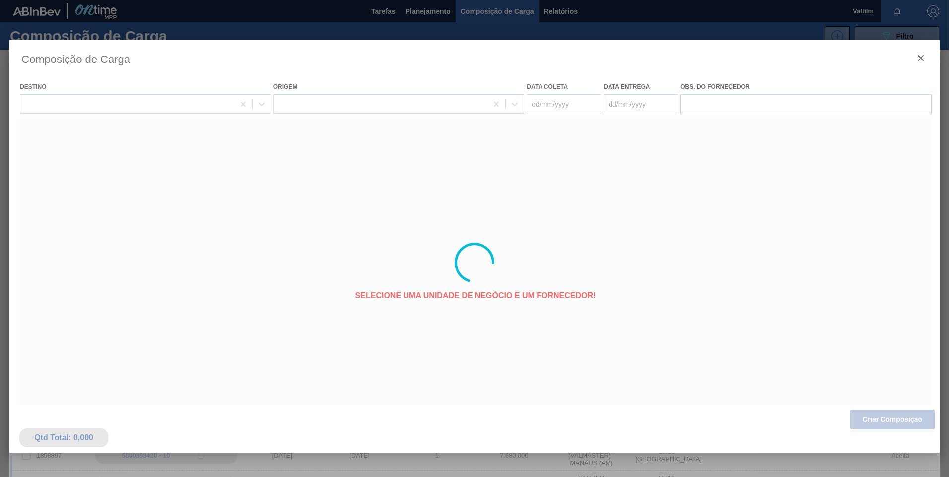
type coleta "[DATE]"
type Entrega "11/11/2025"
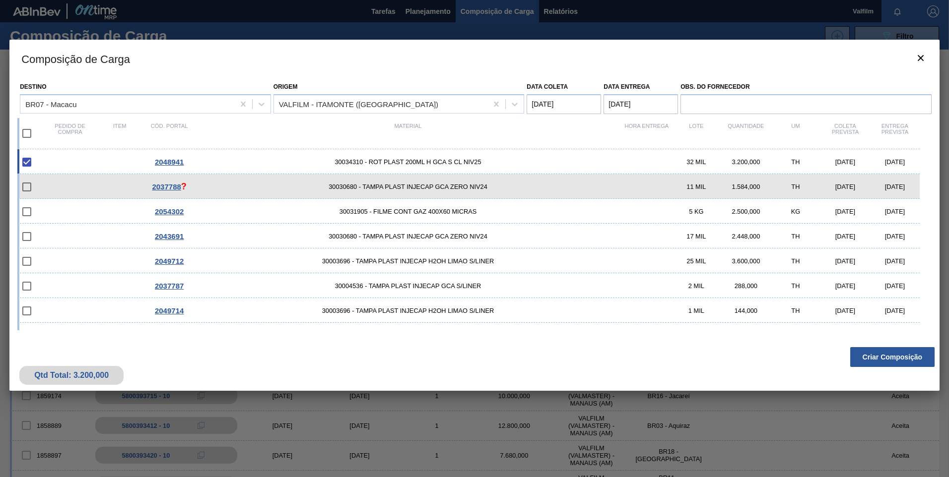
click at [581, 105] on coleta "[DATE]" at bounding box center [564, 104] width 74 height 20
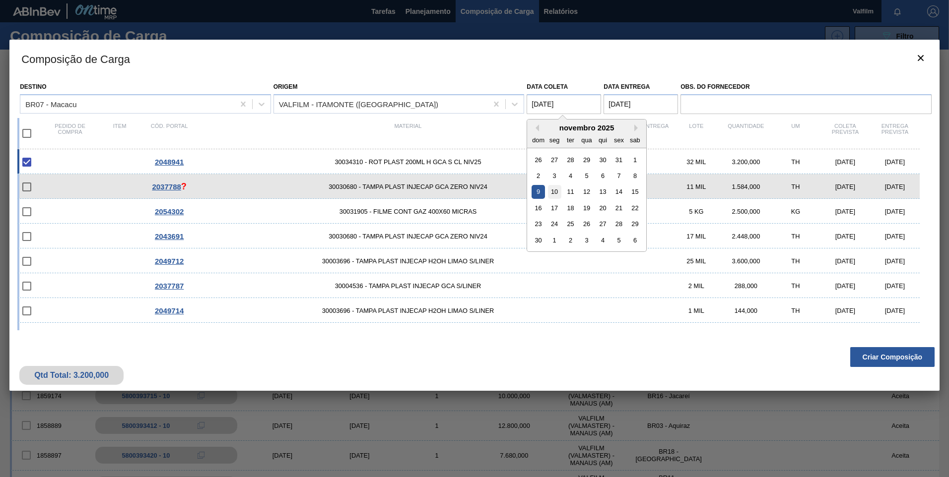
click at [556, 191] on div "10" at bounding box center [554, 191] width 13 height 13
type coleta "[DATE]"
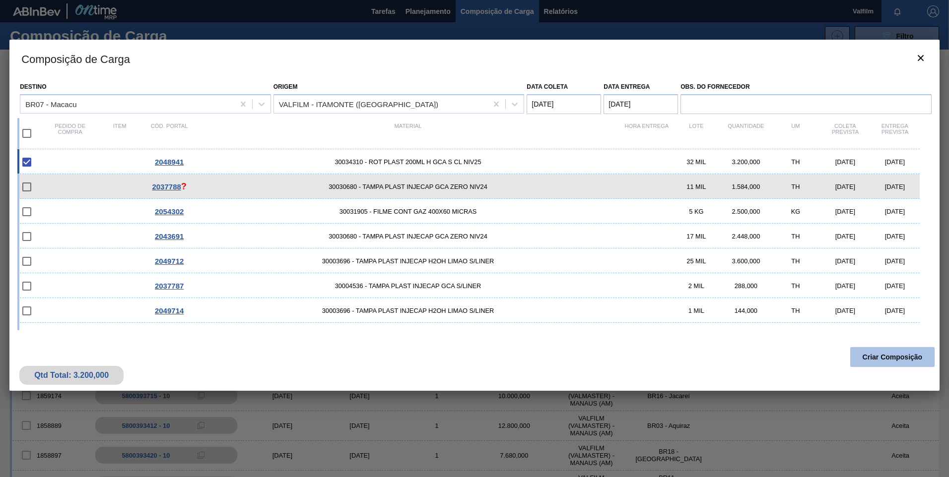
click at [896, 361] on button "Criar Composição" at bounding box center [892, 357] width 84 height 20
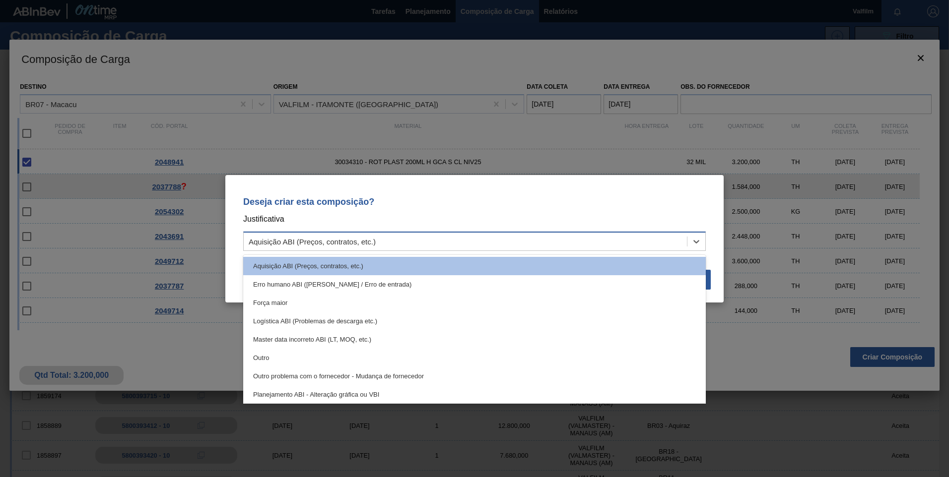
click at [310, 234] on div "Aquisição ABI (Preços, contratos, etc.)" at bounding box center [474, 241] width 463 height 19
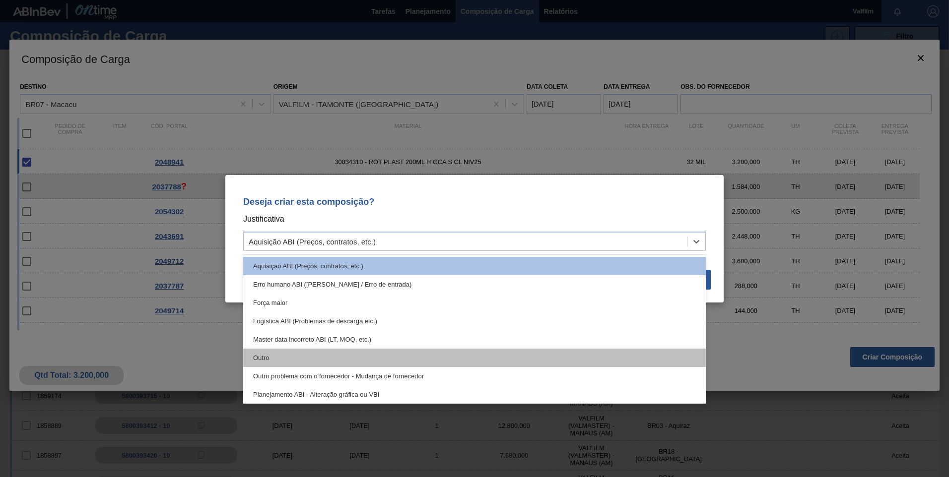
click at [291, 357] on div "Outro" at bounding box center [474, 358] width 463 height 18
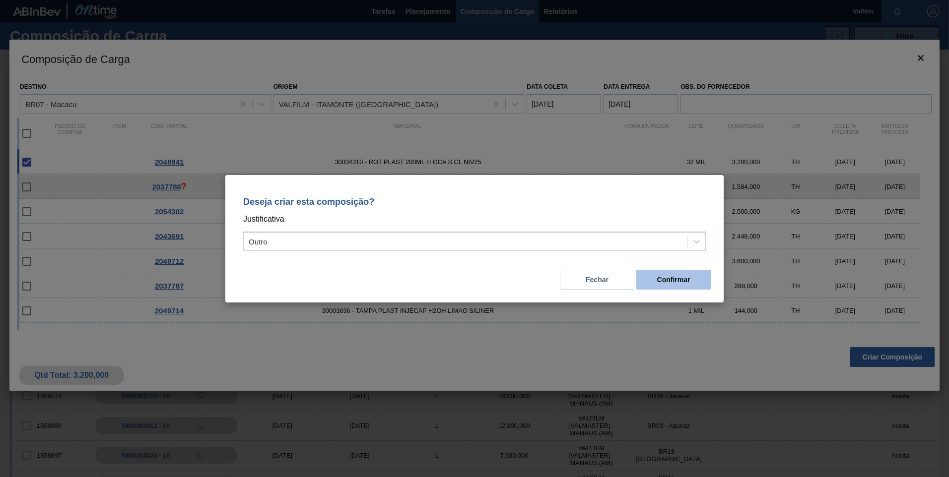
click at [688, 270] on button "Confirmar" at bounding box center [673, 280] width 74 height 20
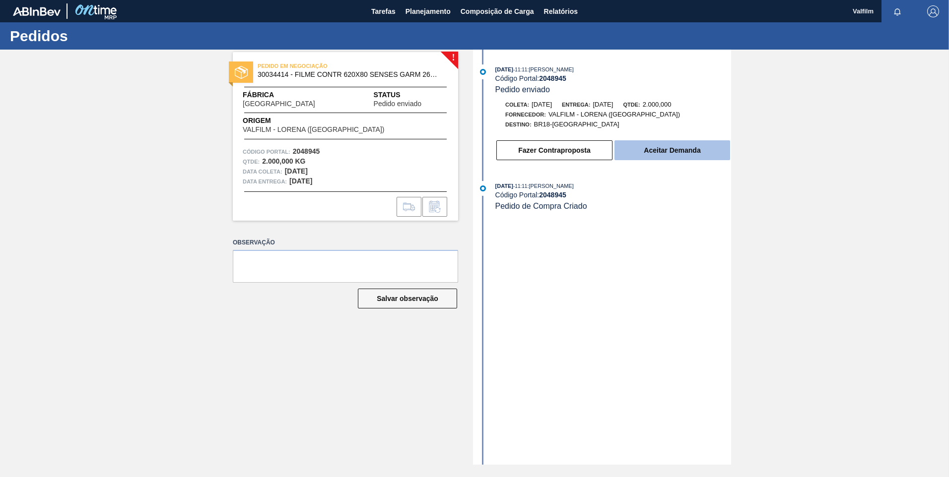
click at [669, 149] on button "Aceitar Demanda" at bounding box center [672, 150] width 116 height 20
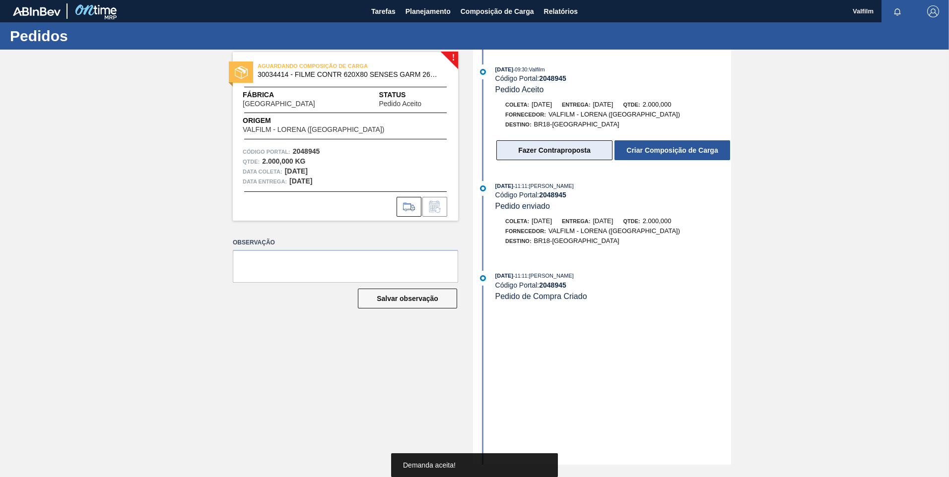
click at [545, 146] on button "Fazer Contraproposta" at bounding box center [554, 150] width 116 height 20
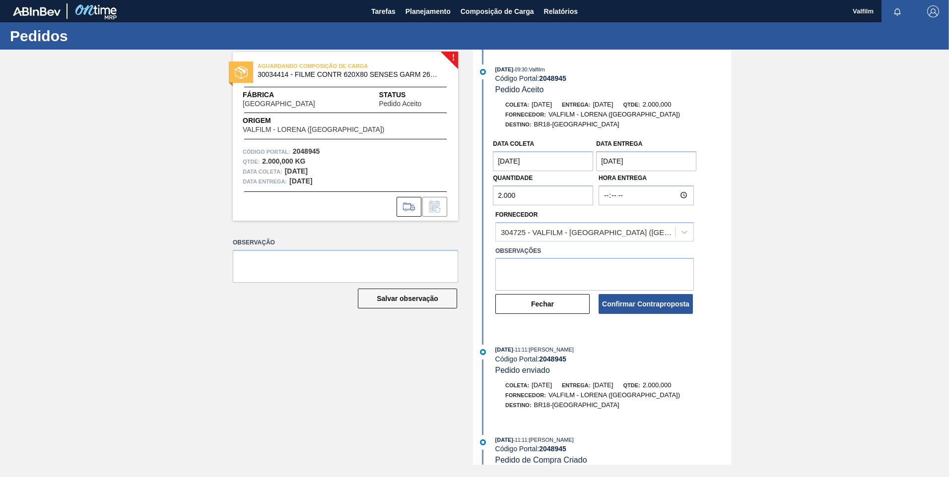
click at [546, 169] on coleta "[DATE]" at bounding box center [543, 161] width 100 height 20
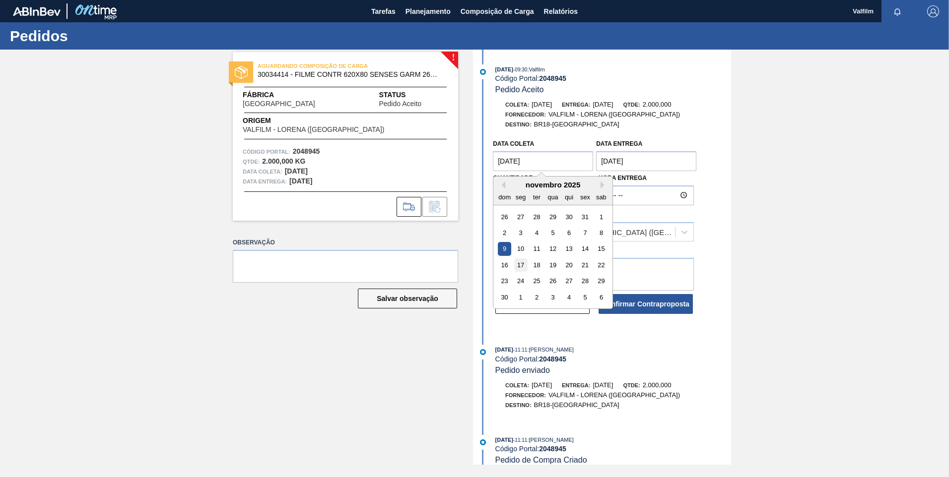
click at [523, 263] on div "17" at bounding box center [520, 265] width 13 height 13
type coleta "[DATE]"
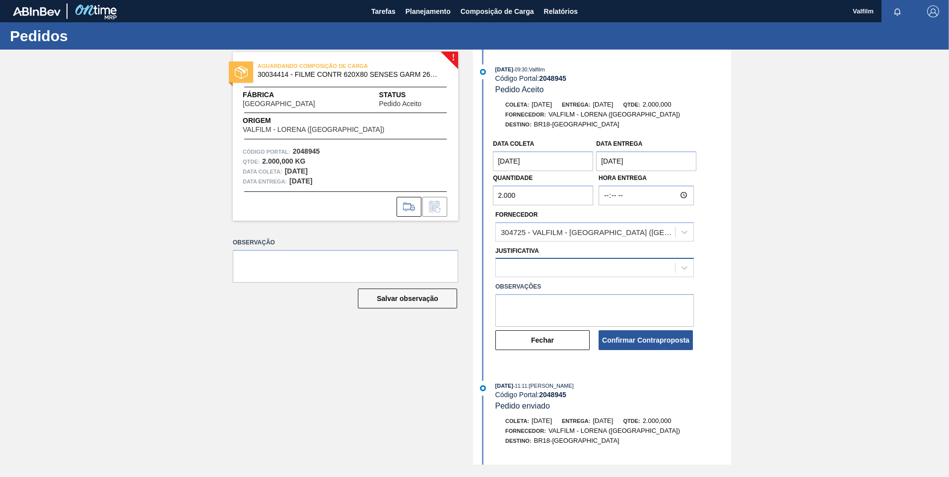
click at [554, 277] on div at bounding box center [594, 267] width 198 height 19
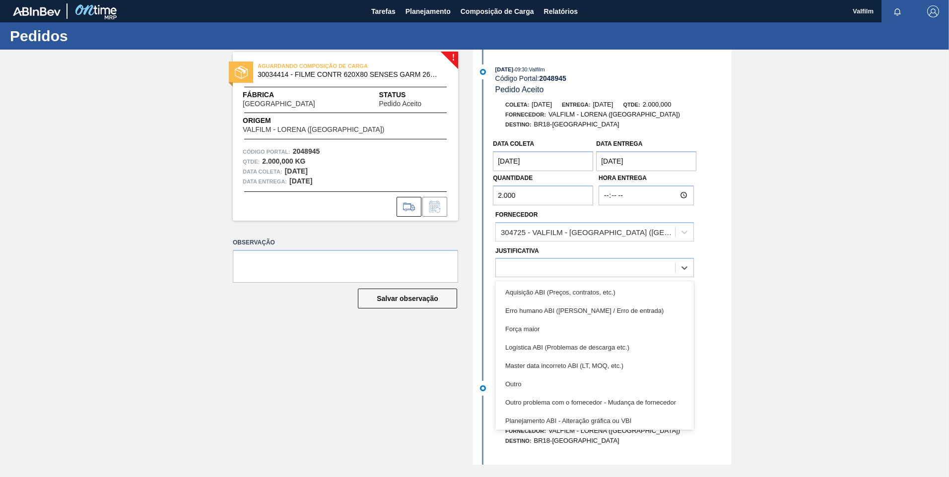
drag, startPoint x: 553, startPoint y: 380, endPoint x: 554, endPoint y: 347, distance: 32.8
click at [554, 380] on div "Outro" at bounding box center [594, 384] width 198 height 18
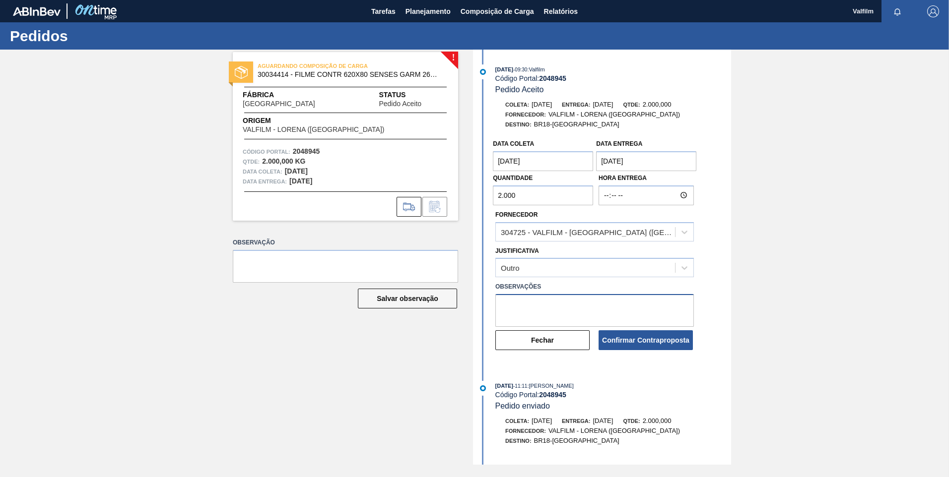
click at [545, 297] on textarea at bounding box center [594, 310] width 198 height 33
type textarea "Ajuste data de coleta ([PERSON_NAME] - Comercial Itamonte)"
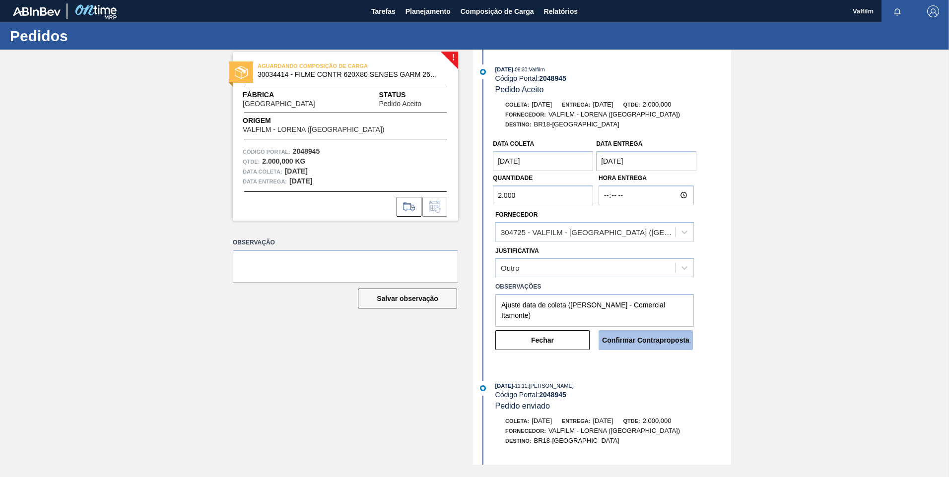
click at [646, 339] on button "Confirmar Contraproposta" at bounding box center [645, 340] width 94 height 20
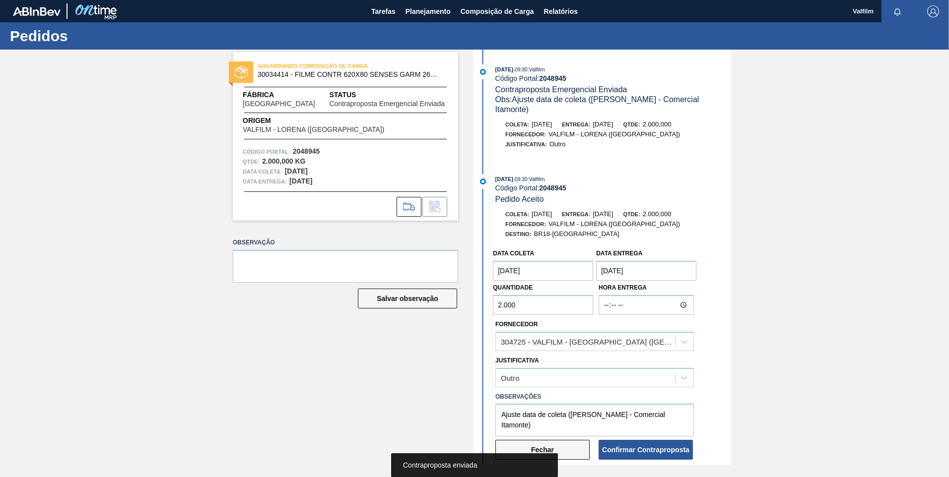
click at [544, 446] on button "Fechar" at bounding box center [542, 450] width 94 height 20
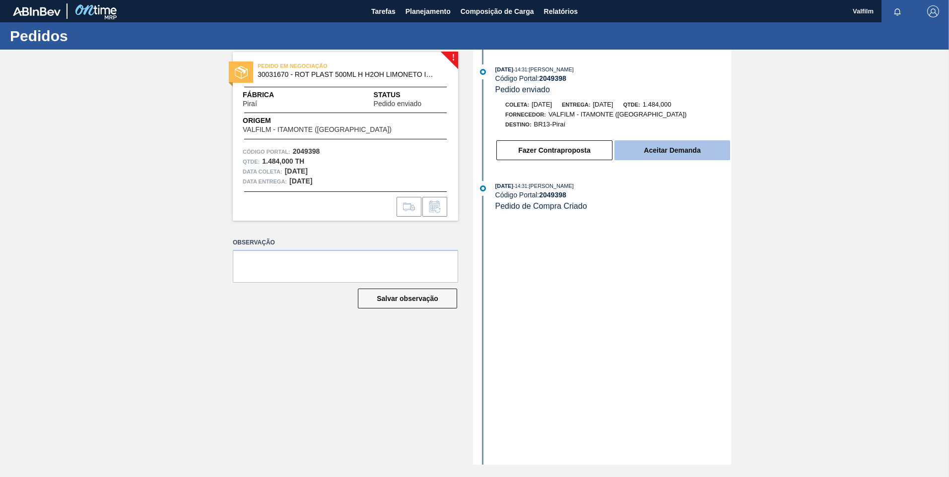
click at [667, 151] on button "Aceitar Demanda" at bounding box center [672, 150] width 116 height 20
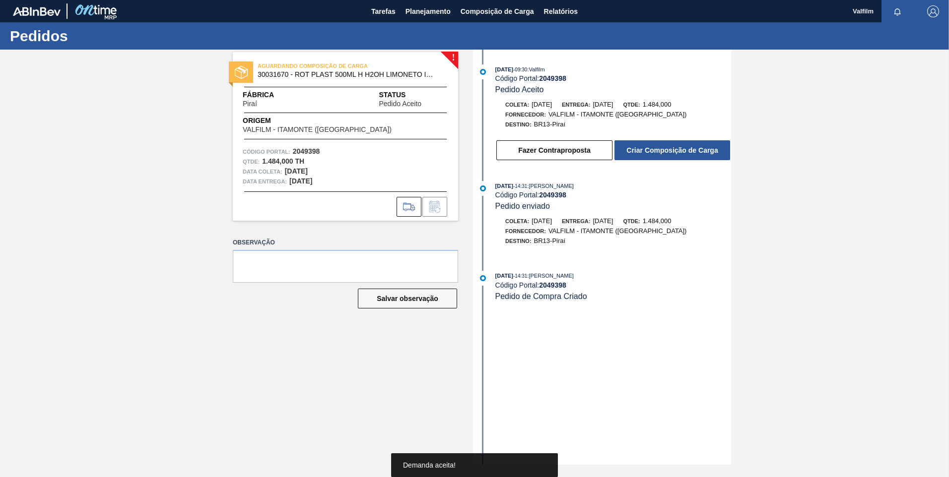
click at [667, 151] on button "Criar Composição de Carga" at bounding box center [672, 150] width 116 height 20
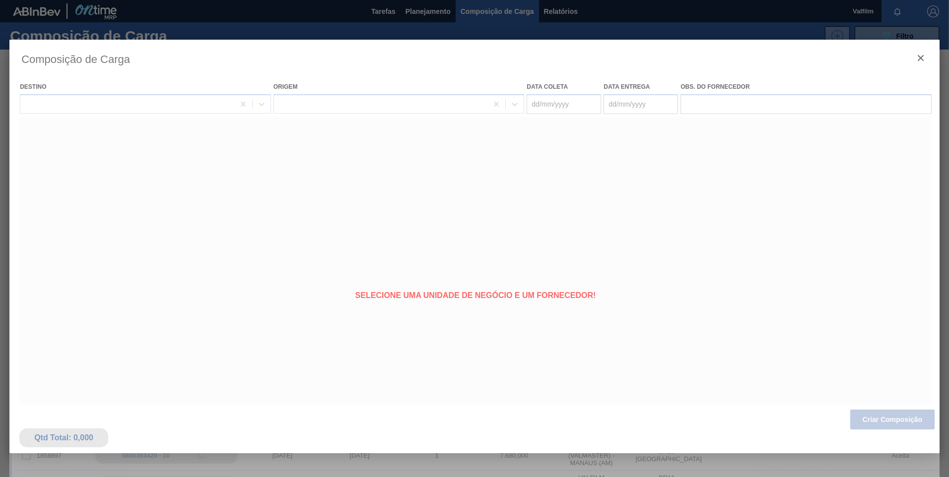
type coleta "[DATE]"
type Entrega "[DATE]"
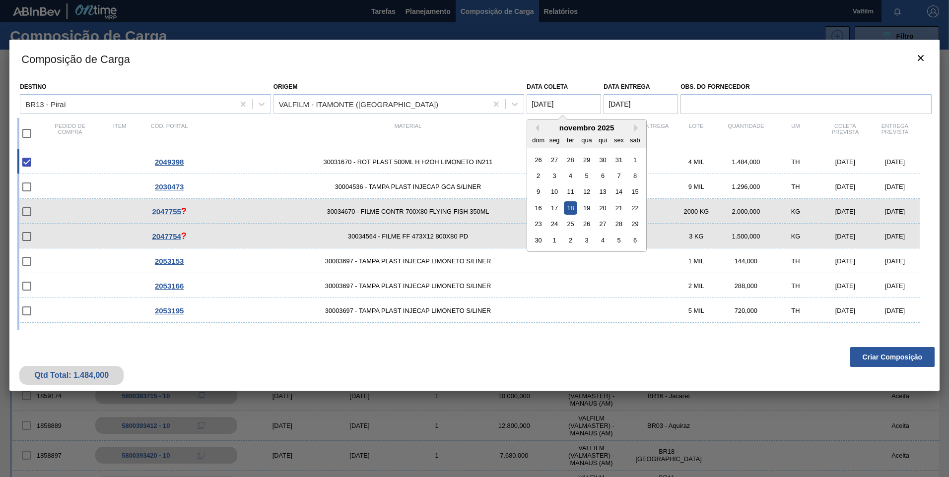
click at [534, 102] on coleta "18/11/2025" at bounding box center [564, 104] width 74 height 20
click at [587, 207] on div "19" at bounding box center [586, 207] width 13 height 13
type coleta "[DATE]"
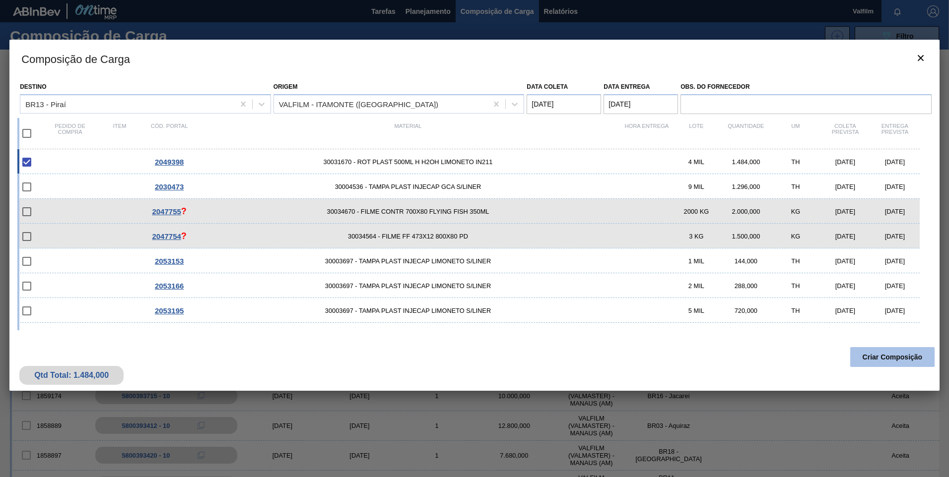
click at [925, 354] on button "Criar Composição" at bounding box center [892, 357] width 84 height 20
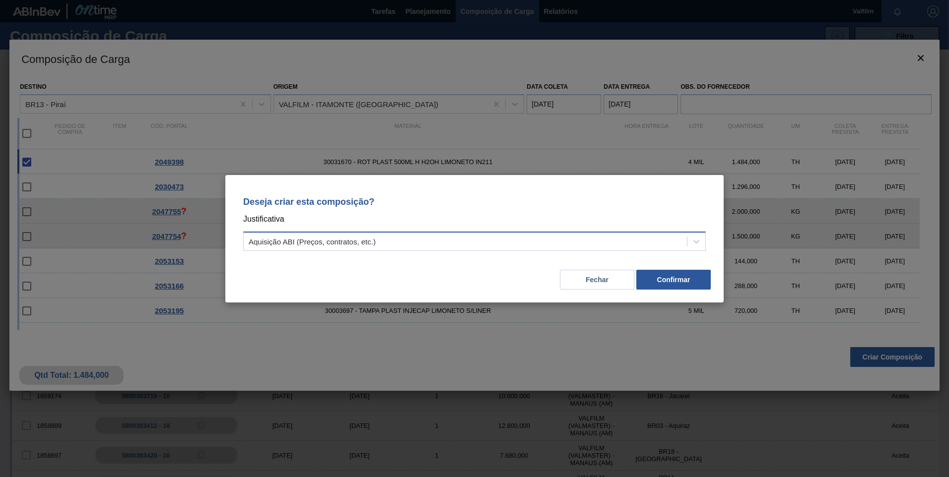
click at [455, 245] on div "Aquisição ABI (Preços, contratos, etc.)" at bounding box center [465, 241] width 443 height 14
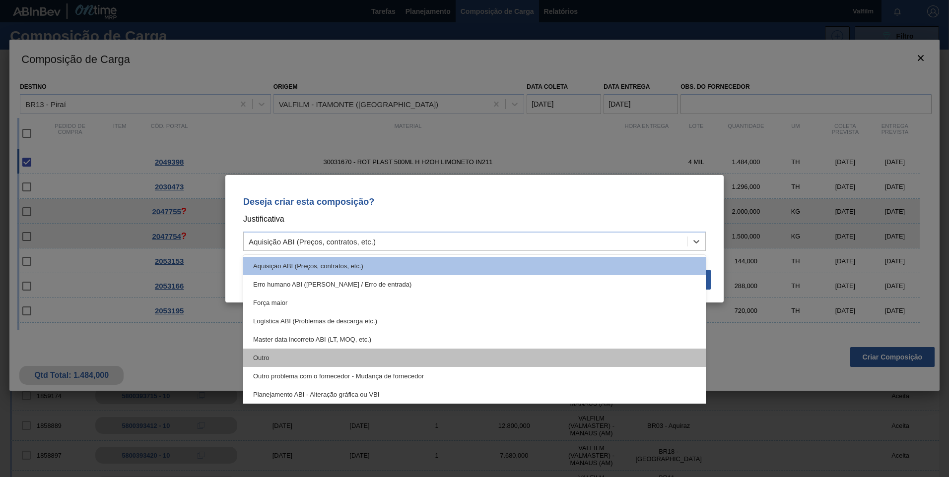
click at [371, 361] on div "Outro" at bounding box center [474, 358] width 463 height 18
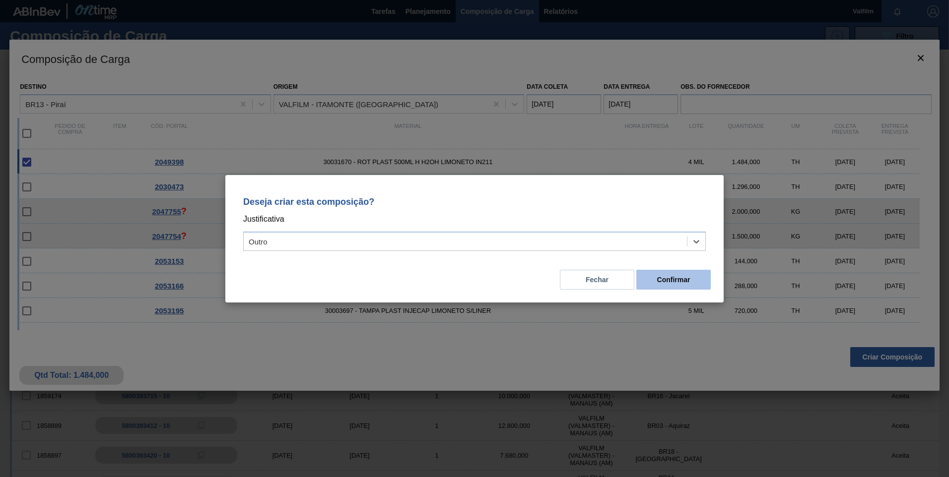
click at [668, 284] on button "Confirmar" at bounding box center [673, 280] width 74 height 20
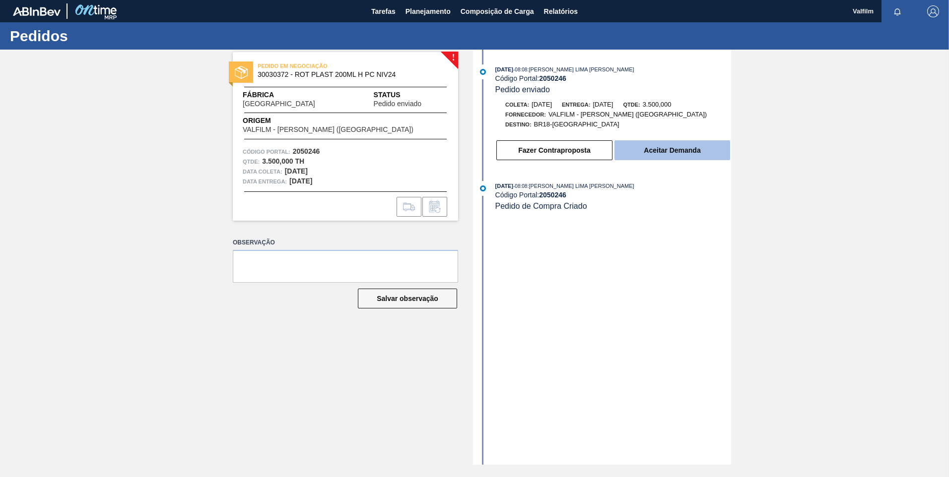
click at [690, 148] on button "Aceitar Demanda" at bounding box center [672, 150] width 116 height 20
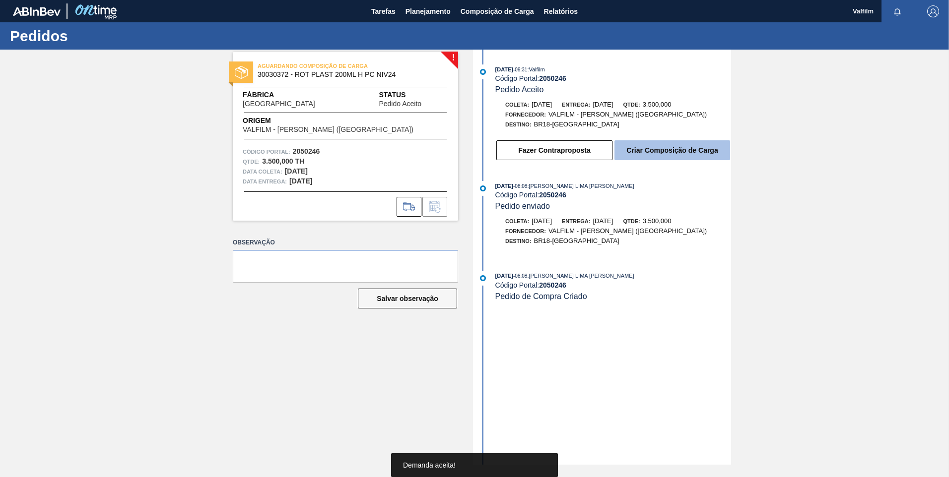
click at [676, 149] on button "Criar Composição de Carga" at bounding box center [672, 150] width 116 height 20
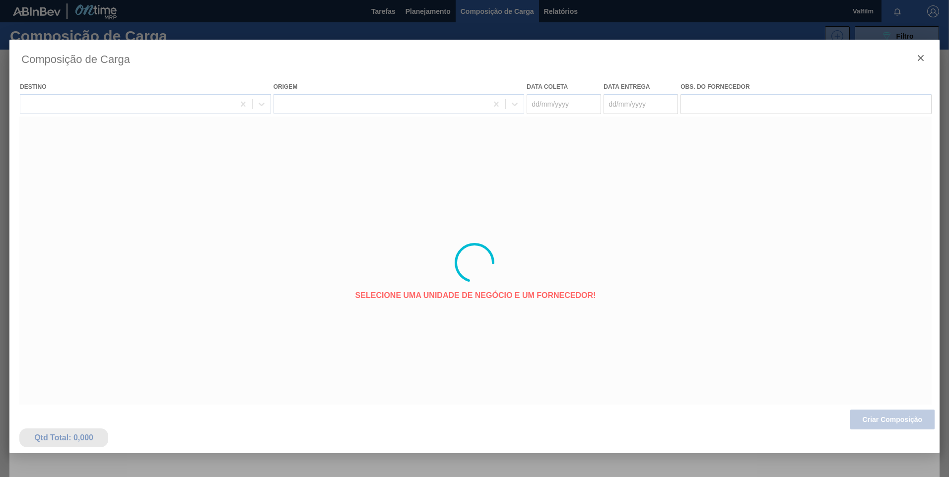
type coleta "[DATE]"
type Entrega "[DATE]"
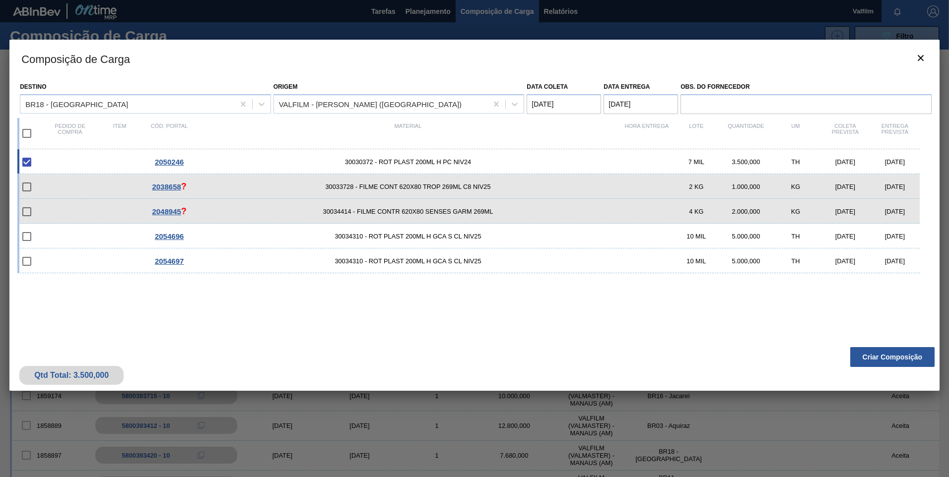
click at [568, 103] on coleta "[DATE]" at bounding box center [564, 104] width 74 height 20
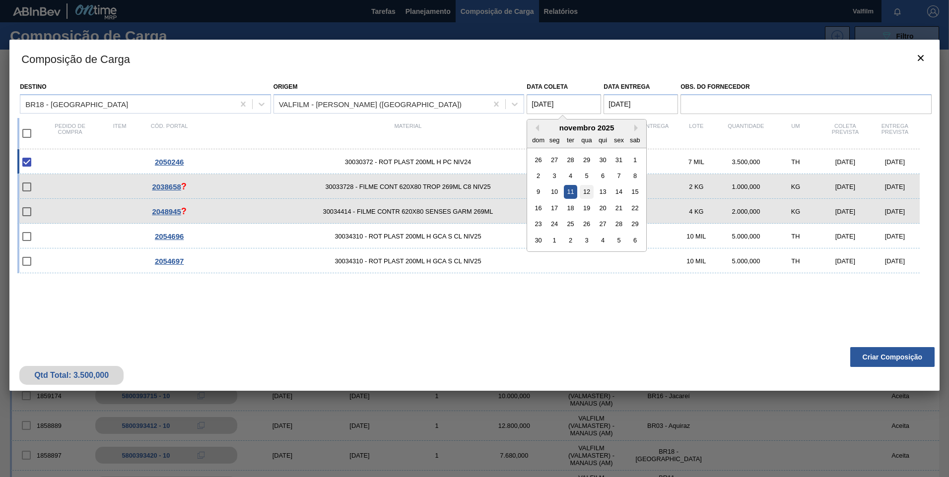
click at [589, 192] on div "12" at bounding box center [586, 191] width 13 height 13
click at [541, 114] on coleta "[DATE]" at bounding box center [564, 104] width 74 height 20
click at [571, 194] on div "11" at bounding box center [570, 191] width 13 height 13
type coleta "[DATE]"
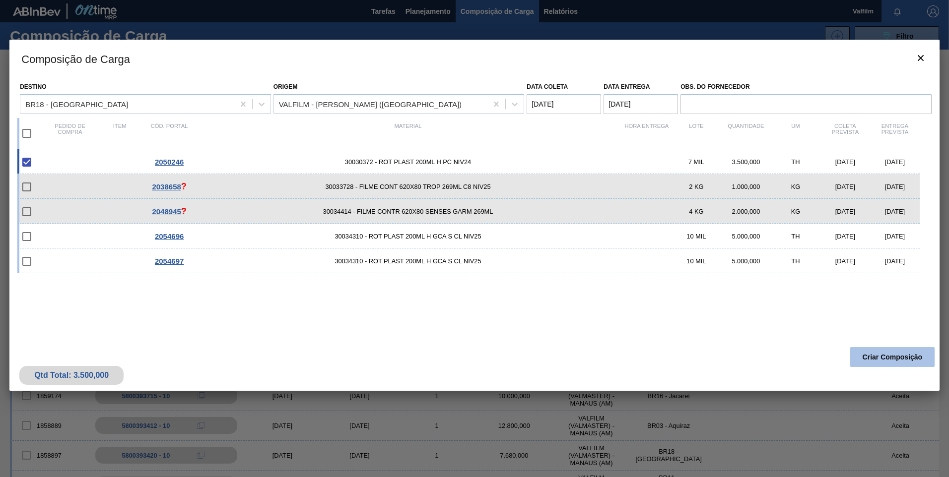
click at [884, 360] on button "Criar Composição" at bounding box center [892, 357] width 84 height 20
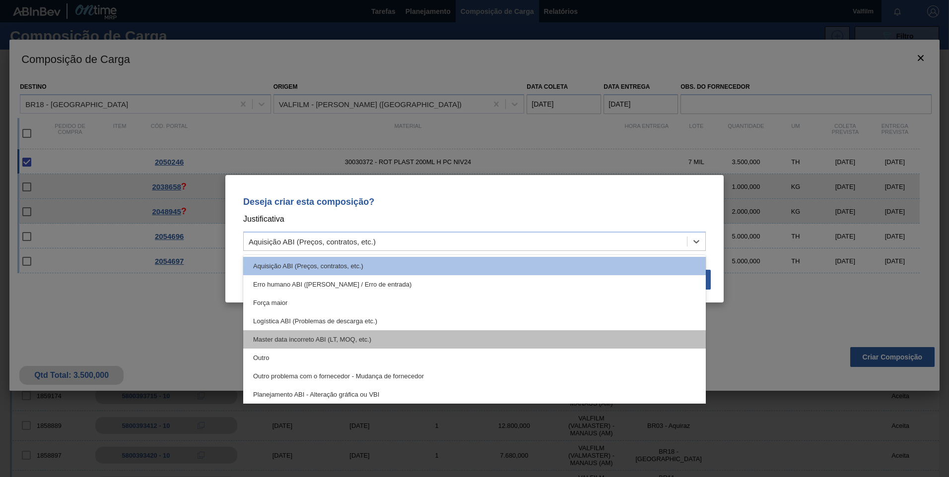
drag, startPoint x: 352, startPoint y: 239, endPoint x: 278, endPoint y: 343, distance: 127.8
click at [348, 245] on div "Aquisição ABI (Preços, contratos, etc.)" at bounding box center [312, 241] width 127 height 8
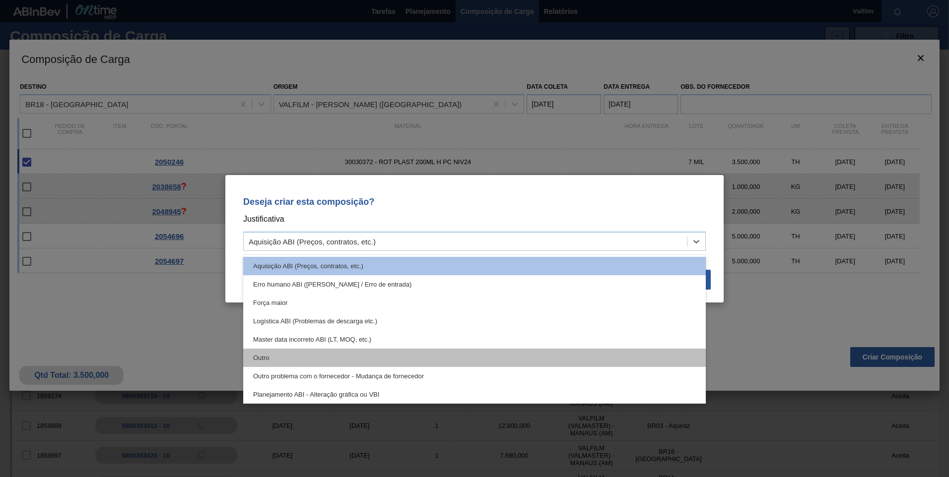
click at [285, 360] on div "Outro" at bounding box center [474, 358] width 463 height 18
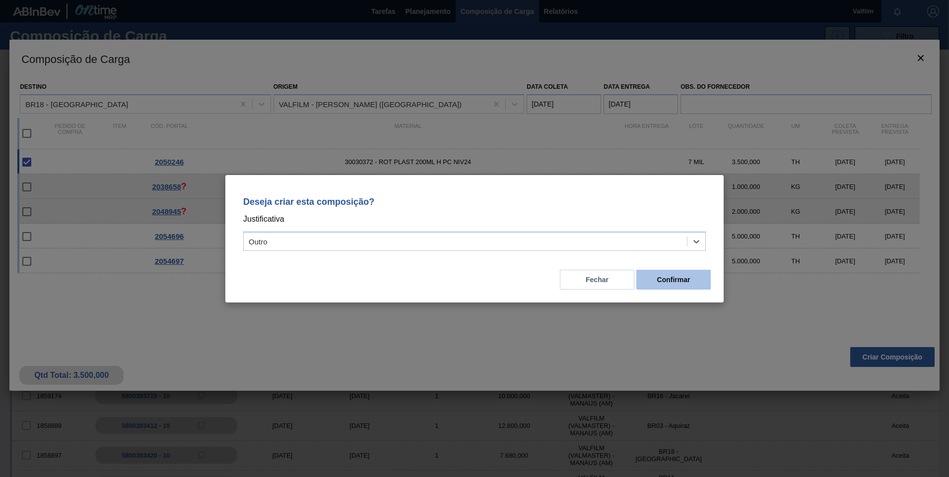
click at [667, 284] on button "Confirmar" at bounding box center [673, 280] width 74 height 20
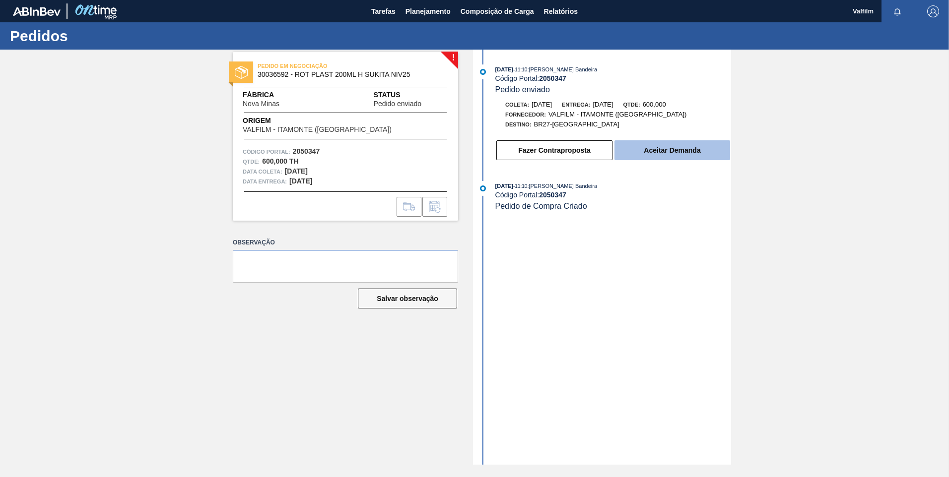
click at [659, 147] on button "Aceitar Demanda" at bounding box center [672, 150] width 116 height 20
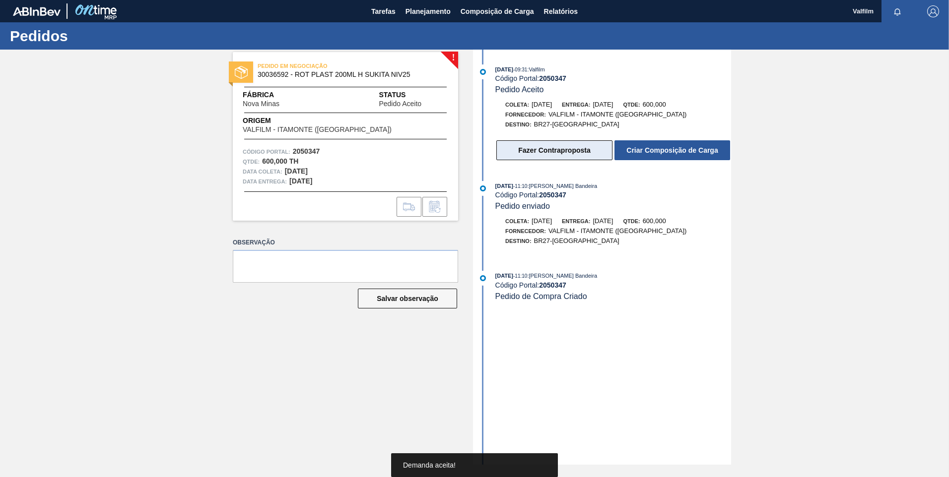
click at [599, 158] on button "Fazer Contraproposta" at bounding box center [554, 150] width 116 height 20
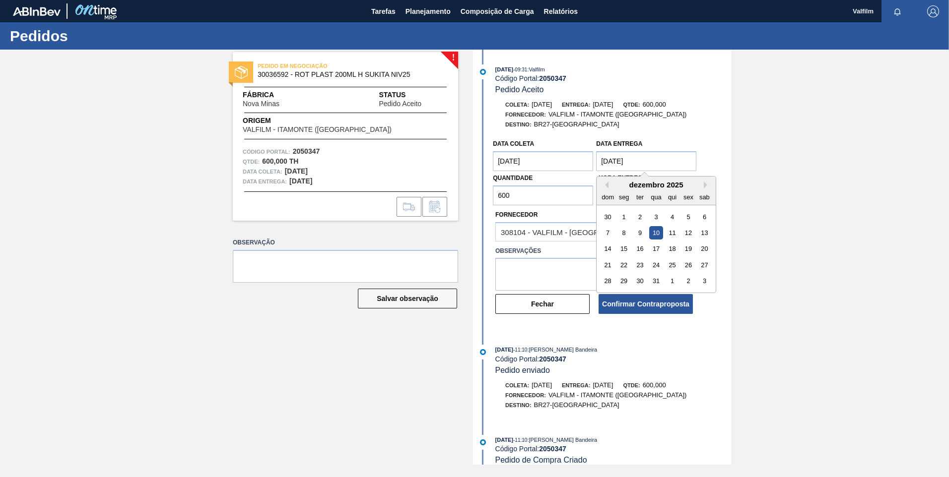
click at [609, 154] on Entrega "[DATE]" at bounding box center [646, 161] width 100 height 20
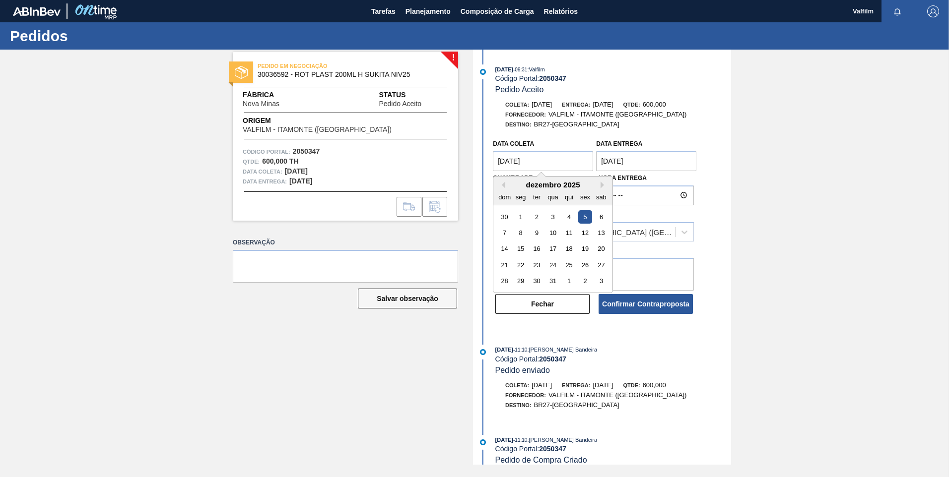
click at [560, 163] on coleta "[DATE]" at bounding box center [543, 161] width 100 height 20
click at [535, 234] on div "9" at bounding box center [536, 232] width 13 height 13
type coleta "09/12/2025"
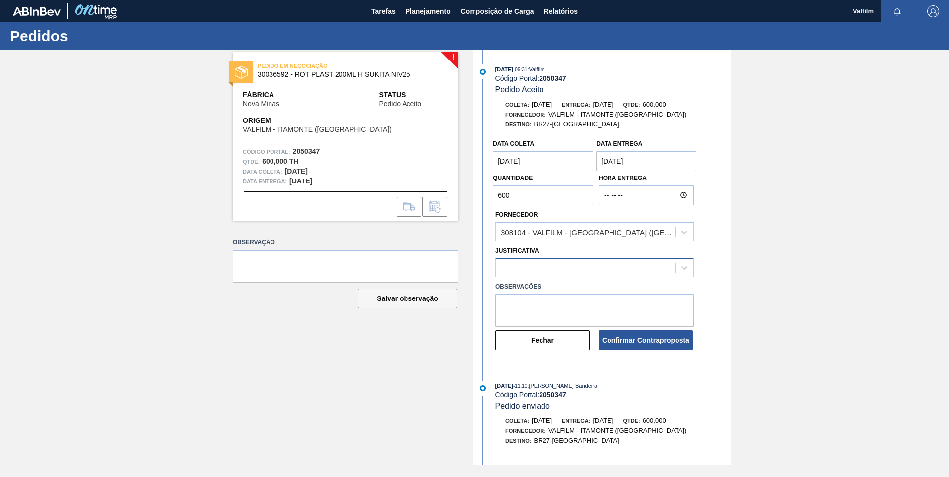
click at [538, 271] on div at bounding box center [585, 268] width 179 height 14
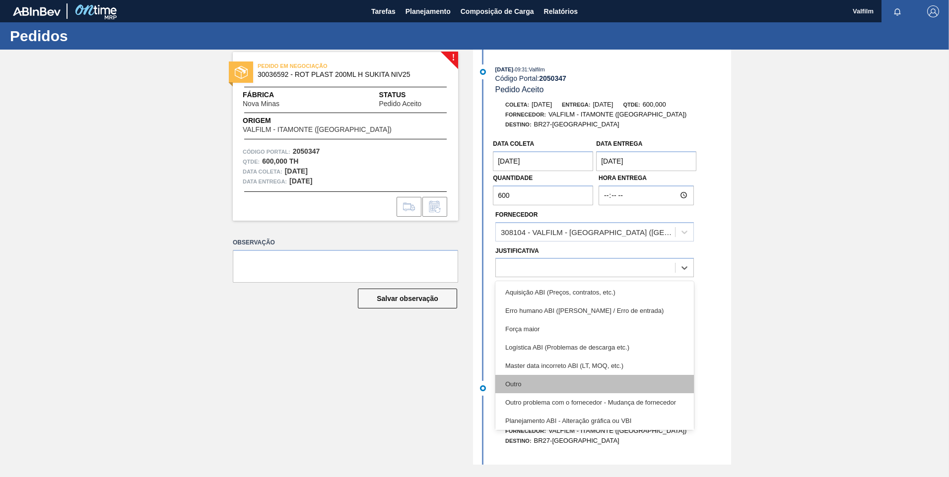
click at [534, 381] on div "Outro" at bounding box center [594, 384] width 198 height 18
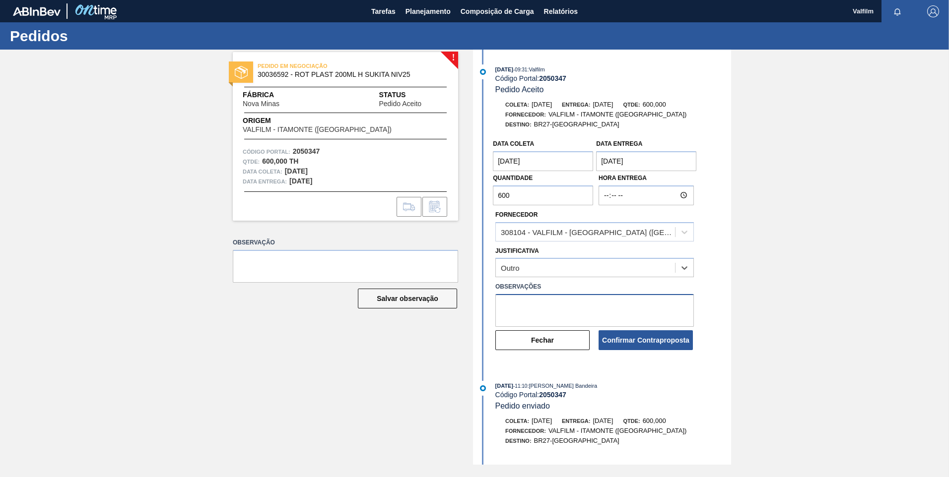
click at [556, 310] on textarea at bounding box center [594, 310] width 198 height 33
type textarea "Ajuste data de coleta (Ana Carolina - Comercial Itamonte)"
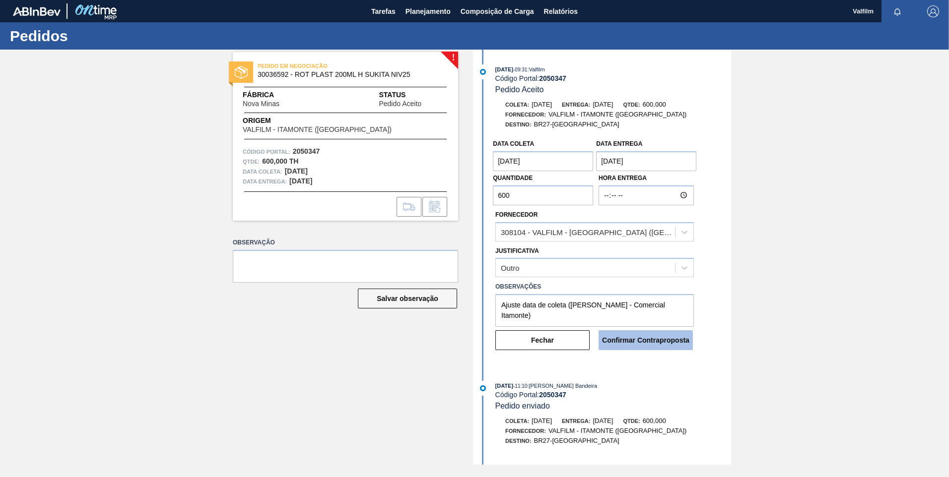
click at [628, 348] on button "Confirmar Contraproposta" at bounding box center [645, 340] width 94 height 20
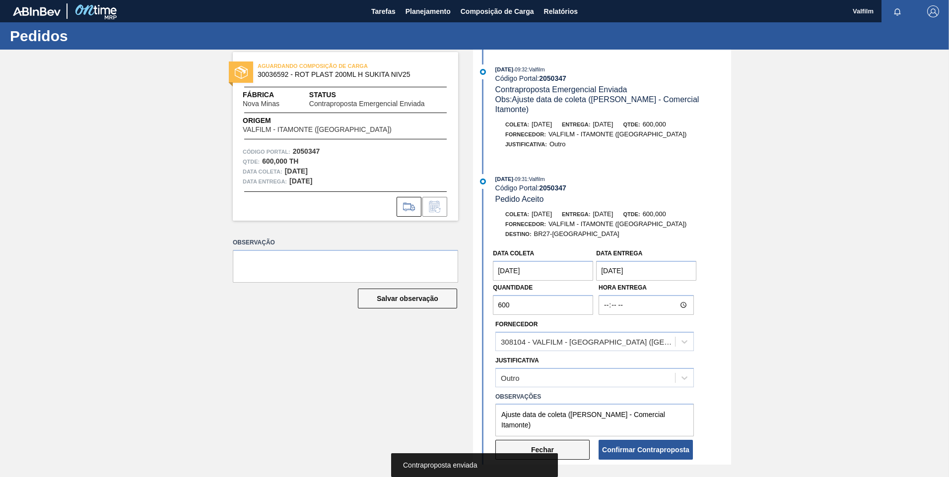
click at [558, 440] on button "Fechar" at bounding box center [542, 450] width 94 height 20
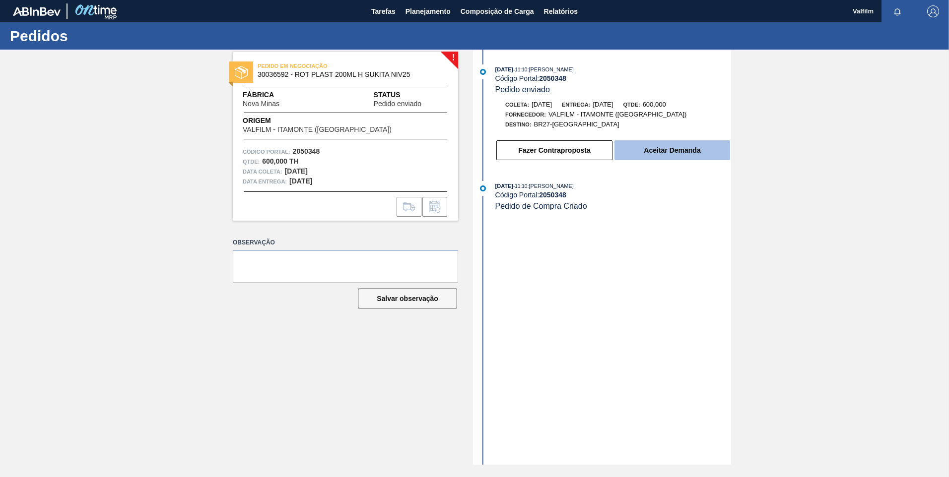
click at [661, 146] on button "Aceitar Demanda" at bounding box center [672, 150] width 116 height 20
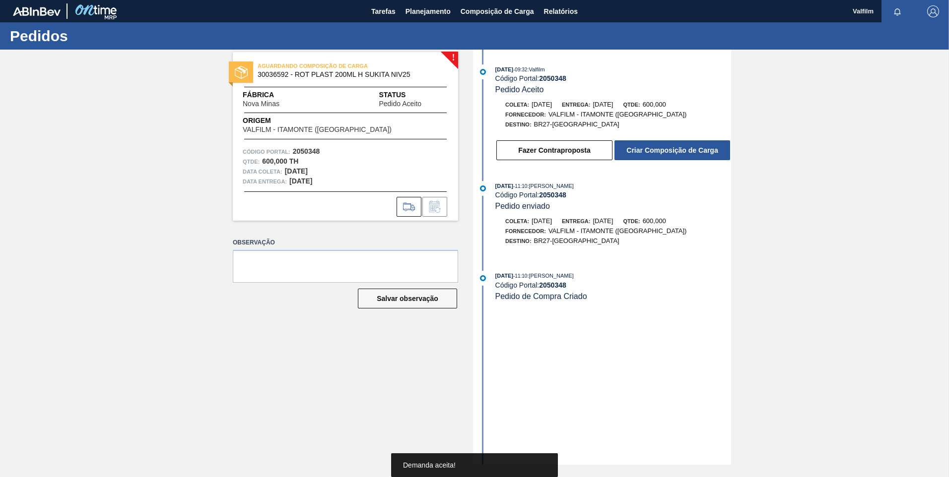
click at [661, 146] on button "Criar Composição de Carga" at bounding box center [672, 150] width 116 height 20
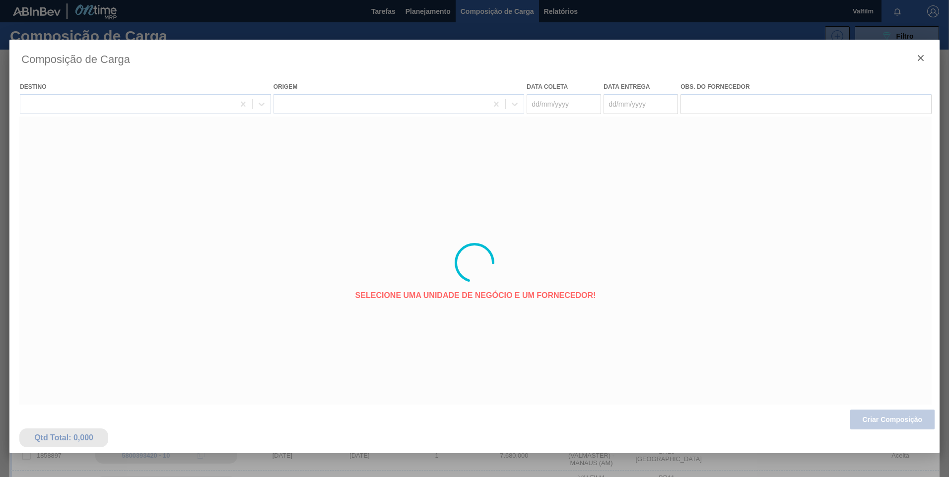
type coleta "[DATE]"
type Entrega "[DATE]"
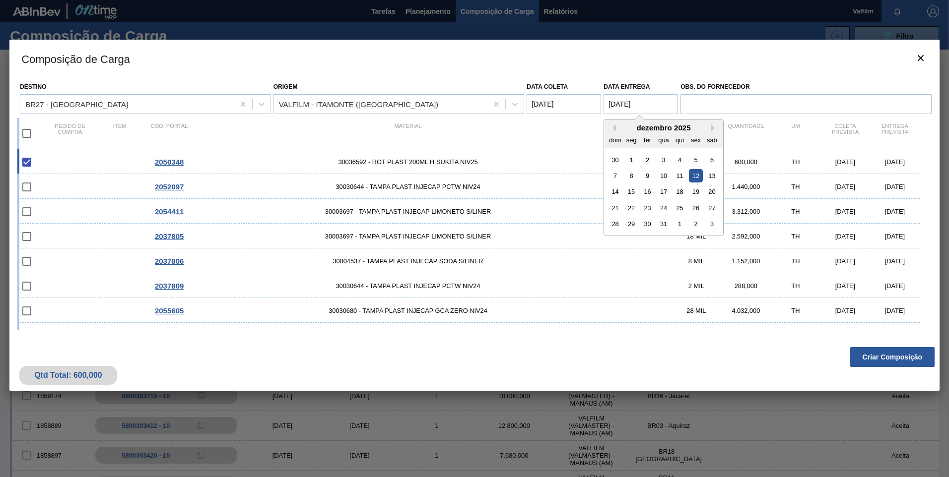
click at [620, 105] on Entrega "[DATE]" at bounding box center [640, 104] width 74 height 20
click at [572, 108] on coleta "[DATE]" at bounding box center [564, 104] width 74 height 20
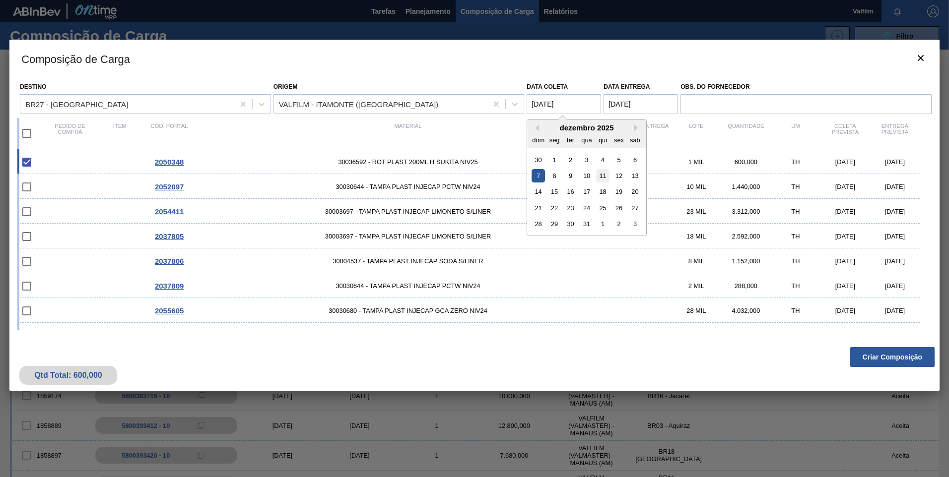
click at [602, 176] on div "11" at bounding box center [602, 175] width 13 height 13
type coleta "11/12/2025"
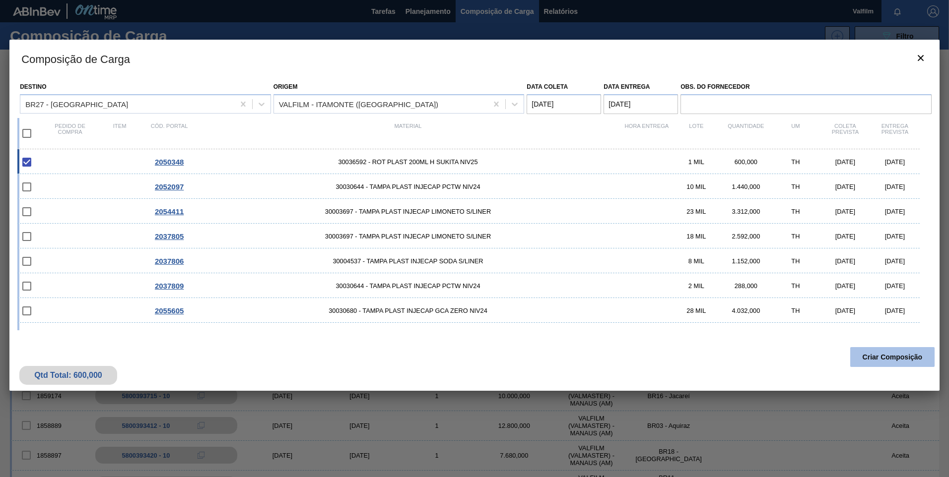
click at [881, 359] on button "Criar Composição" at bounding box center [892, 357] width 84 height 20
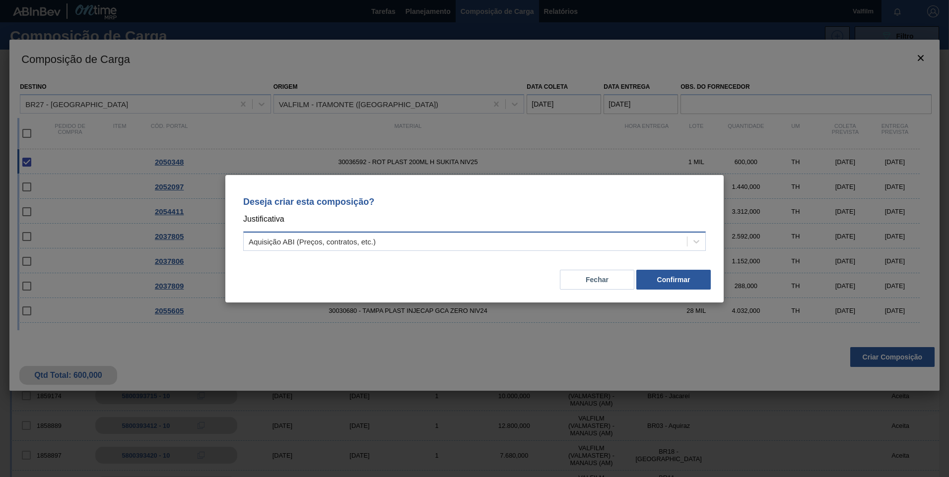
click at [287, 244] on div "Aquisição ABI (Preços, contratos, etc.)" at bounding box center [312, 241] width 127 height 8
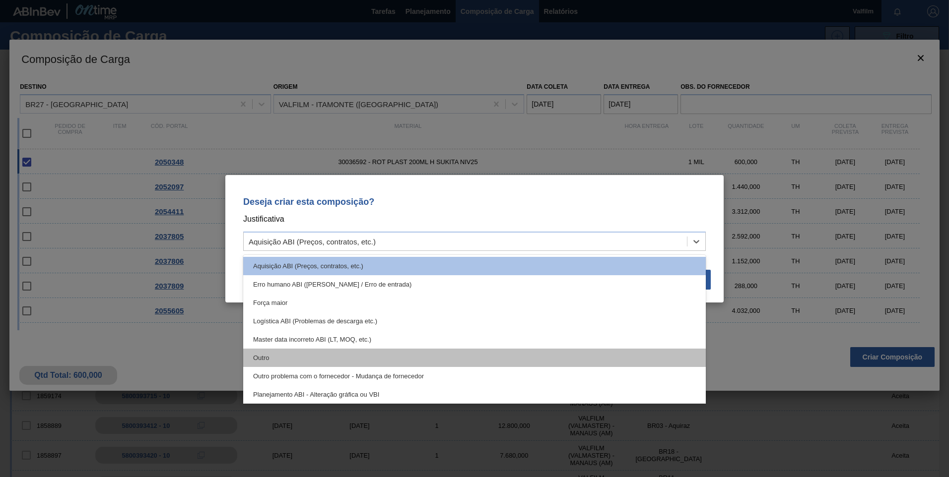
click at [299, 353] on div "Outro" at bounding box center [474, 358] width 463 height 18
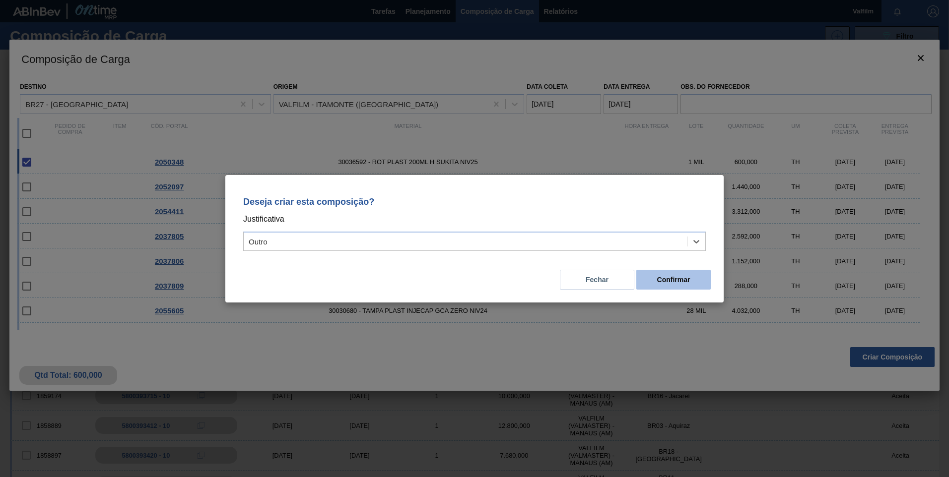
click at [677, 281] on button "Confirmar" at bounding box center [673, 280] width 74 height 20
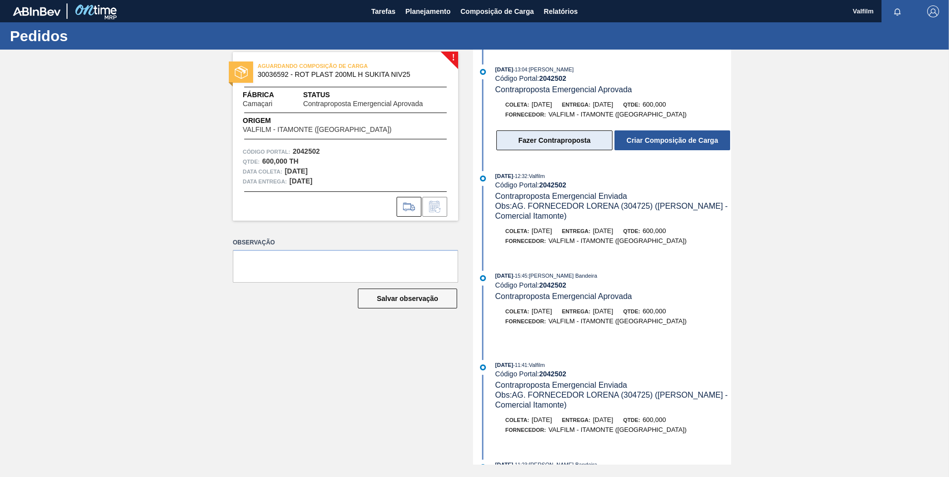
click at [555, 144] on button "Fazer Contraproposta" at bounding box center [554, 141] width 116 height 20
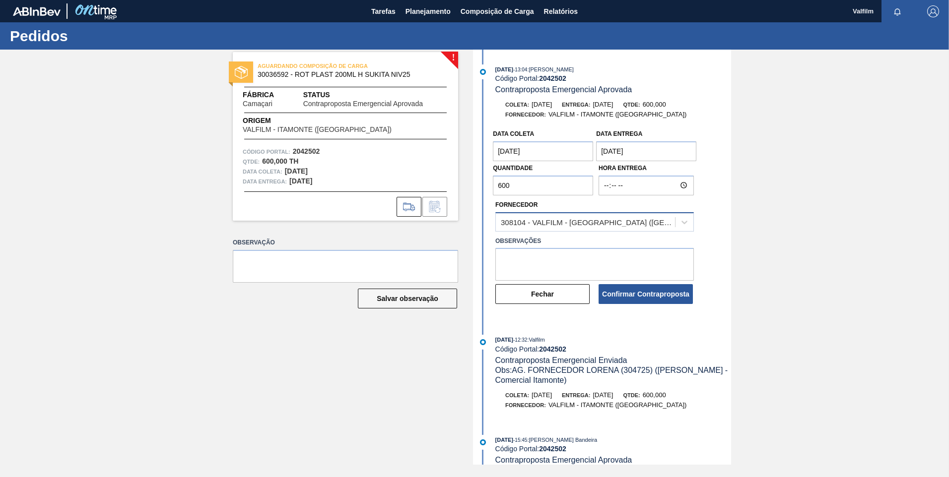
click at [571, 229] on div "308104 - VALFILM - [GEOGRAPHIC_DATA] ([GEOGRAPHIC_DATA])" at bounding box center [585, 222] width 179 height 14
click at [831, 238] on div "! AGUARDANDO COMPOSIÇÃO DE CARGA 30036592 - ROT PLAST 200ML H SUKITA NIV25 Fábr…" at bounding box center [474, 257] width 949 height 415
drag, startPoint x: 575, startPoint y: 383, endPoint x: 515, endPoint y: 369, distance: 61.1
click at [515, 369] on div "Obs: AG. FORNECEDOR LORENA (304725) ([PERSON_NAME] - Comercial Itamonte)" at bounding box center [613, 376] width 236 height 20
copy span "AG. FORNECEDOR LORENA (304725) ([PERSON_NAME] - Comercial Itamonte)"
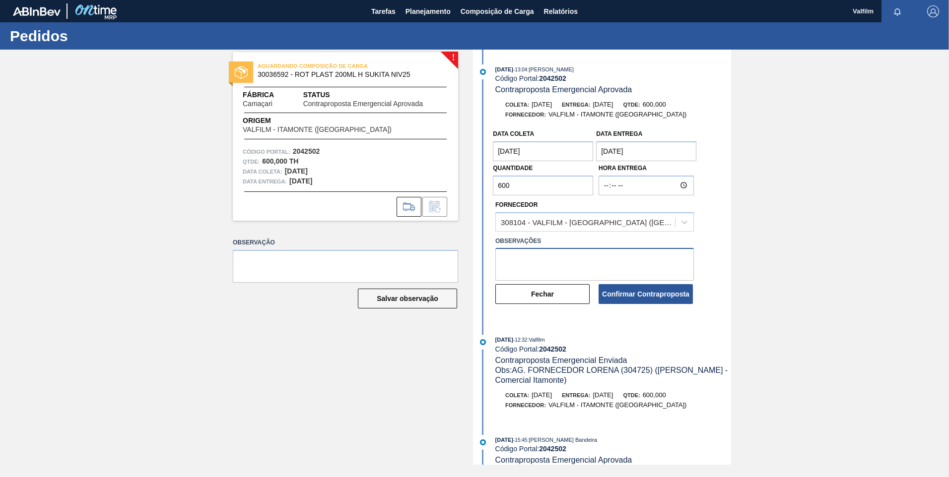
click at [548, 269] on textarea at bounding box center [594, 264] width 198 height 33
paste textarea "AG. FORNECEDOR LORENA (304725) ([PERSON_NAME] - Comercial Itamonte)"
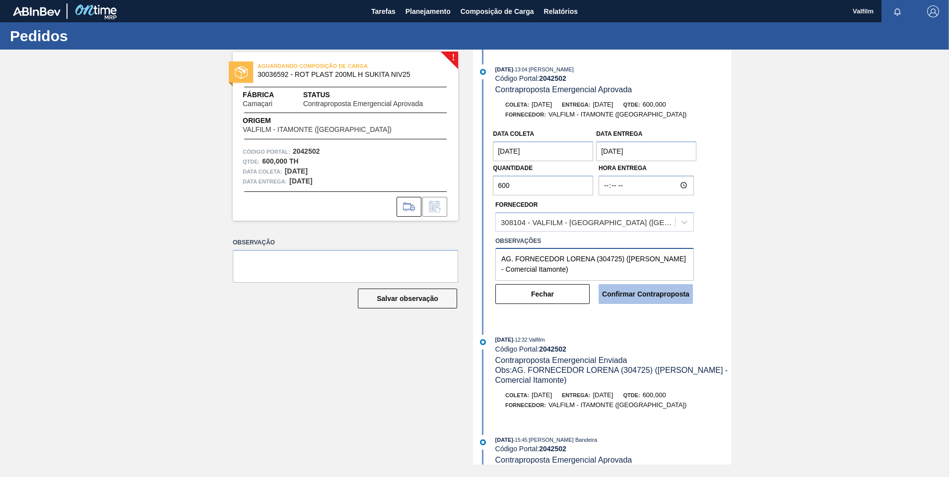
type textarea "AG. FORNECEDOR LORENA (304725) ([PERSON_NAME] - Comercial Itamonte)"
click at [631, 298] on button "Confirmar Contraproposta" at bounding box center [645, 294] width 94 height 20
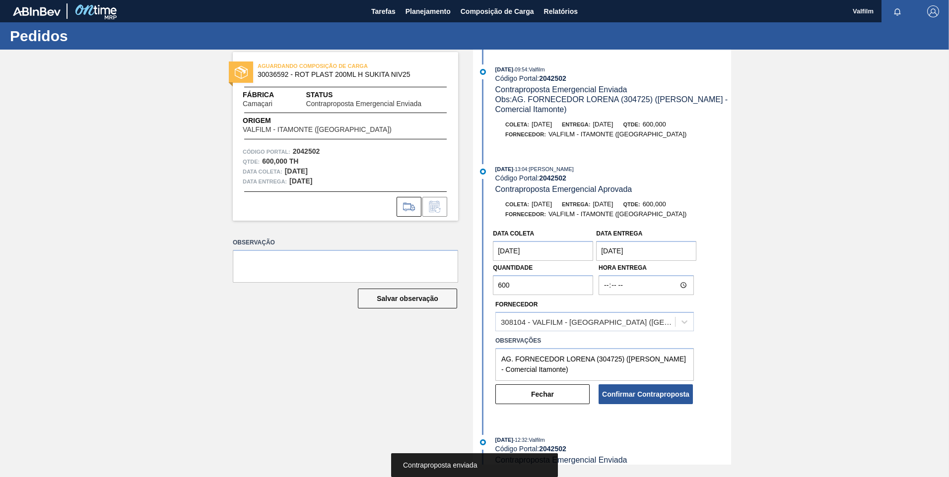
drag, startPoint x: 521, startPoint y: 389, endPoint x: 547, endPoint y: 337, distance: 57.9
click at [521, 390] on button "Fechar" at bounding box center [542, 395] width 94 height 20
